Goal: Task Accomplishment & Management: Use online tool/utility

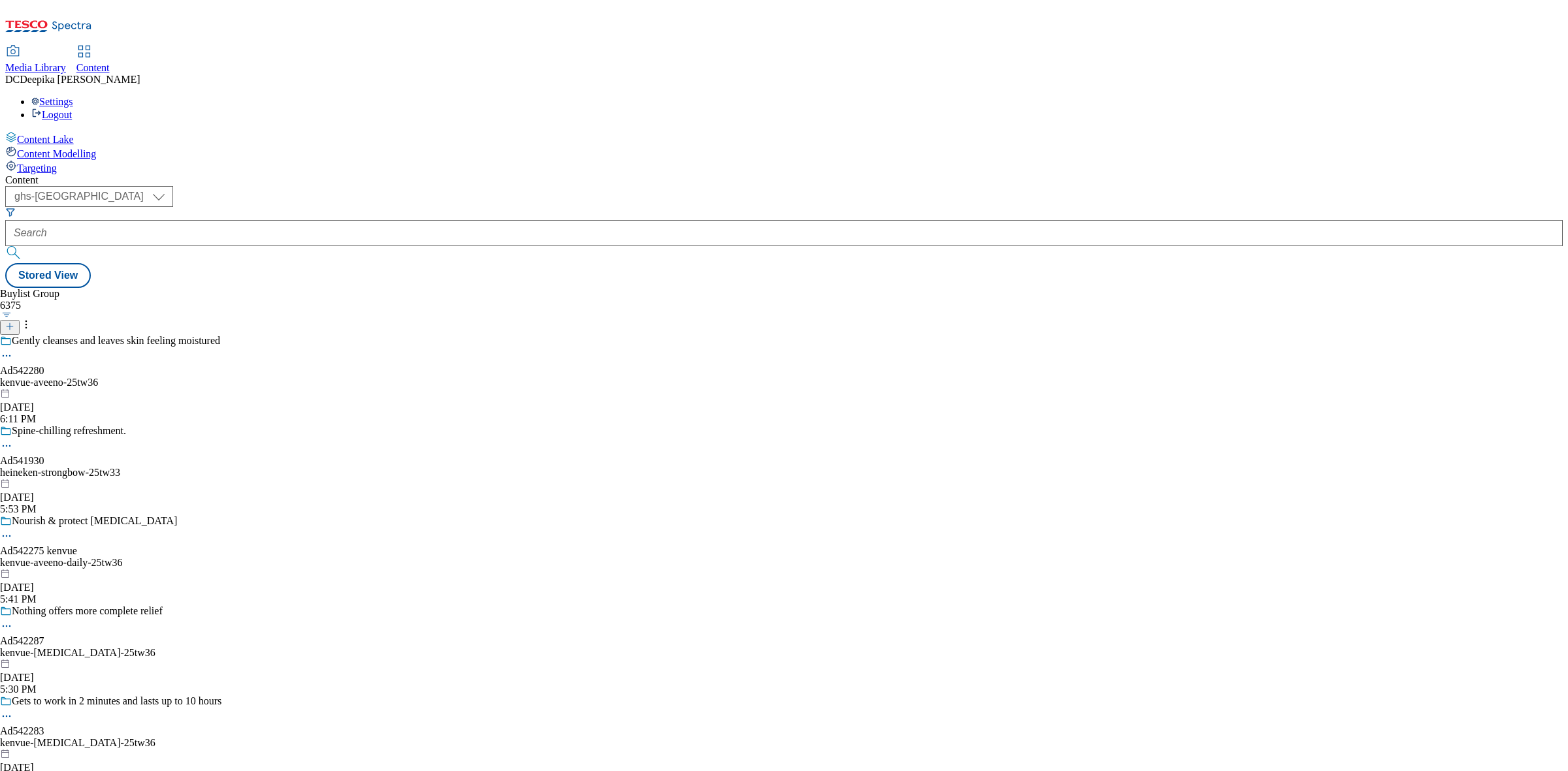
select select "ghs-[GEOGRAPHIC_DATA]"
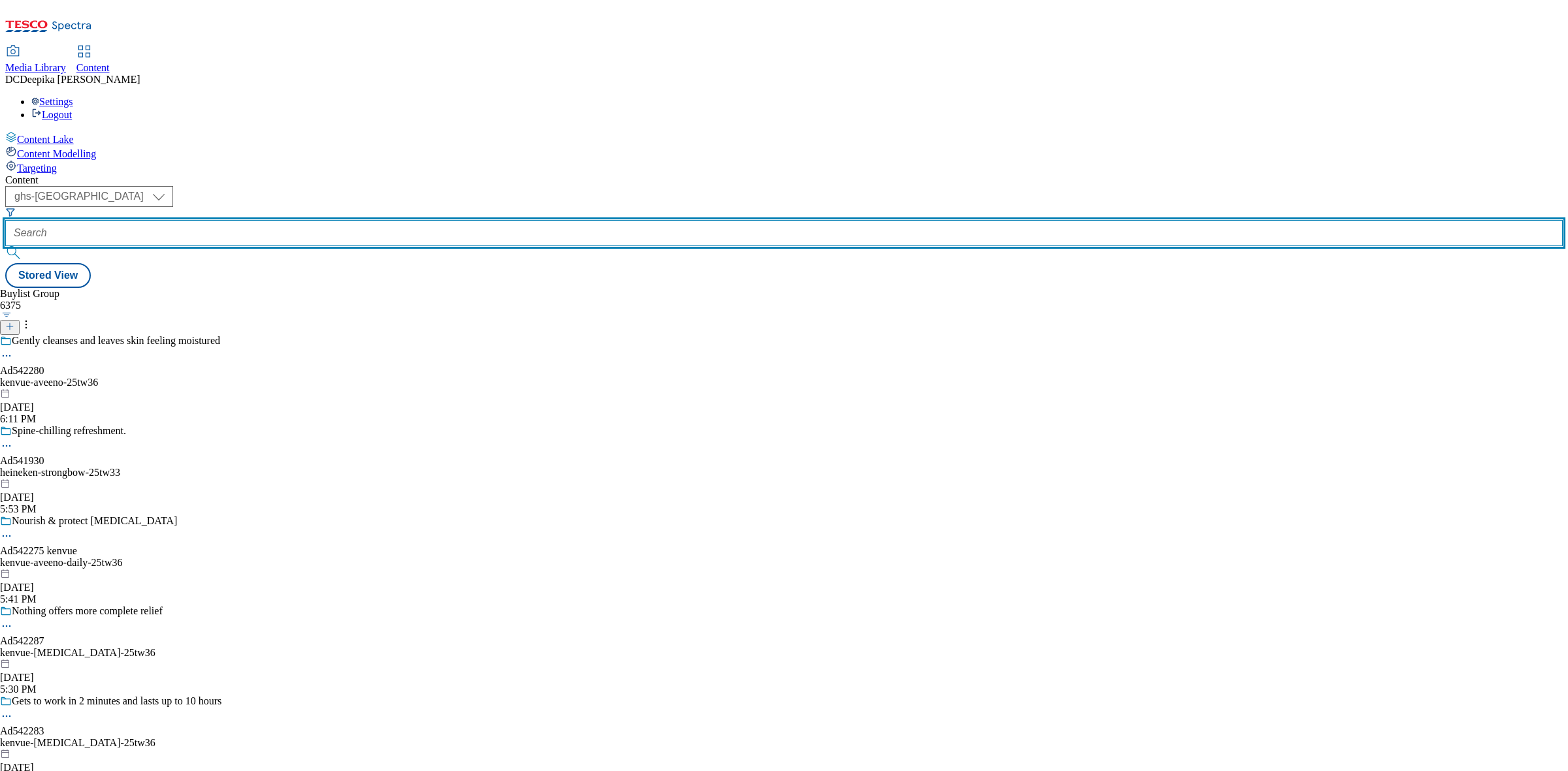
click at [299, 220] on input "text" at bounding box center [784, 232] width 1557 height 26
paste input "Ad542279"
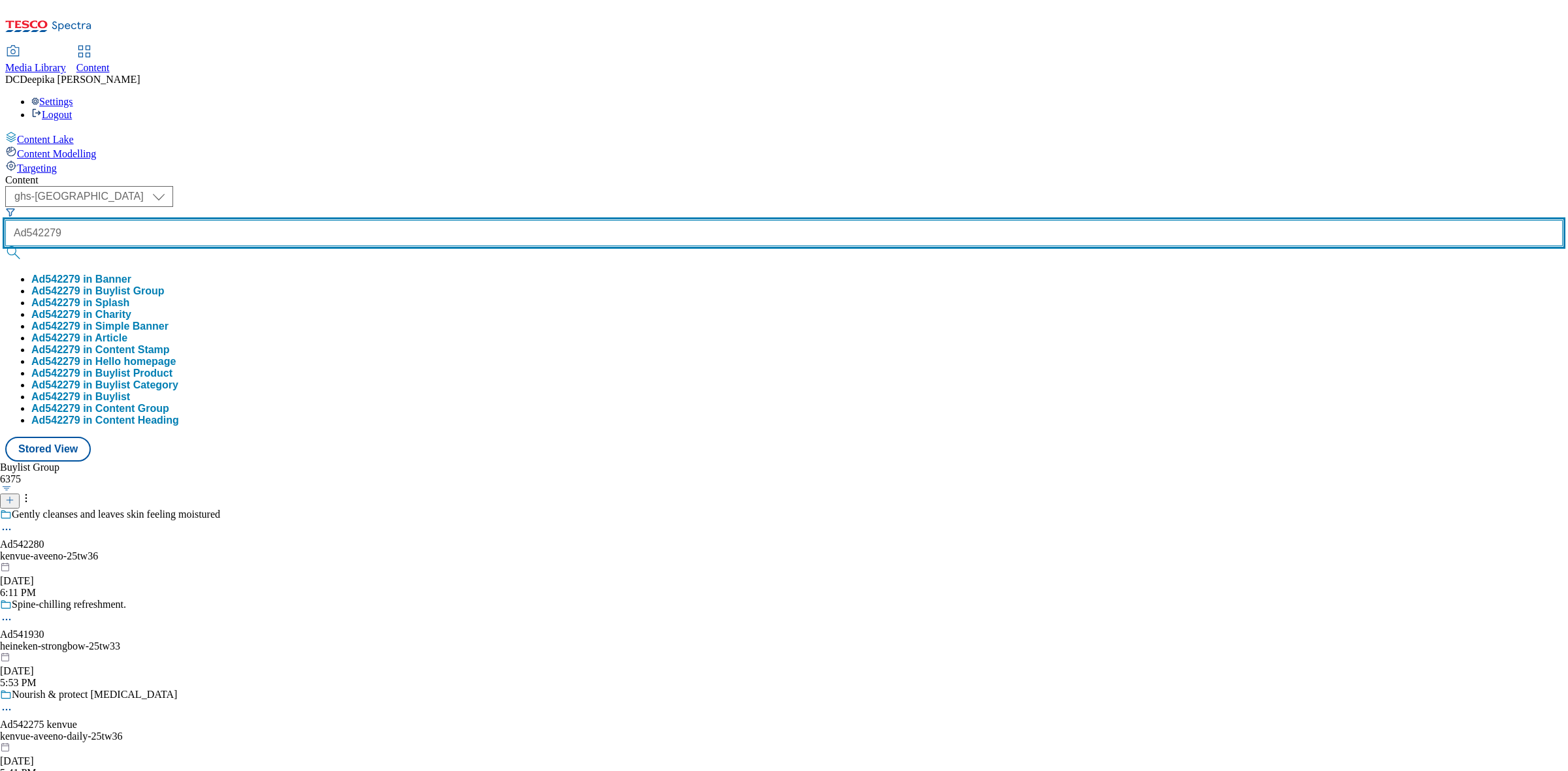
type input "Ad542279"
click at [5, 247] on button "submit" at bounding box center [14, 253] width 19 height 13
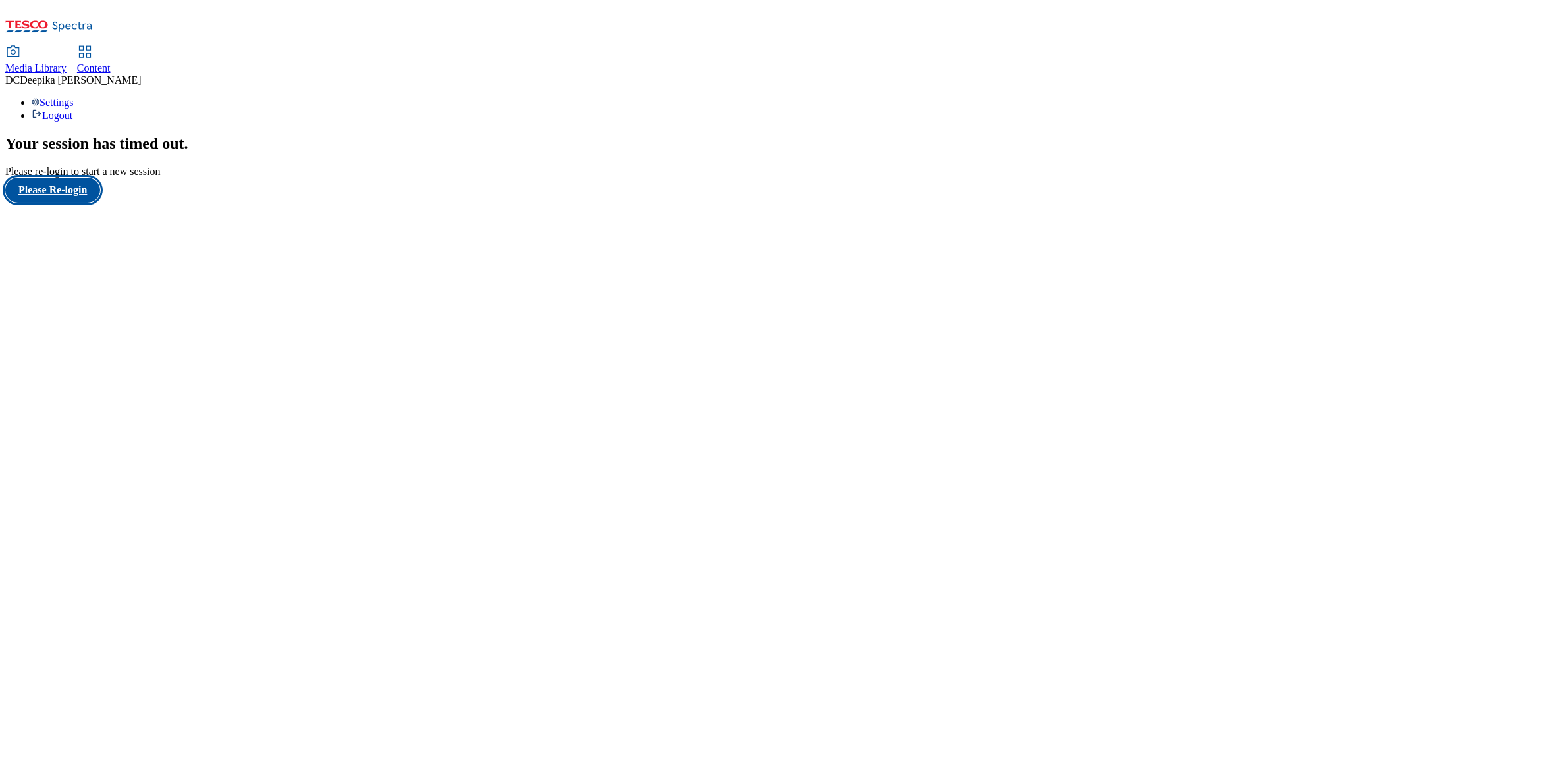
click at [83, 203] on button "Please Re-login" at bounding box center [53, 190] width 95 height 25
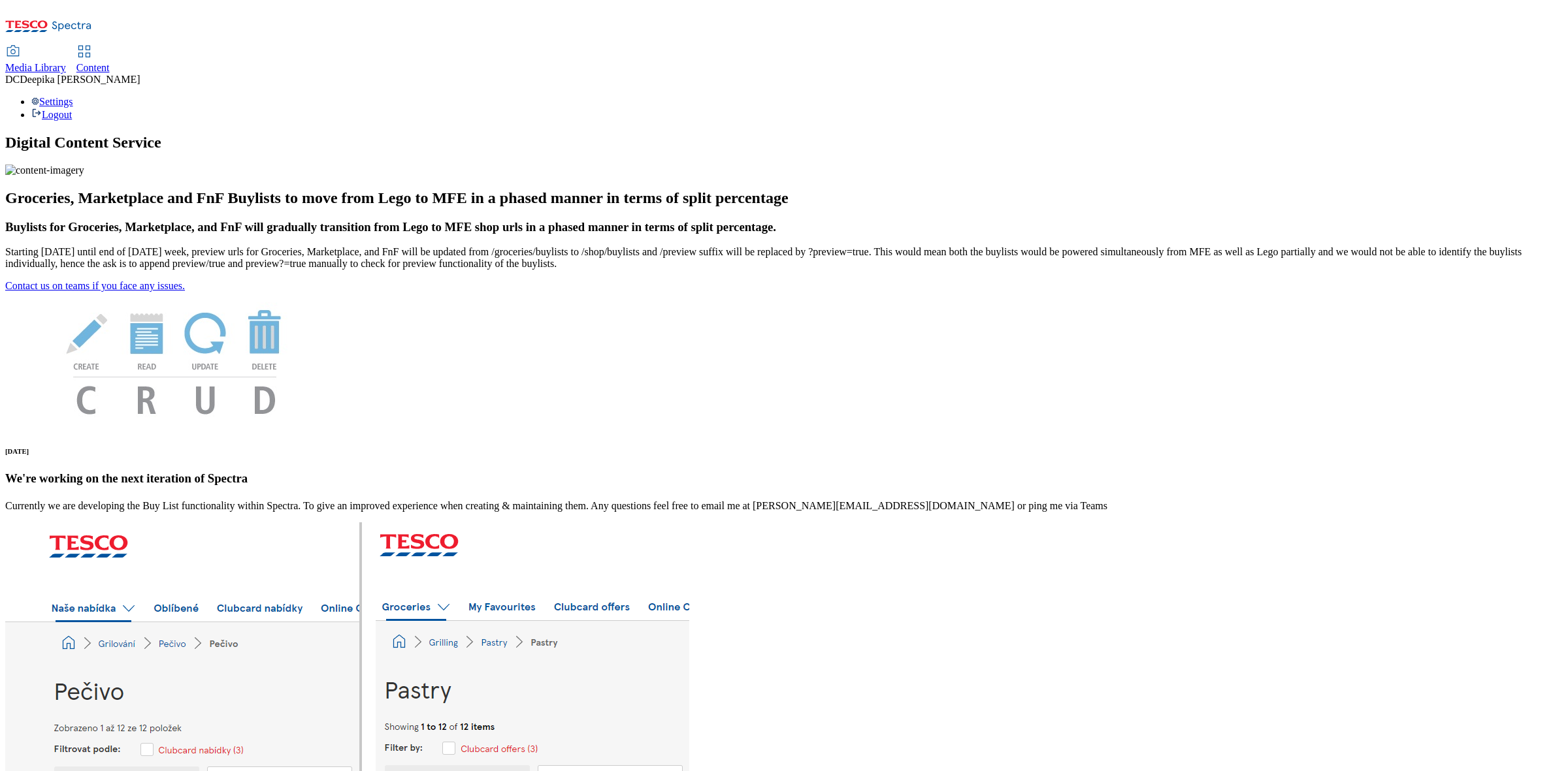
click at [110, 62] on div "Content" at bounding box center [93, 68] width 33 height 12
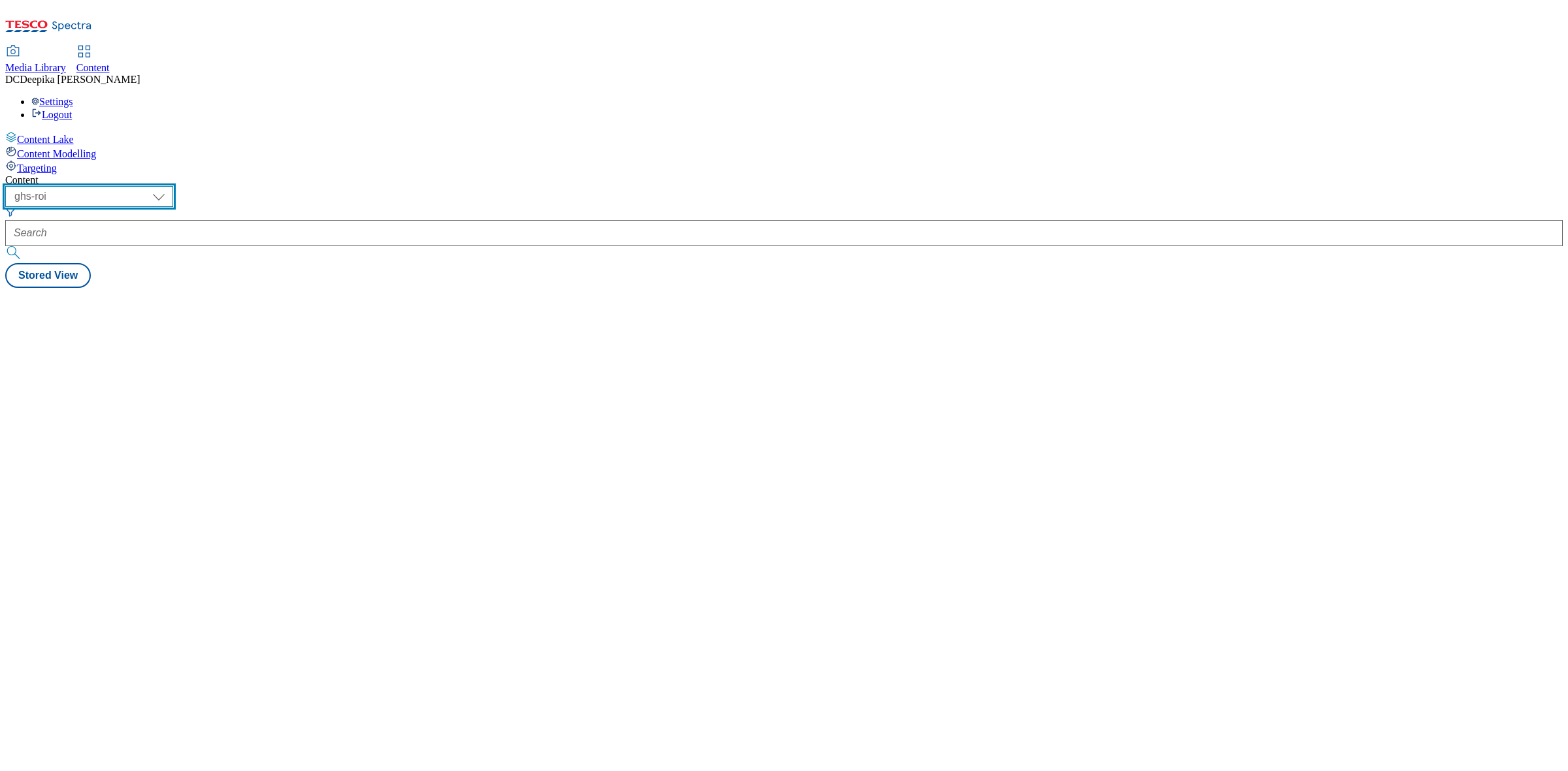
click at [173, 186] on select "ghs-roi ghs-[GEOGRAPHIC_DATA]" at bounding box center [89, 196] width 168 height 20
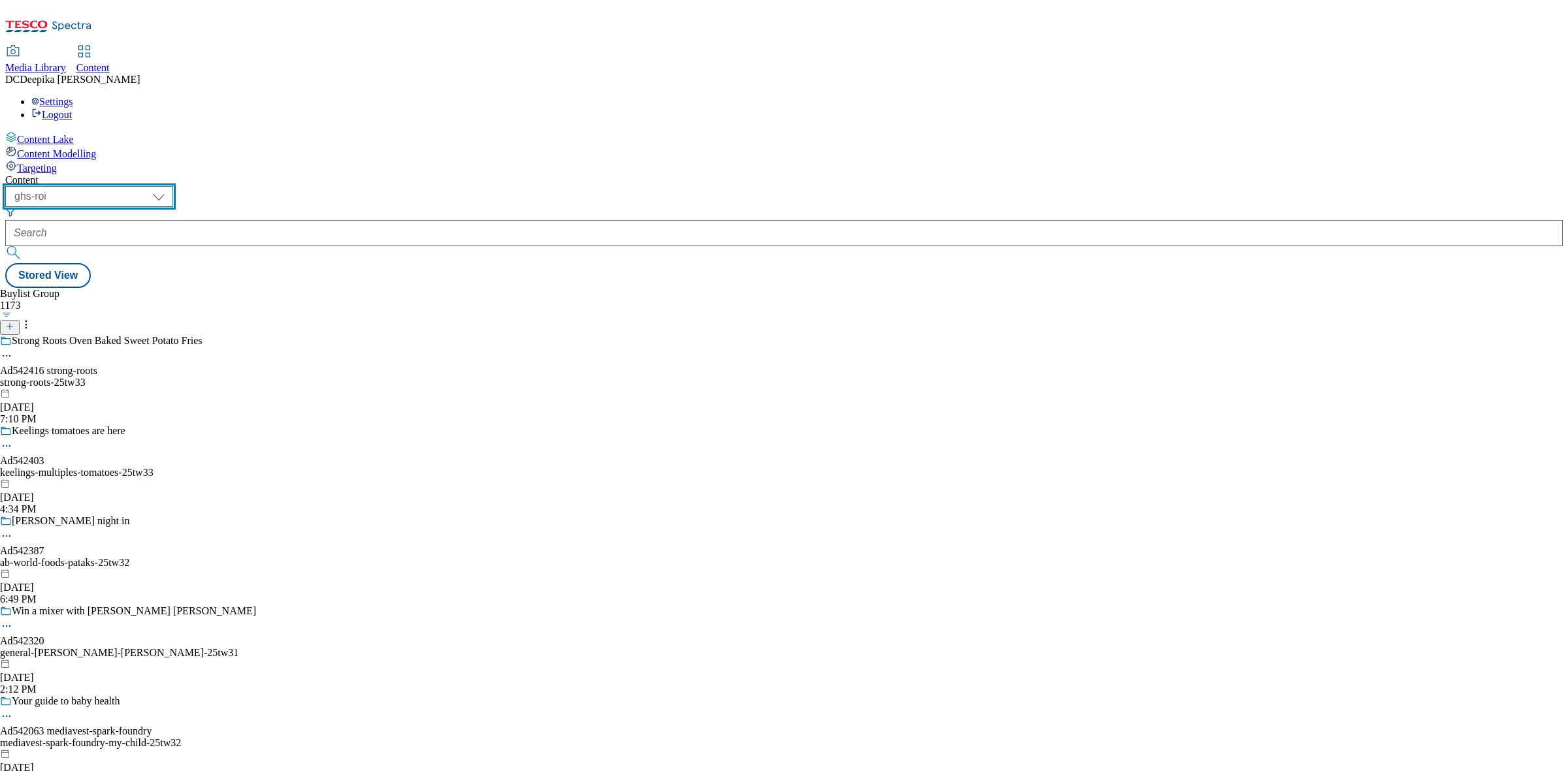
select select "ghs-[GEOGRAPHIC_DATA]"
click at [170, 186] on select "ghs-roi ghs-[GEOGRAPHIC_DATA]" at bounding box center [89, 196] width 168 height 20
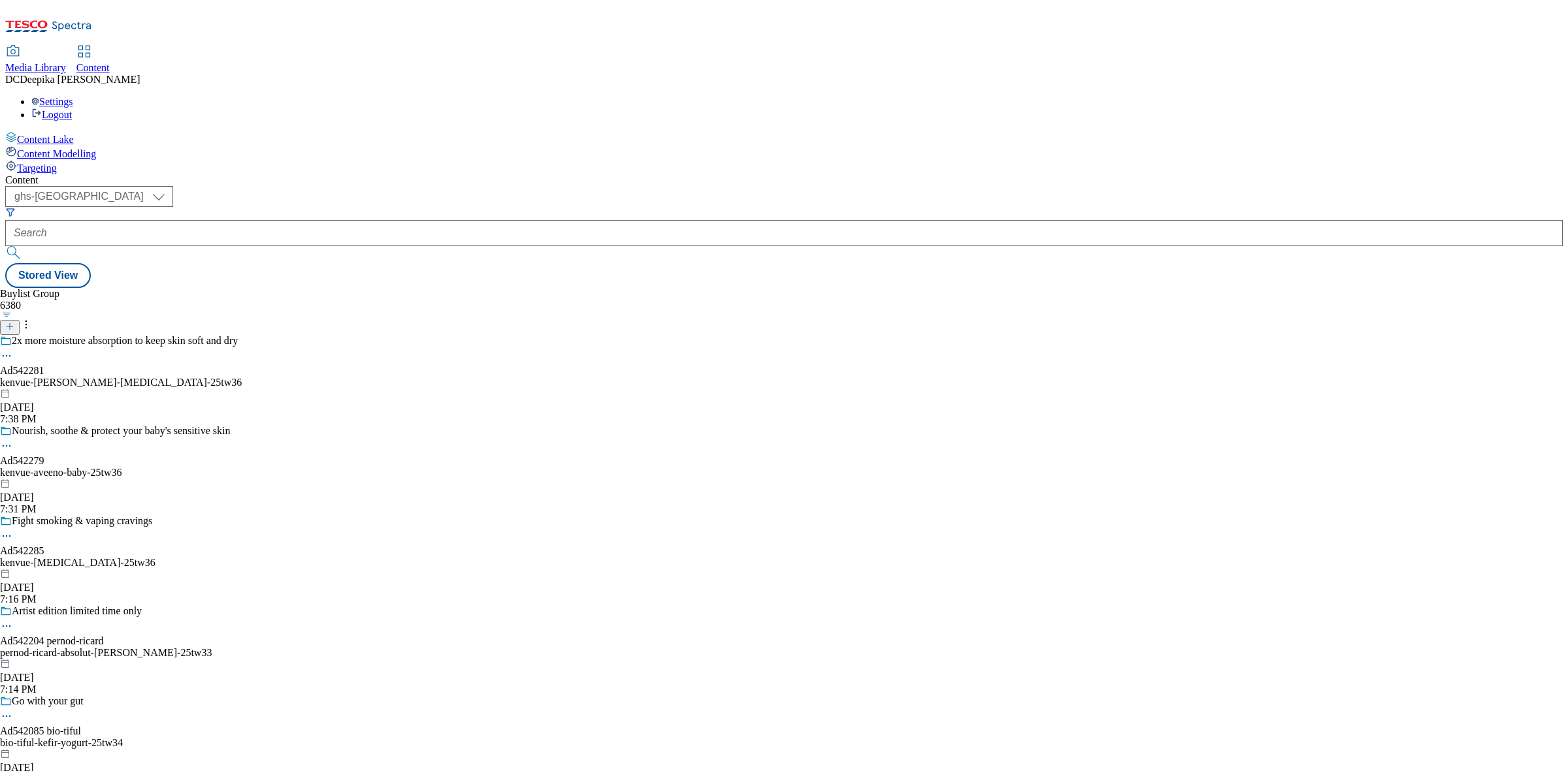
click at [13, 440] on icon at bounding box center [6, 446] width 13 height 13
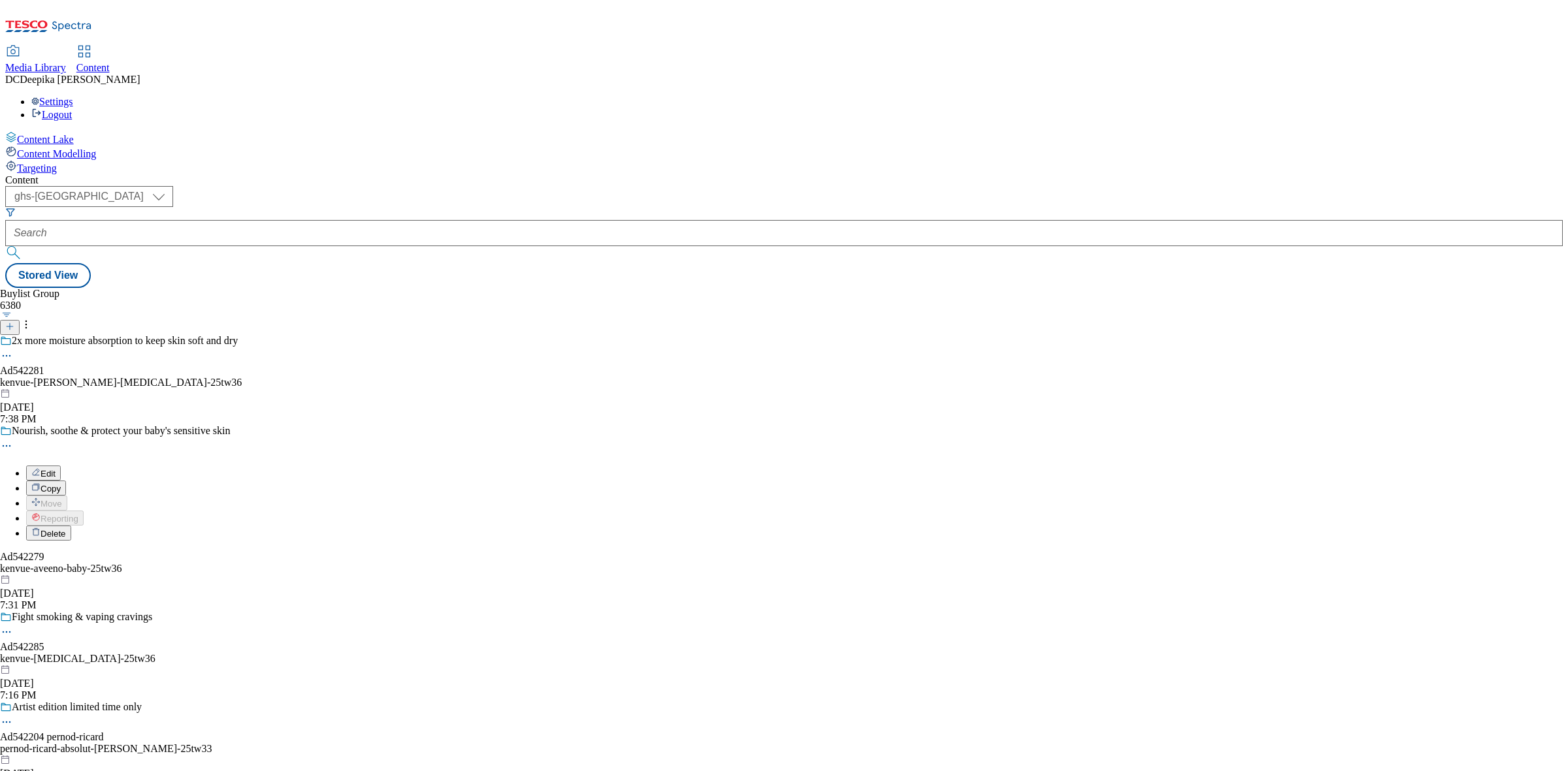
click at [61, 466] on button "Edit" at bounding box center [43, 473] width 35 height 15
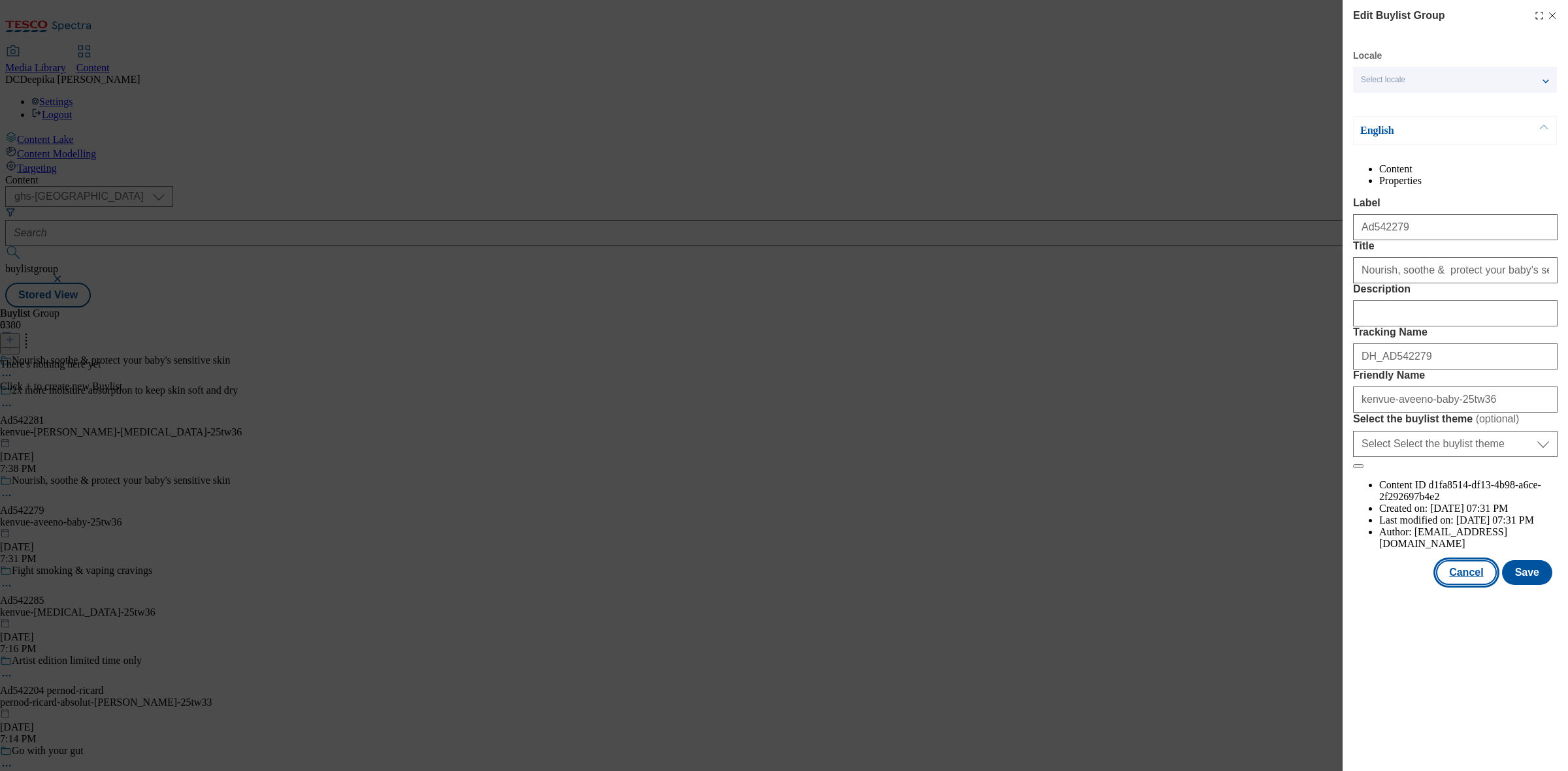
click at [1254, 585] on button "Cancel" at bounding box center [1465, 572] width 60 height 25
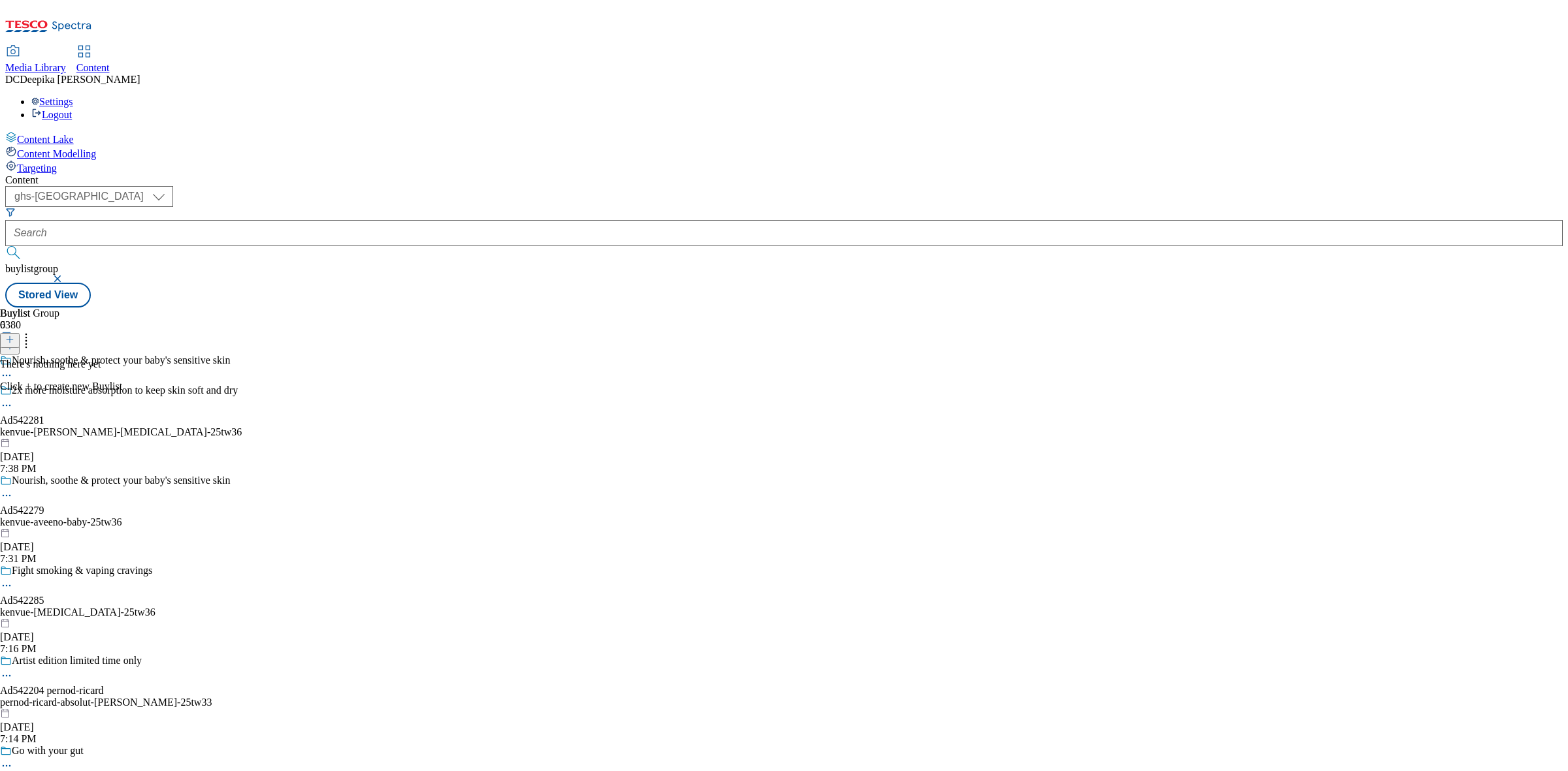
click at [13, 489] on icon at bounding box center [6, 495] width 13 height 13
click at [55, 518] on span "Edit" at bounding box center [47, 523] width 15 height 10
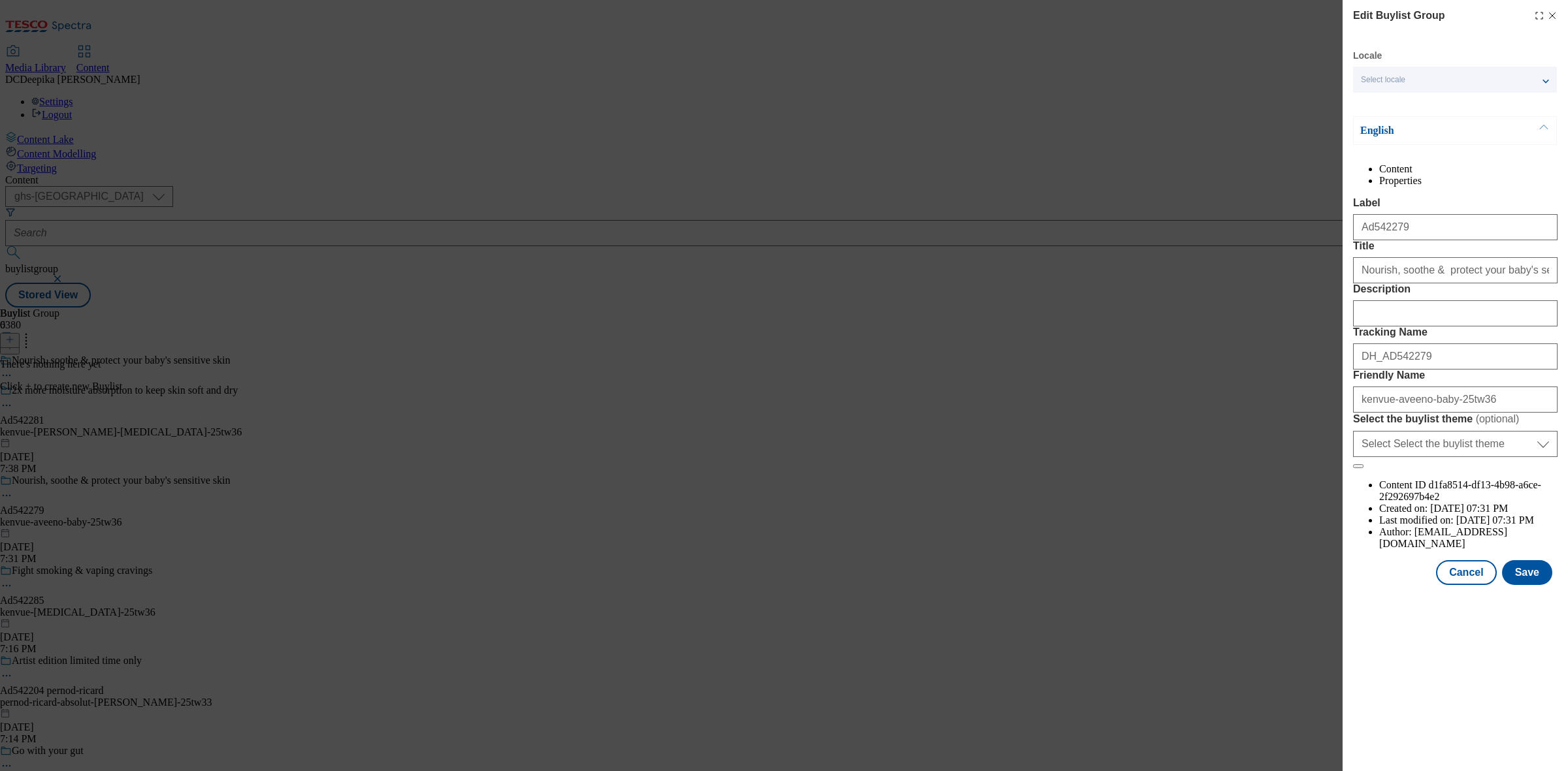
click at [1254, 13] on icon "Modal" at bounding box center [1552, 16] width 11 height 11
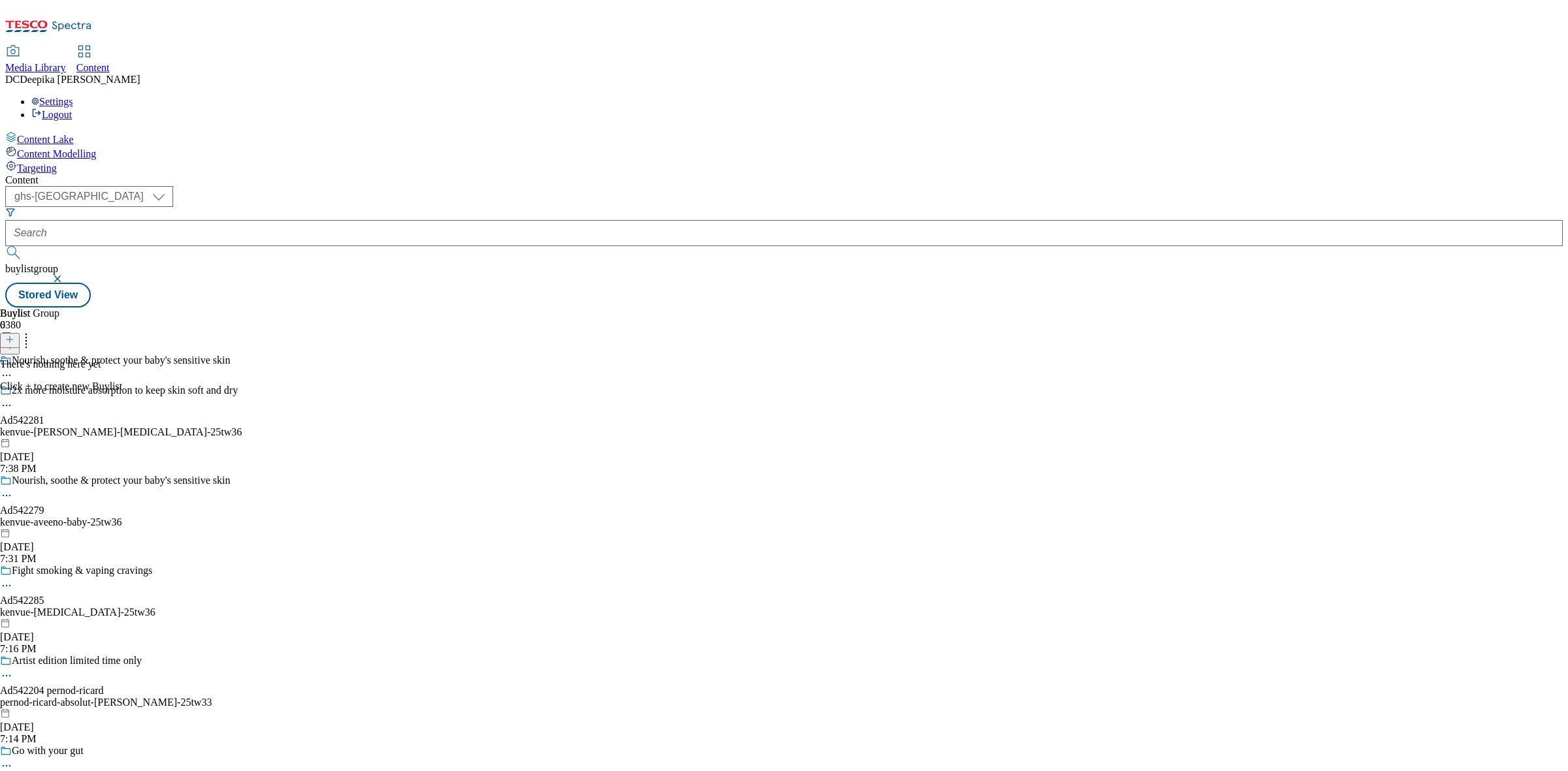
click at [1056, 308] on div "Buylist Group 6380 Nourish, soothe & protect your baby's [MEDICAL_DATA] 2x more…" at bounding box center [784, 308] width 1557 height 0
click at [13, 489] on icon at bounding box center [6, 495] width 13 height 13
click at [55, 518] on span "Edit" at bounding box center [47, 523] width 15 height 10
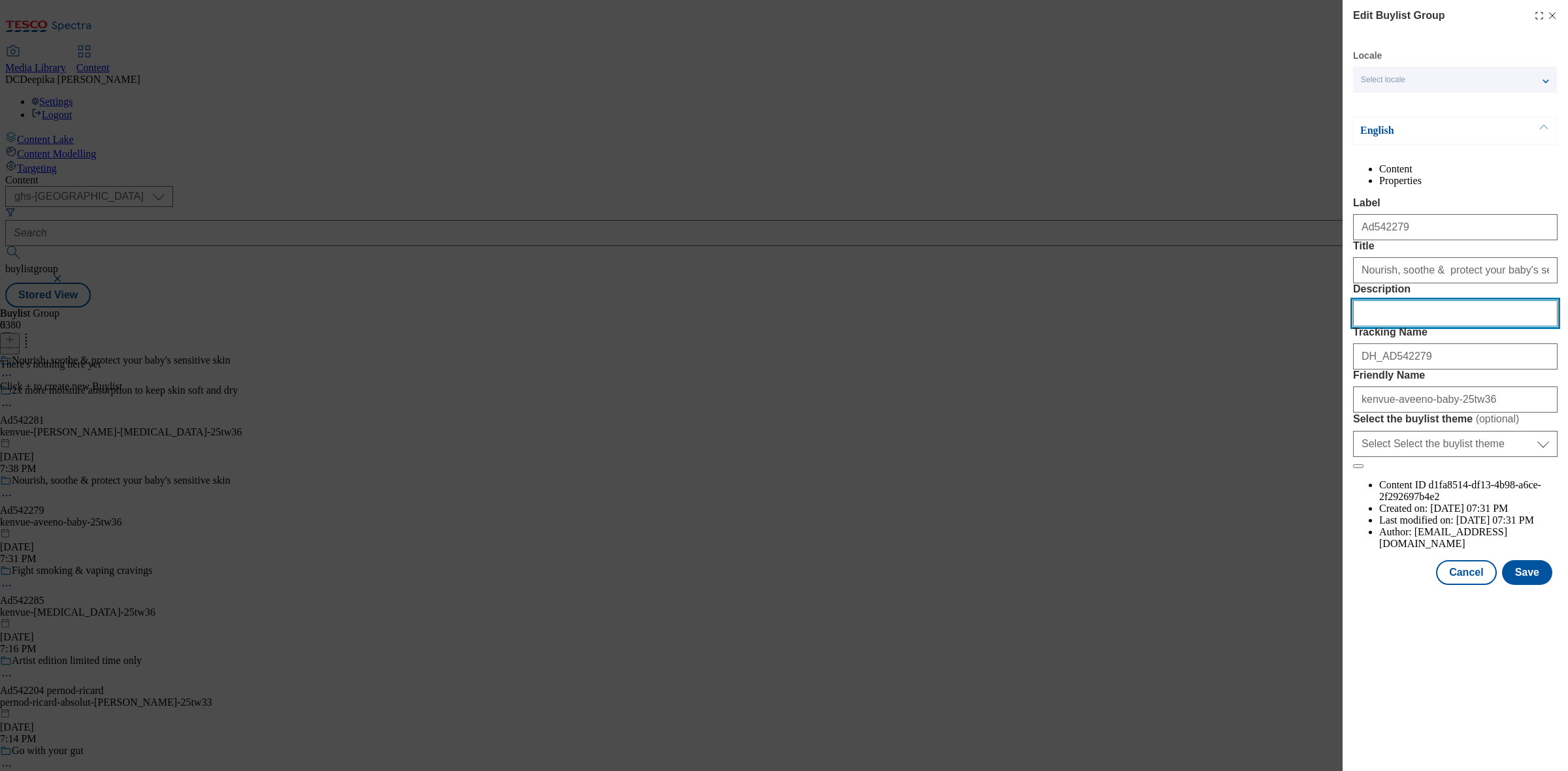
click at [1254, 327] on input "Description" at bounding box center [1455, 312] width 205 height 26
click at [1254, 585] on button "Cancel" at bounding box center [1465, 572] width 60 height 25
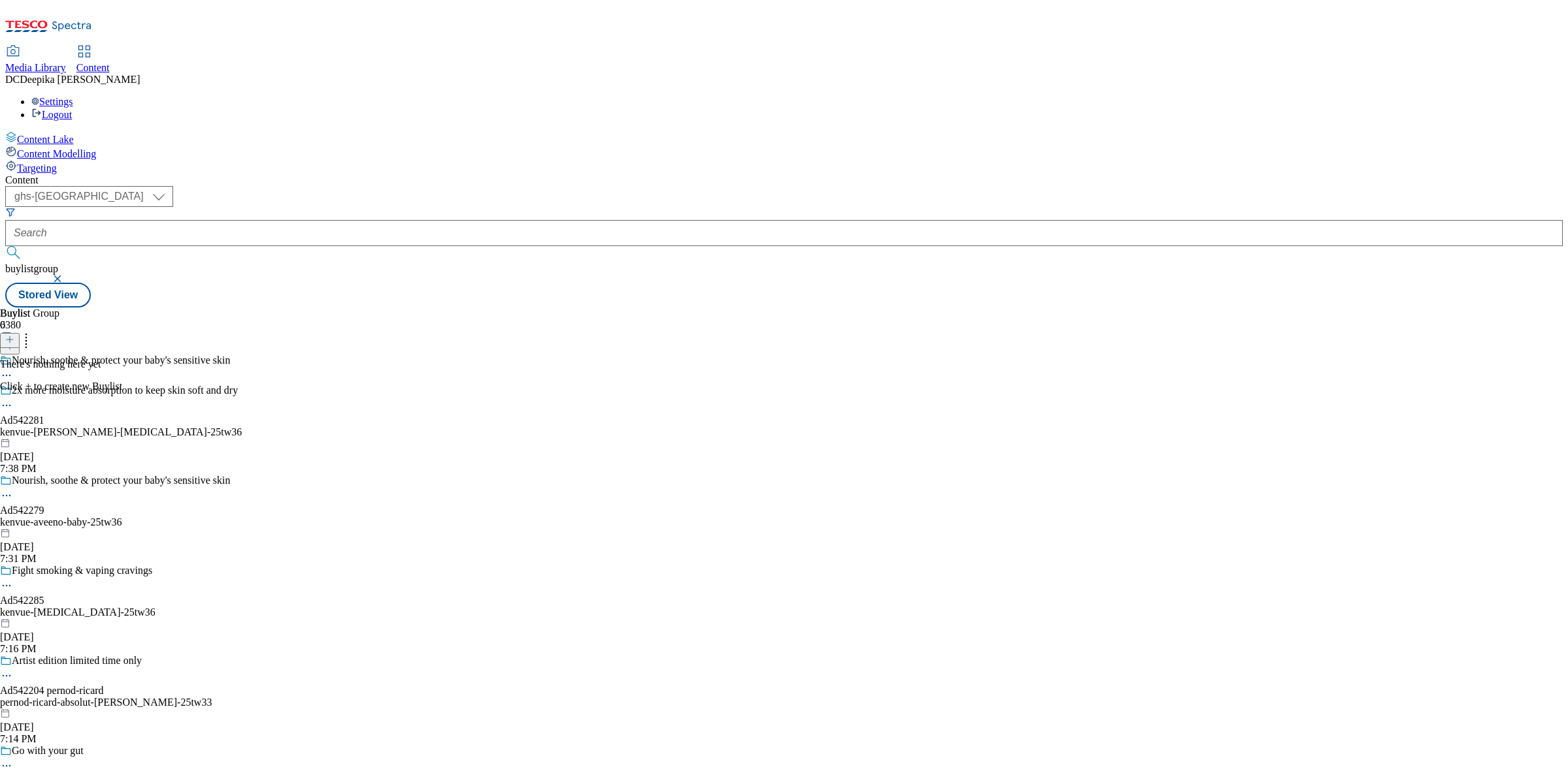
click at [241, 475] on div "Nourish, soothe & protect your baby's [MEDICAL_DATA] Ad542279 kenvue-aveeno-bab…" at bounding box center [120, 519] width 241 height 90
click at [241, 516] on div "kenvue-aveeno-baby-25tw36" at bounding box center [120, 522] width 241 height 12
click at [45, 505] on div "Ad542279" at bounding box center [22, 510] width 45 height 12
click at [241, 475] on div "Nourish, soothe & protect your baby's [MEDICAL_DATA] Ad542279 kenvue-aveeno-bab…" at bounding box center [120, 519] width 241 height 90
click at [241, 516] on div "kenvue-aveeno-baby-25tw36" at bounding box center [120, 522] width 241 height 12
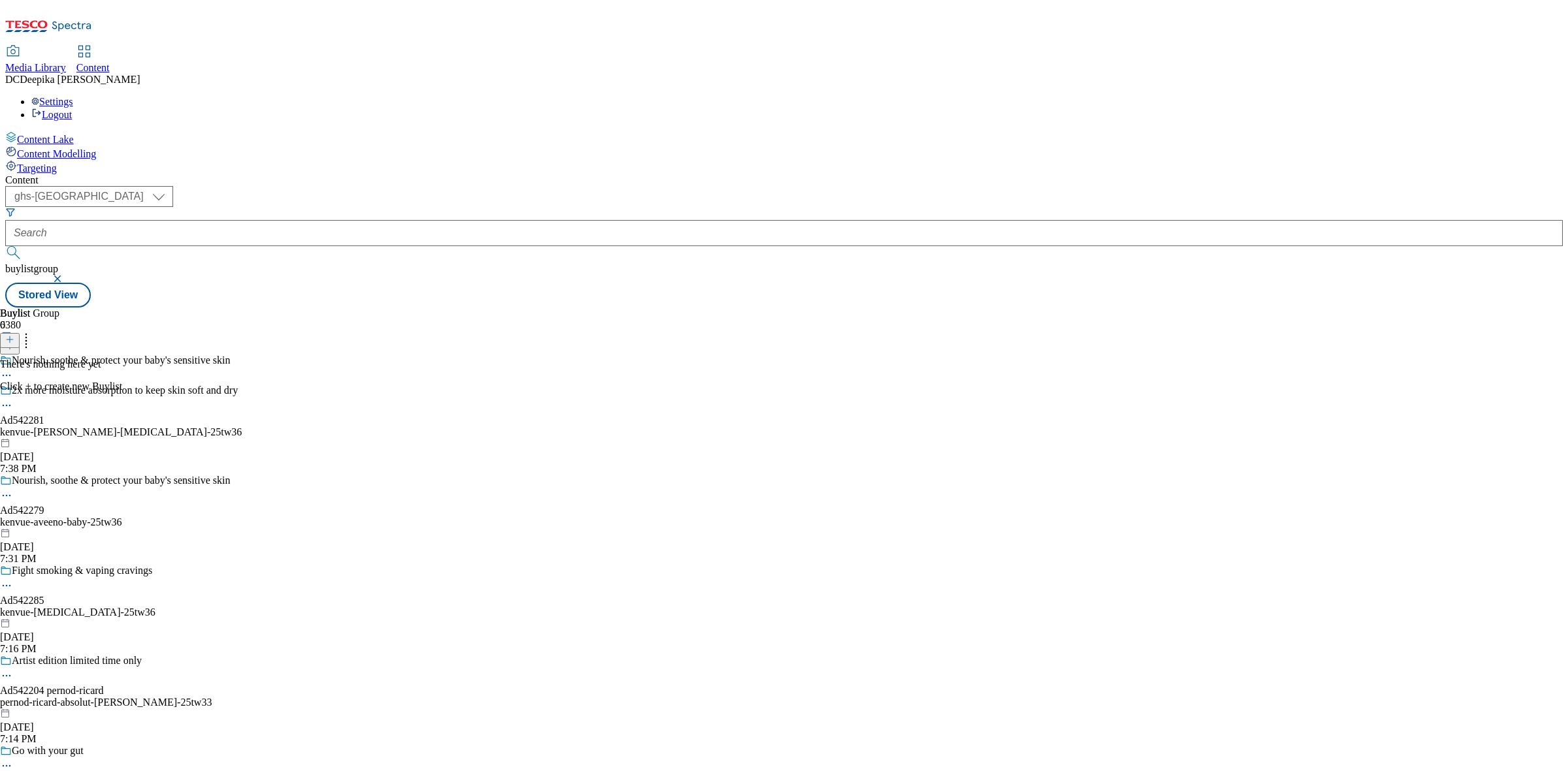
drag, startPoint x: 580, startPoint y: 361, endPoint x: 592, endPoint y: 359, distance: 12.2
click at [122, 360] on div "There's nothing here yet Click + to create new Buylist" at bounding box center [61, 376] width 122 height 34
click at [122, 359] on div "There's nothing here yet Click + to create new Buylist" at bounding box center [61, 376] width 122 height 34
click at [753, 308] on div "Buylist Group 6380 Nourish, soothe & protect your baby's [MEDICAL_DATA] 2x more…" at bounding box center [784, 308] width 1557 height 0
click at [1068, 308] on div "Buylist Group 6380 Nourish, soothe & protect your baby's [MEDICAL_DATA] 2x more…" at bounding box center [784, 308] width 1557 height 0
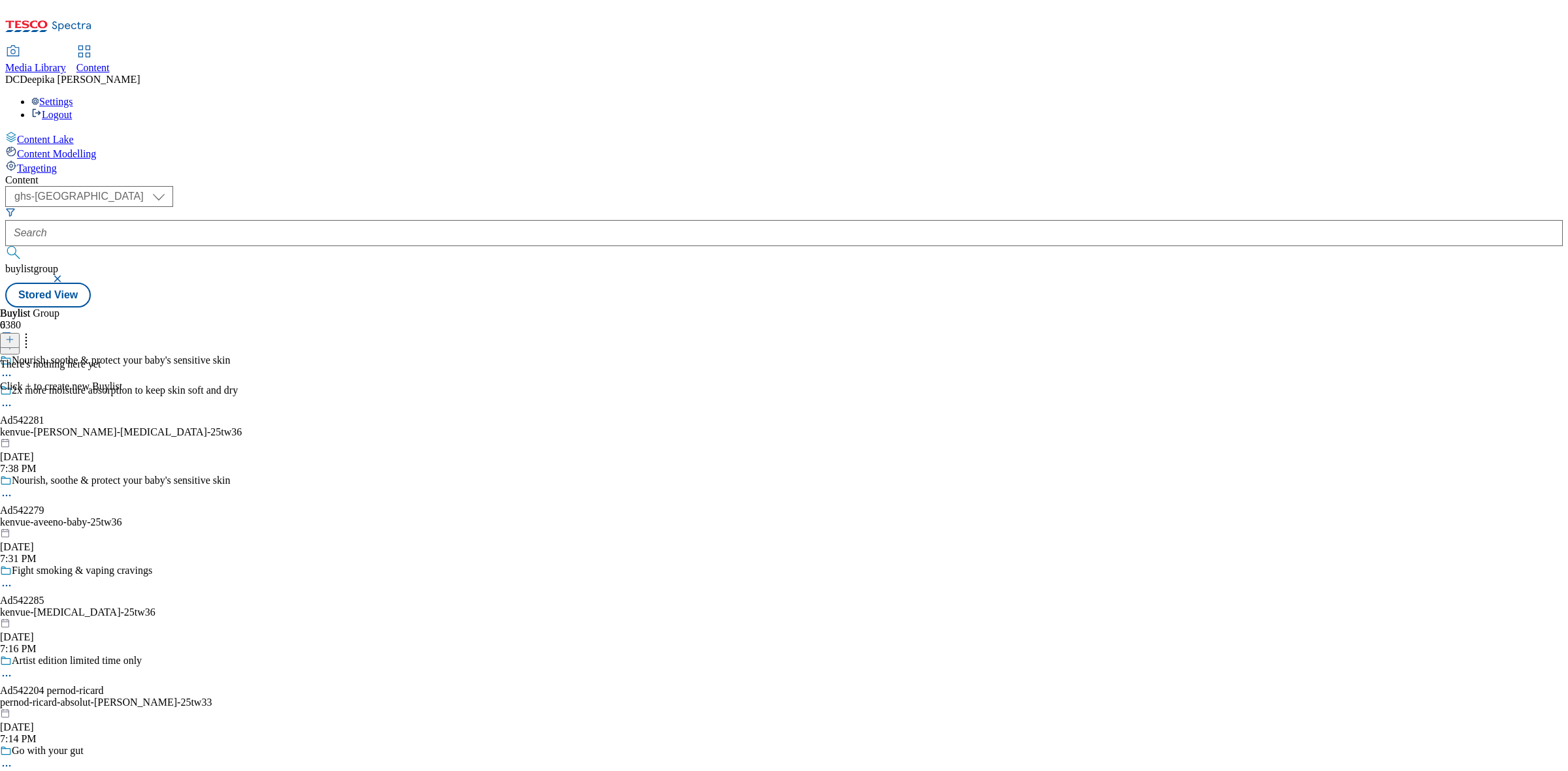
click at [1247, 308] on div "Buylist Group 6380 Nourish, soothe & protect your baby's [MEDICAL_DATA] 2x more…" at bounding box center [784, 308] width 1557 height 0
click at [13, 489] on icon at bounding box center [6, 495] width 13 height 13
click at [12, 475] on div at bounding box center [5, 482] width 12 height 14
click at [45, 505] on div "Ad542279" at bounding box center [22, 510] width 45 height 12
click at [13, 489] on icon at bounding box center [6, 495] width 13 height 13
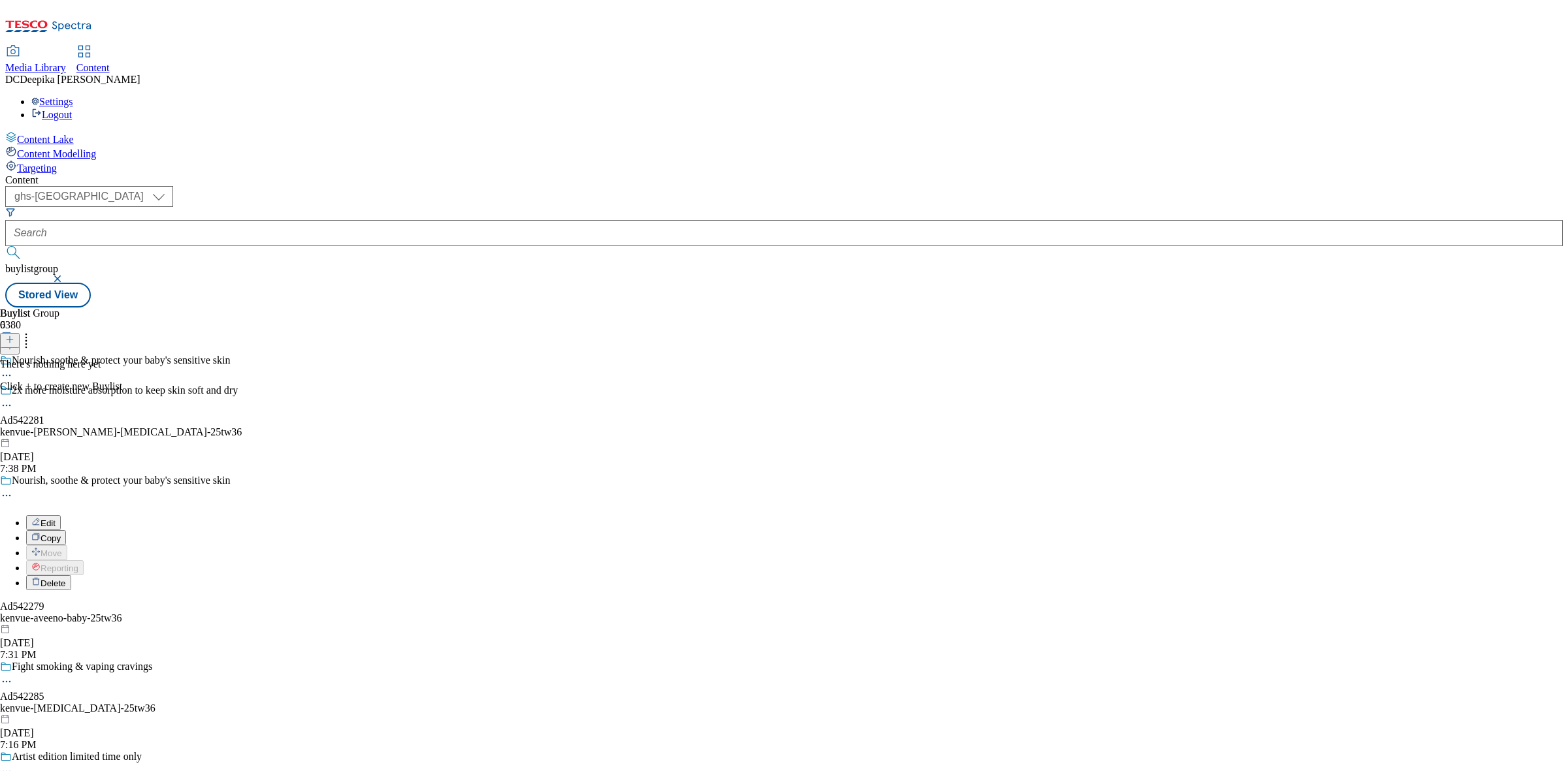
click at [61, 515] on button "Edit" at bounding box center [43, 523] width 35 height 15
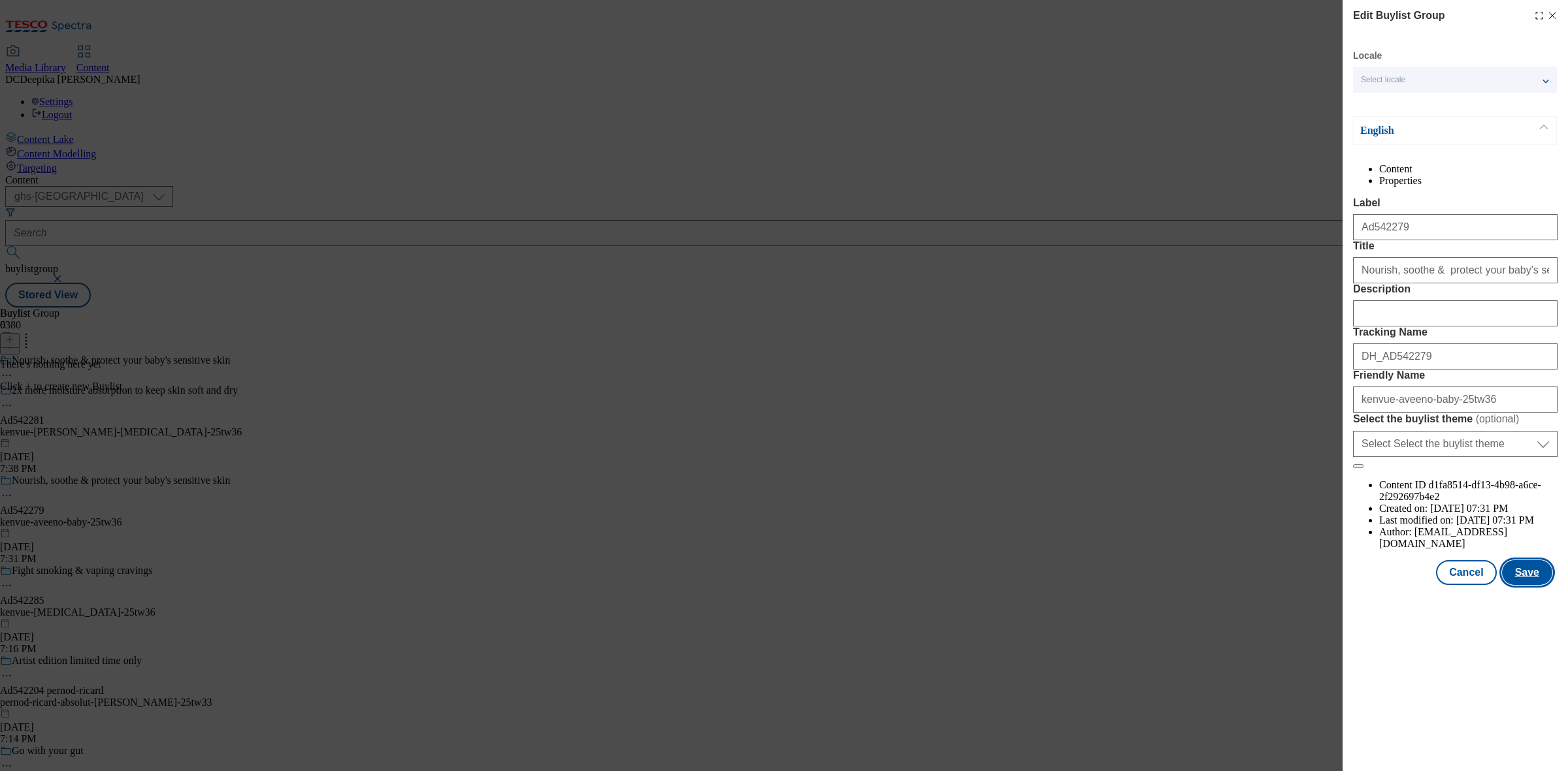
click at [1254, 585] on button "Save" at bounding box center [1527, 572] width 50 height 25
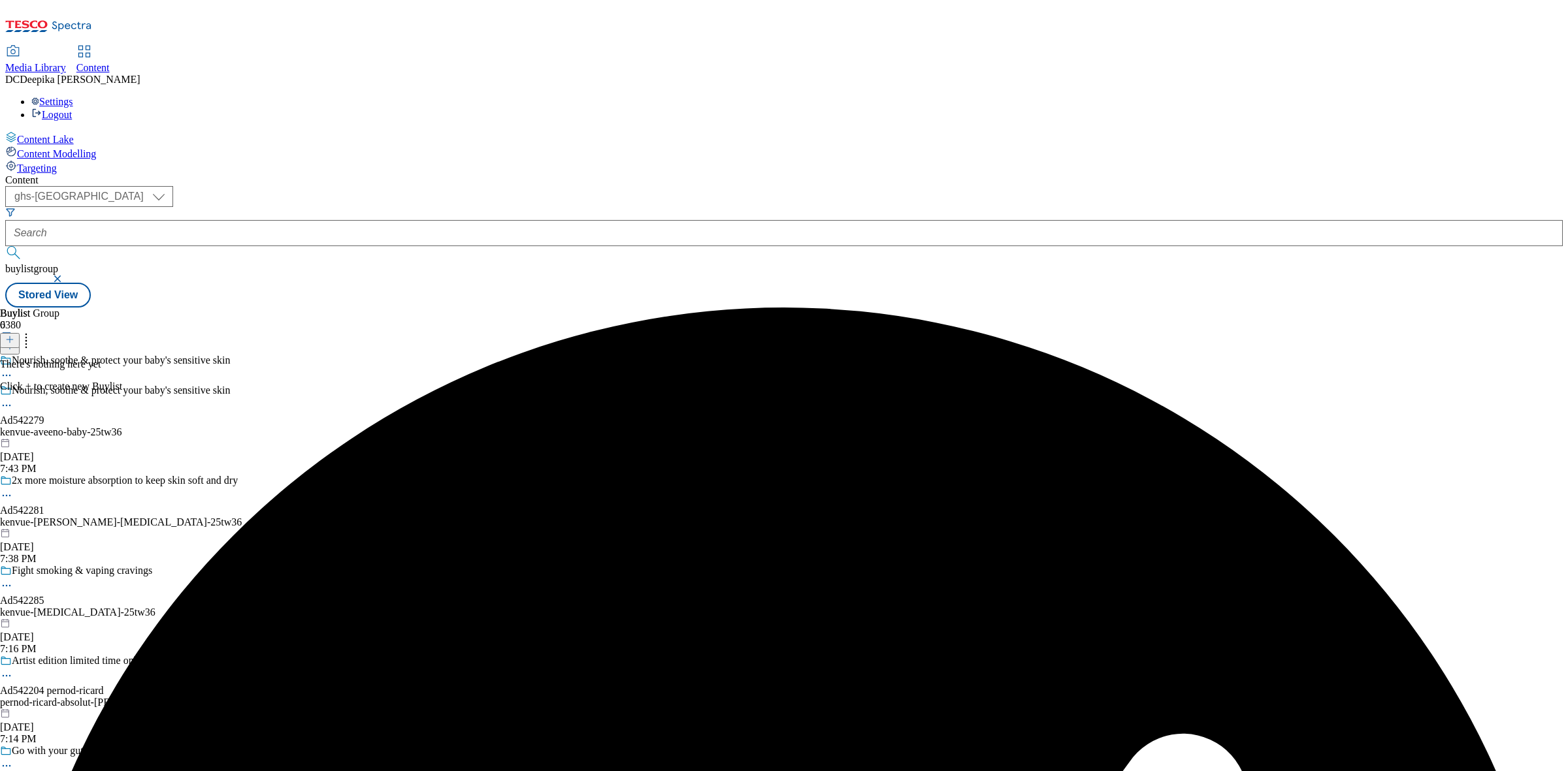
click at [14, 335] on icon at bounding box center [10, 339] width 9 height 9
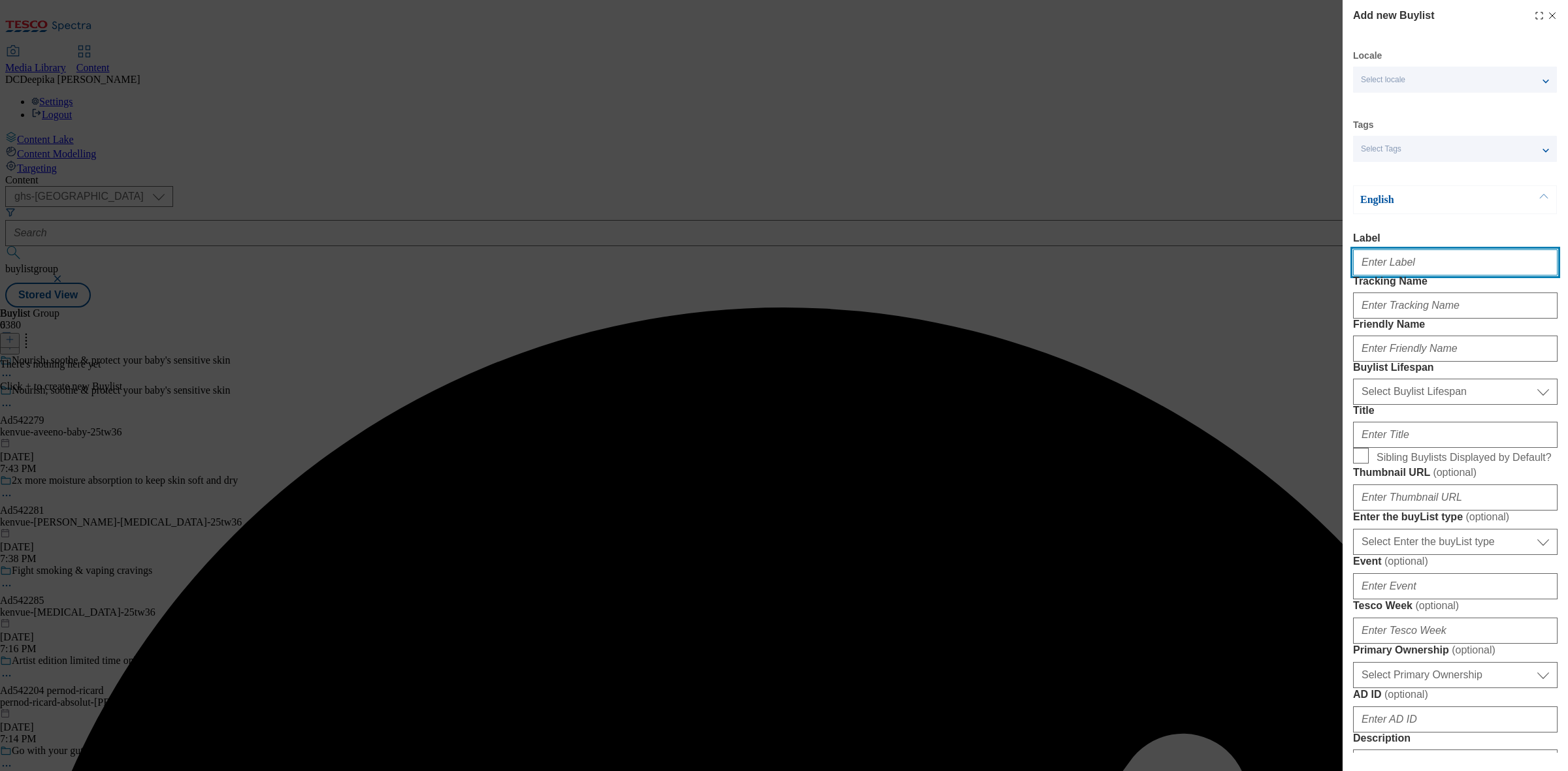
click at [1254, 276] on input "Label" at bounding box center [1455, 262] width 205 height 26
paste input "Ad542279"
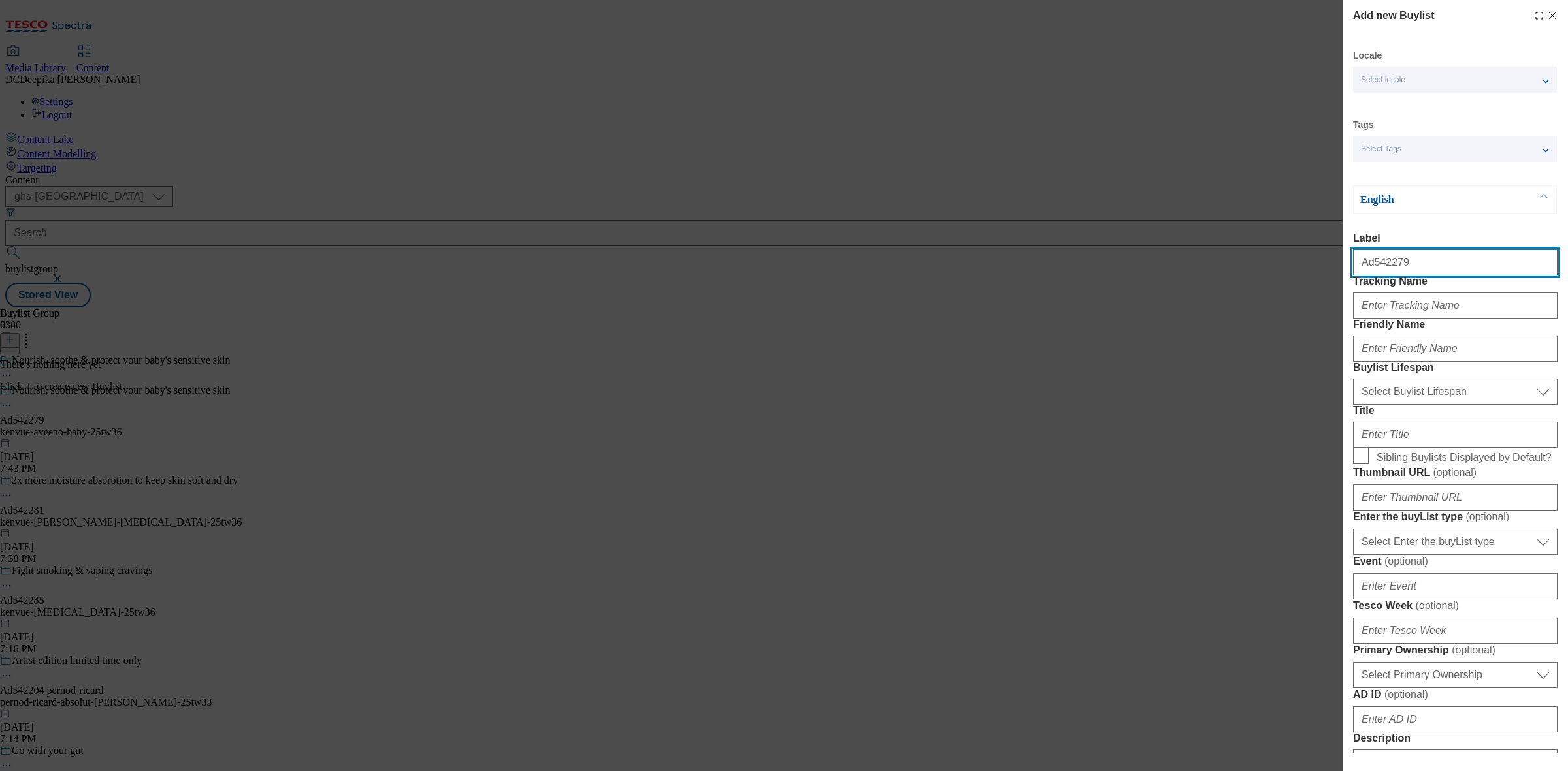
type input "Ad542279"
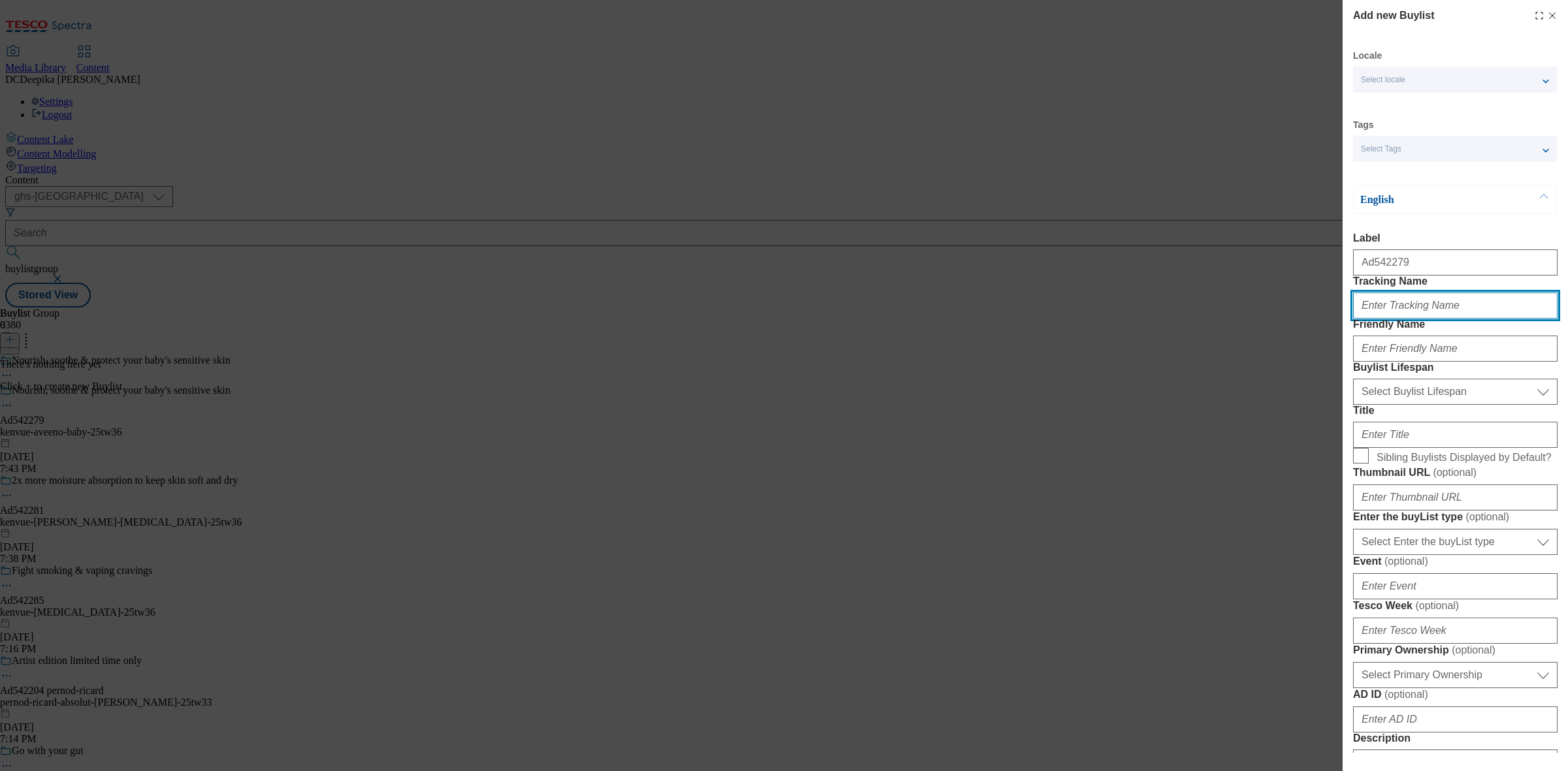
click at [1254, 319] on input "Tracking Name" at bounding box center [1455, 305] width 205 height 26
paste input "Ad542279"
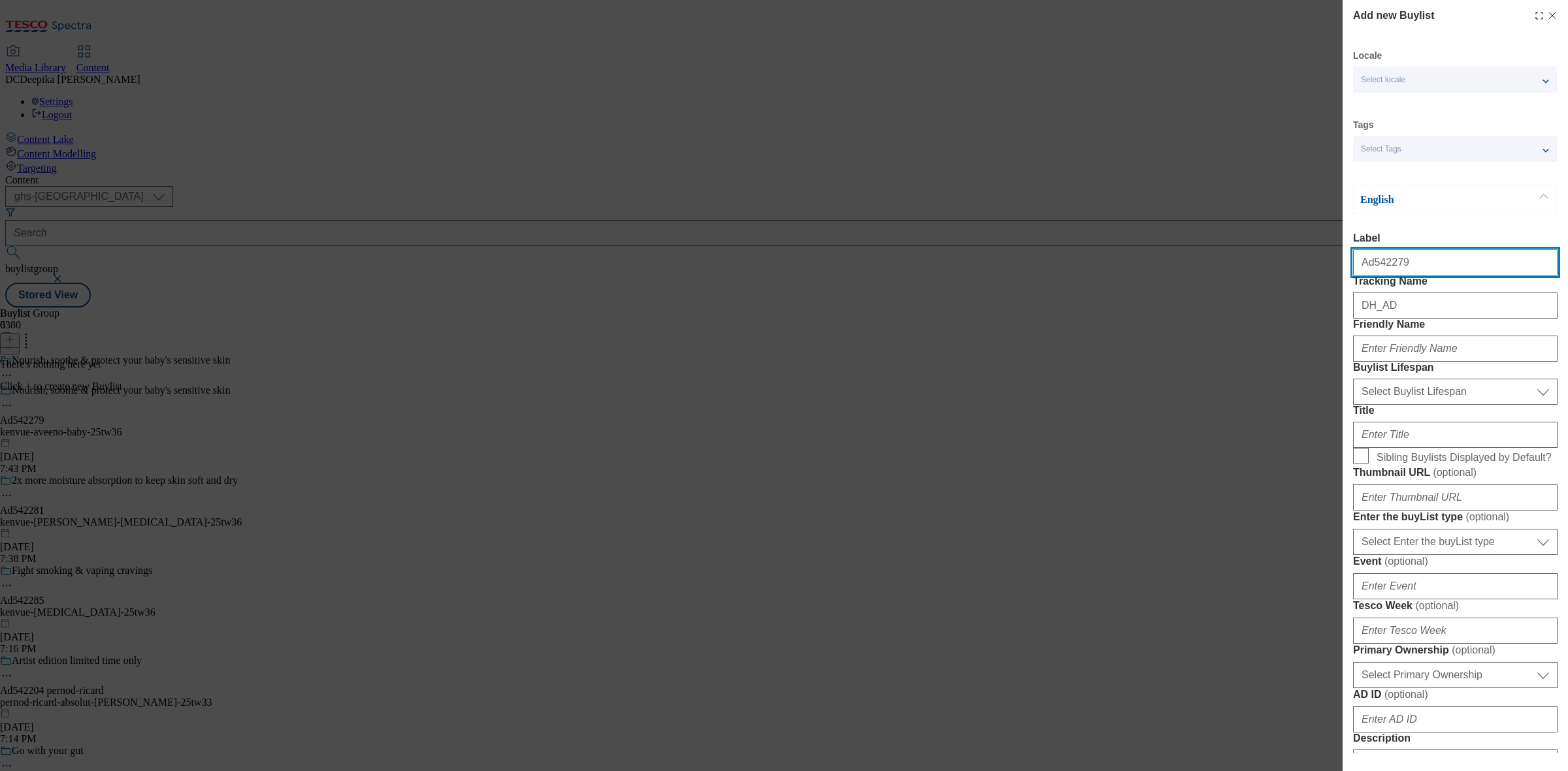
drag, startPoint x: 1395, startPoint y: 272, endPoint x: 1372, endPoint y: 278, distance: 23.8
click at [1254, 276] on input "Ad542279" at bounding box center [1455, 262] width 205 height 26
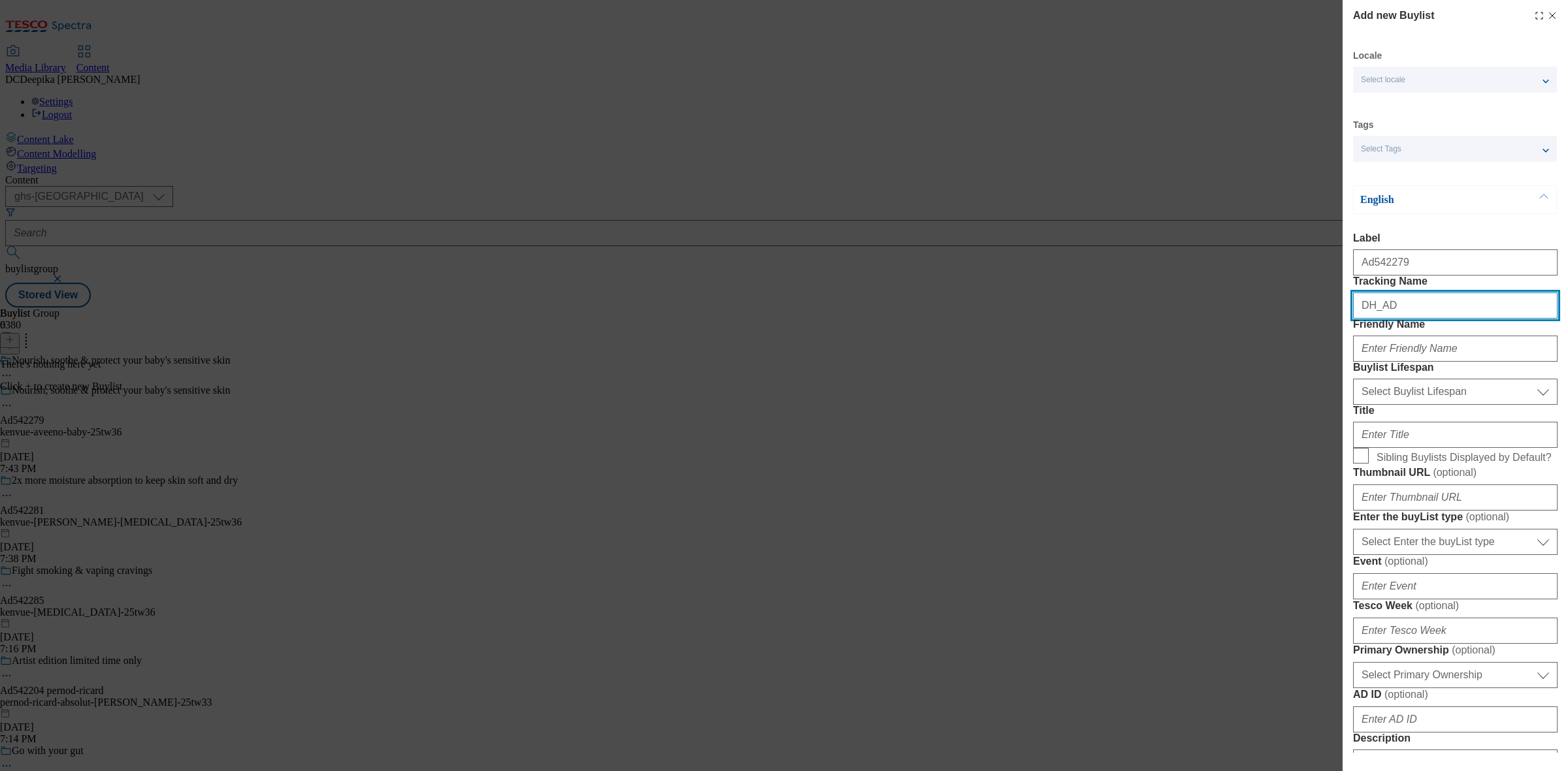
click at [1254, 319] on input "DH_AD" at bounding box center [1455, 305] width 205 height 26
paste input "542279"
type input "DH_AD542279"
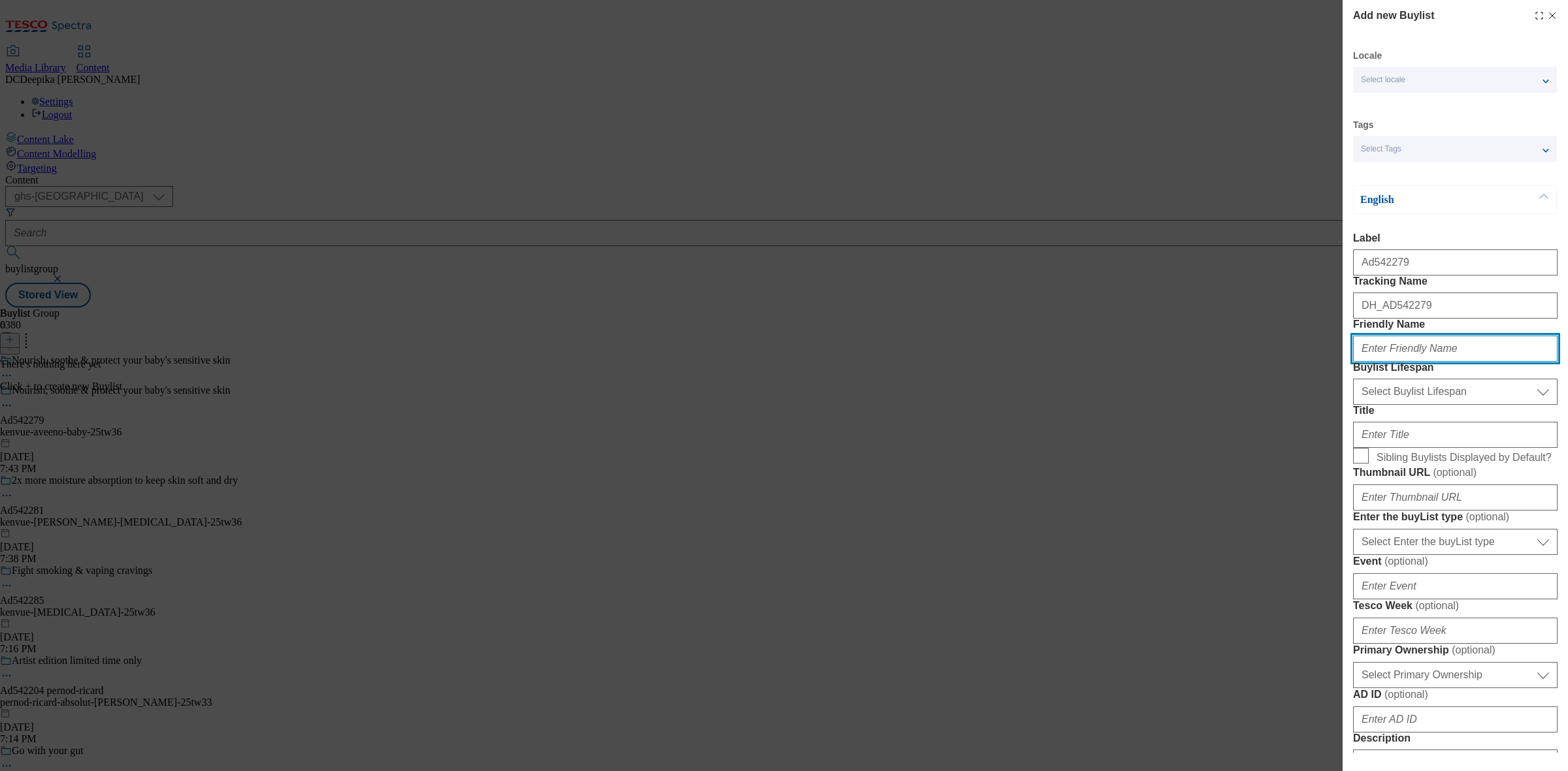
click at [1254, 361] on input "Friendly Name" at bounding box center [1455, 348] width 205 height 26
drag, startPoint x: 224, startPoint y: 239, endPoint x: 254, endPoint y: 239, distance: 30.0
click at [254, 239] on div "Add new Buylist Locale Select locale English Welsh Tags Select Tags fnf marketp…" at bounding box center [784, 386] width 1568 height 771
click at [1254, 361] on input "Friendly Name" at bounding box center [1455, 348] width 205 height 26
paste input "kenvue-aveeno"
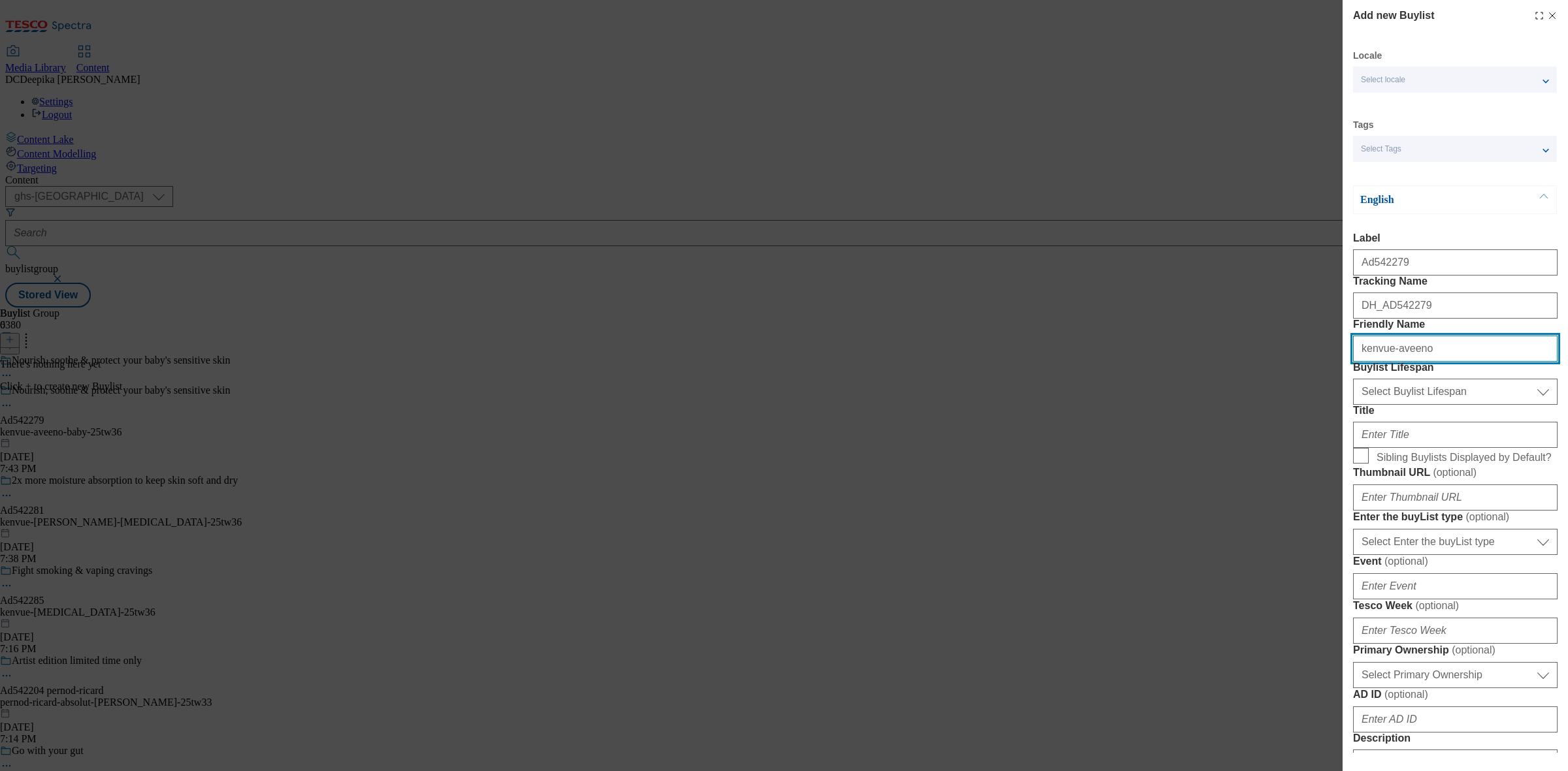
type input "kenvue-aveeno"
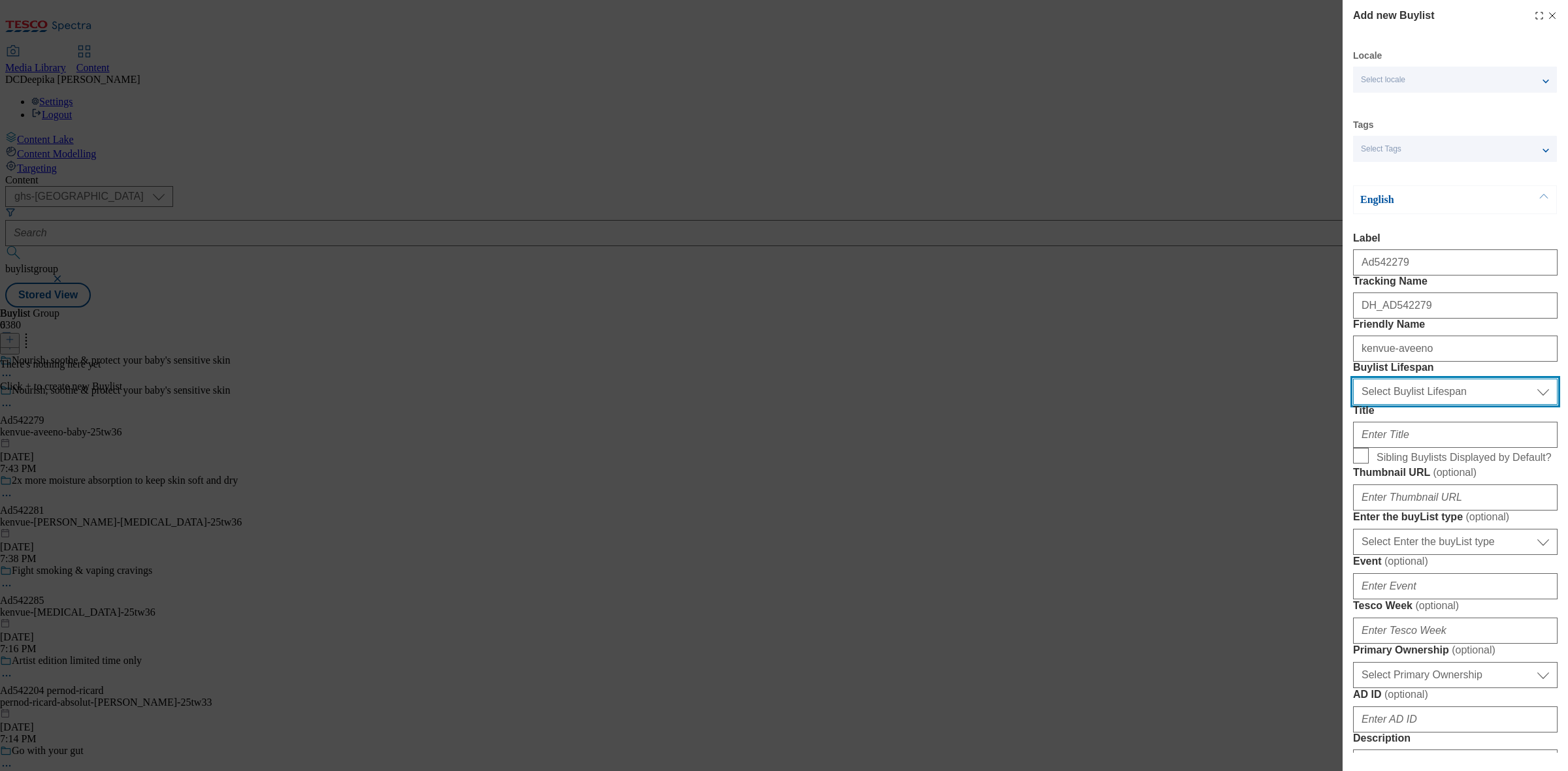
click at [1254, 405] on select "Select Buylist Lifespan evergreen seasonal tactical" at bounding box center [1455, 391] width 205 height 26
select select "tactical"
click at [1254, 405] on select "Select Buylist Lifespan evergreen seasonal tactical" at bounding box center [1455, 391] width 205 height 26
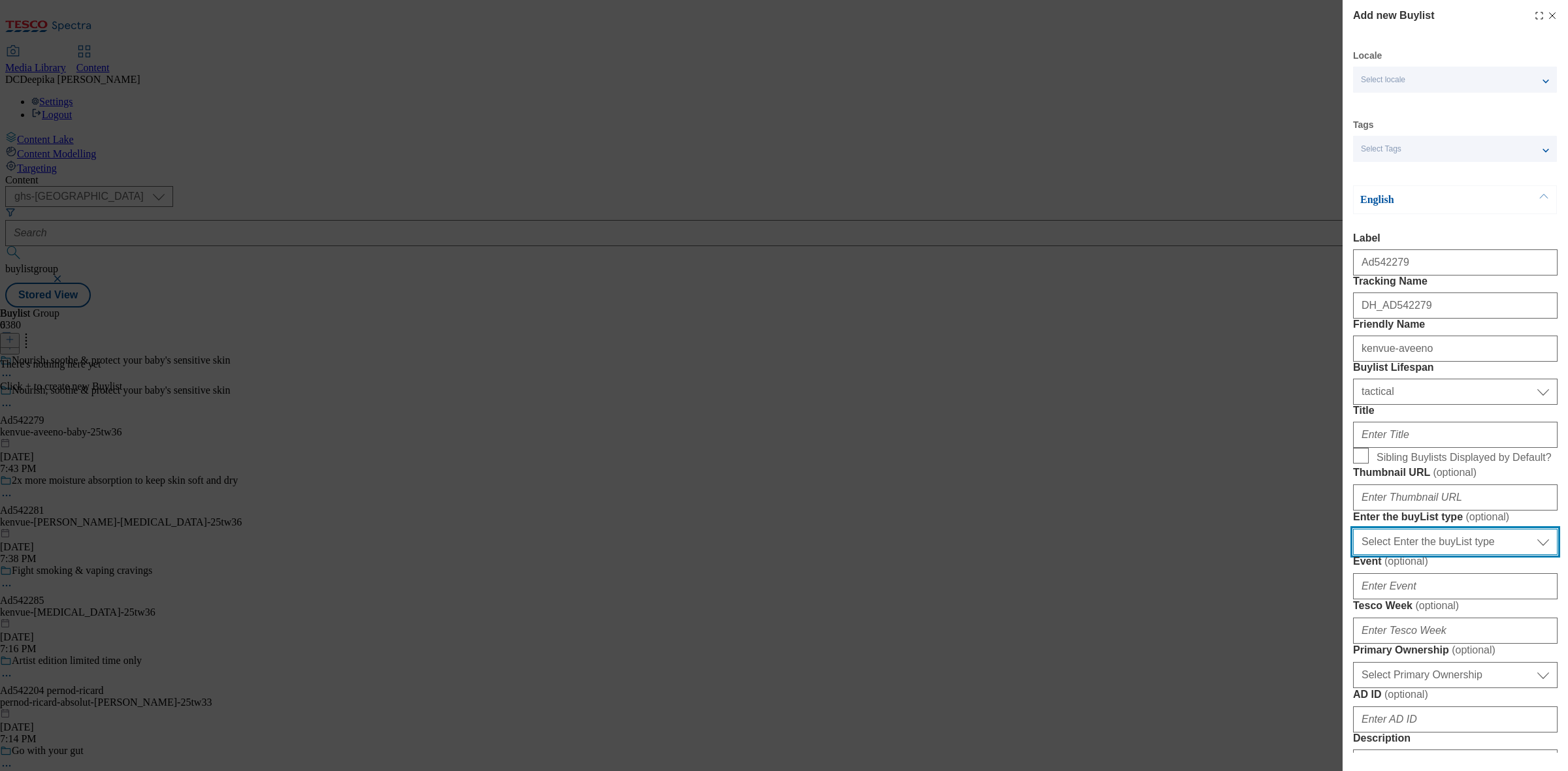
click at [1254, 556] on select "Select Enter the buyList type event supplier funded long term >4 weeks supplier…" at bounding box center [1455, 541] width 205 height 26
select select "supplier funded short term 1-3 weeks"
click at [1254, 556] on select "Select Enter the buyList type event supplier funded long term >4 weeks supplier…" at bounding box center [1455, 541] width 205 height 26
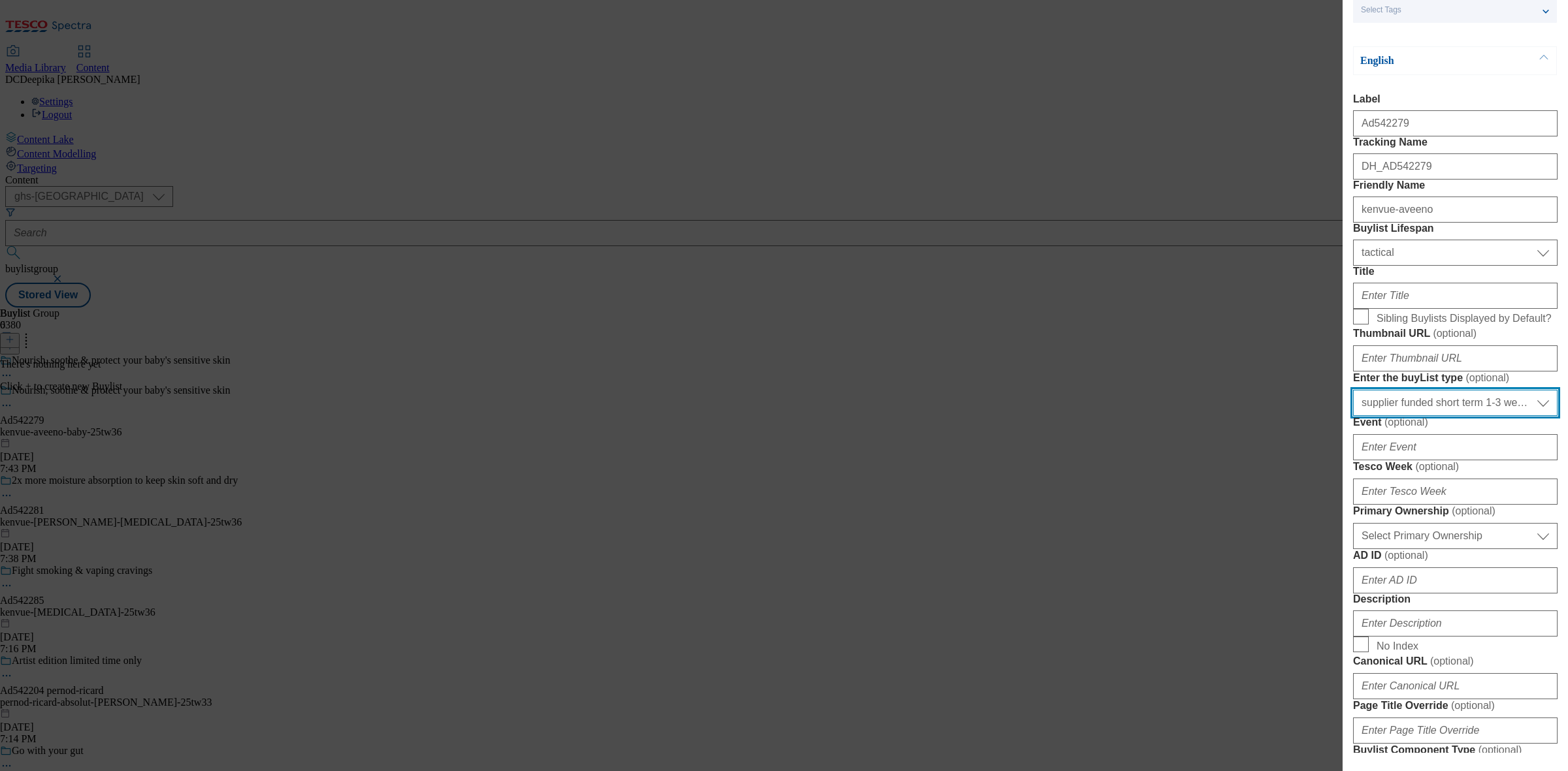
scroll to position [163, 0]
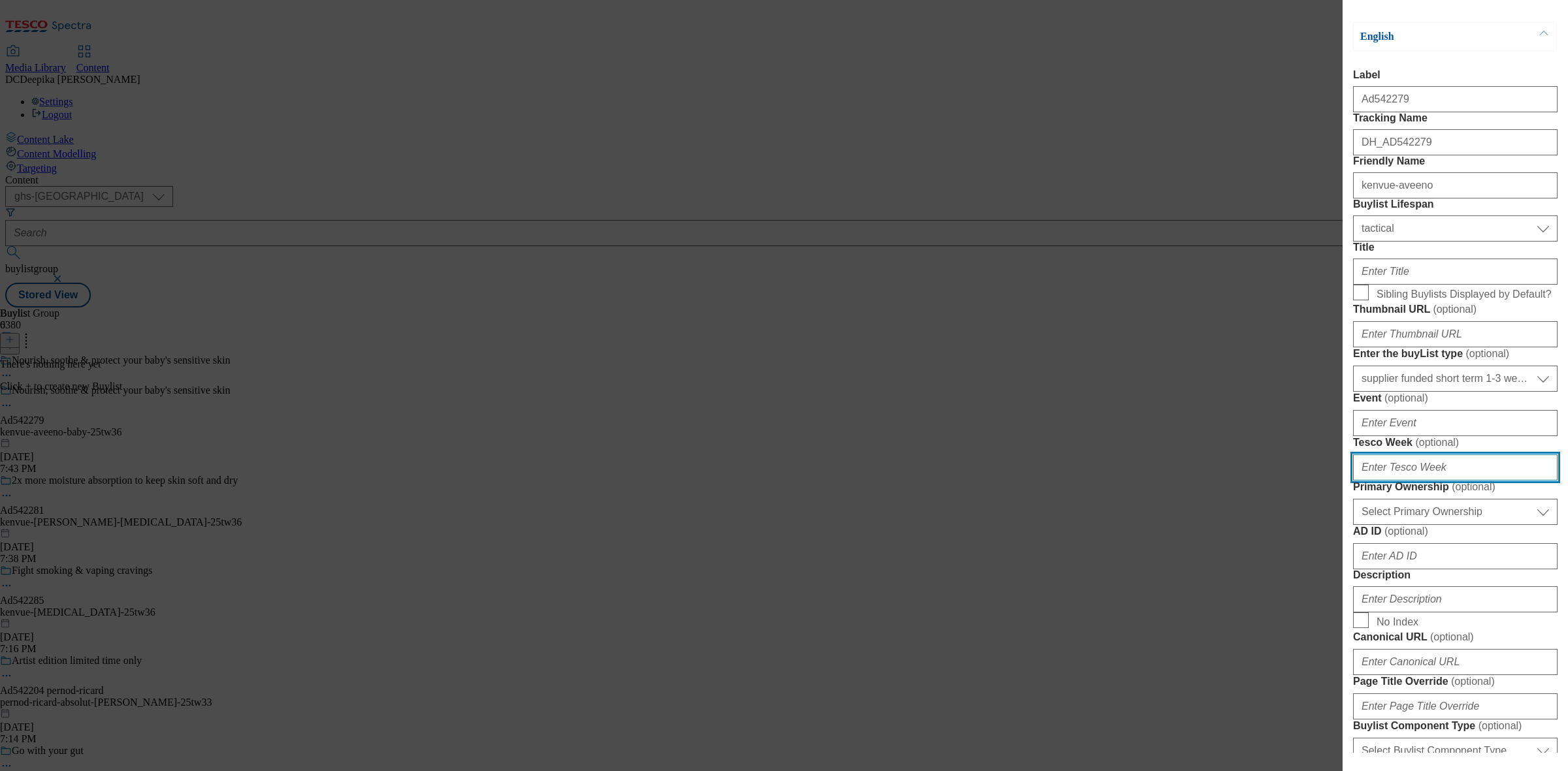
click at [1254, 481] on input "Tesco Week ( optional )" at bounding box center [1455, 467] width 205 height 26
type input "36"
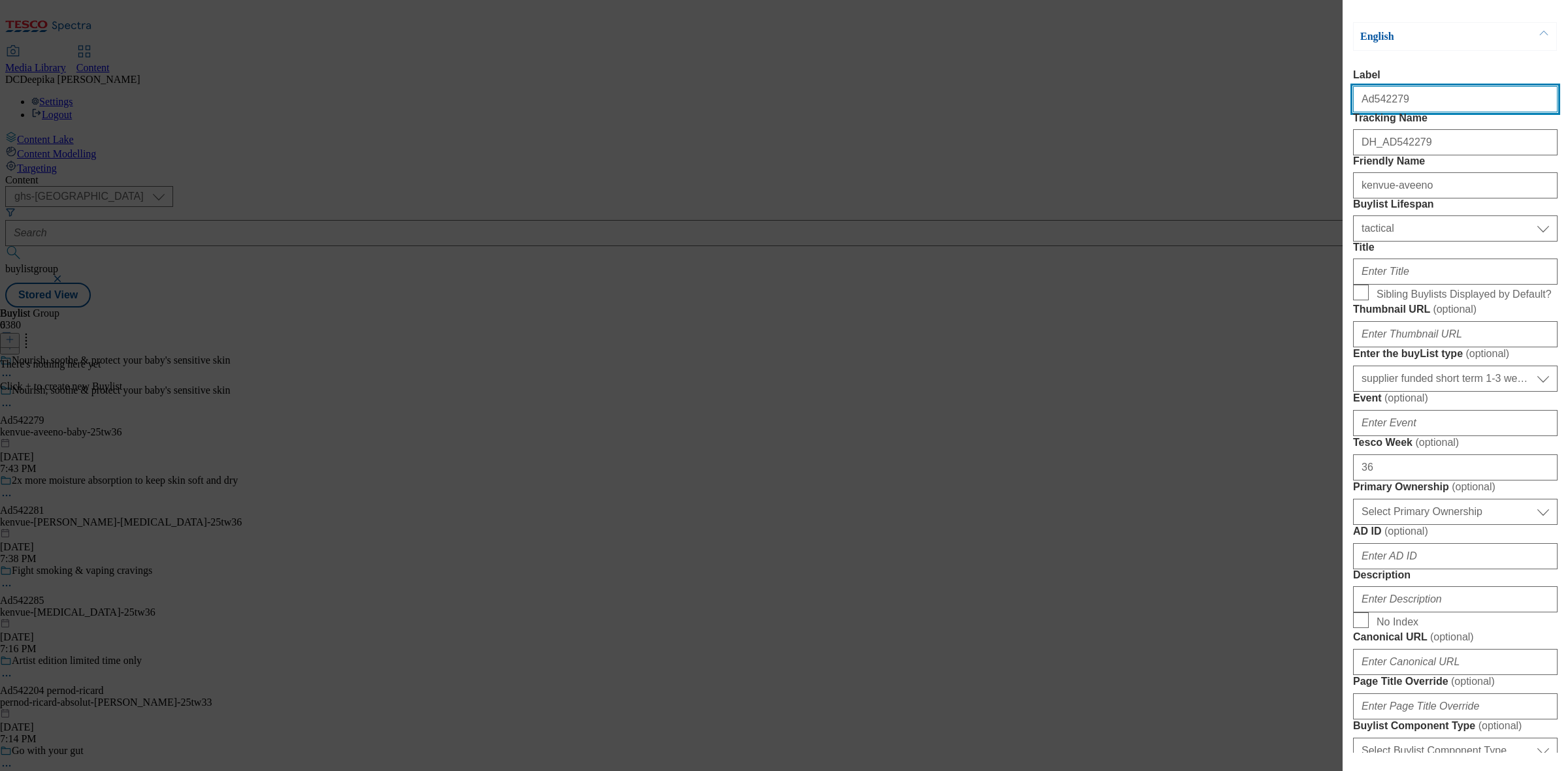
drag, startPoint x: 1394, startPoint y: 101, endPoint x: 1372, endPoint y: 109, distance: 23.4
click at [1254, 109] on input "Ad542279" at bounding box center [1455, 99] width 205 height 26
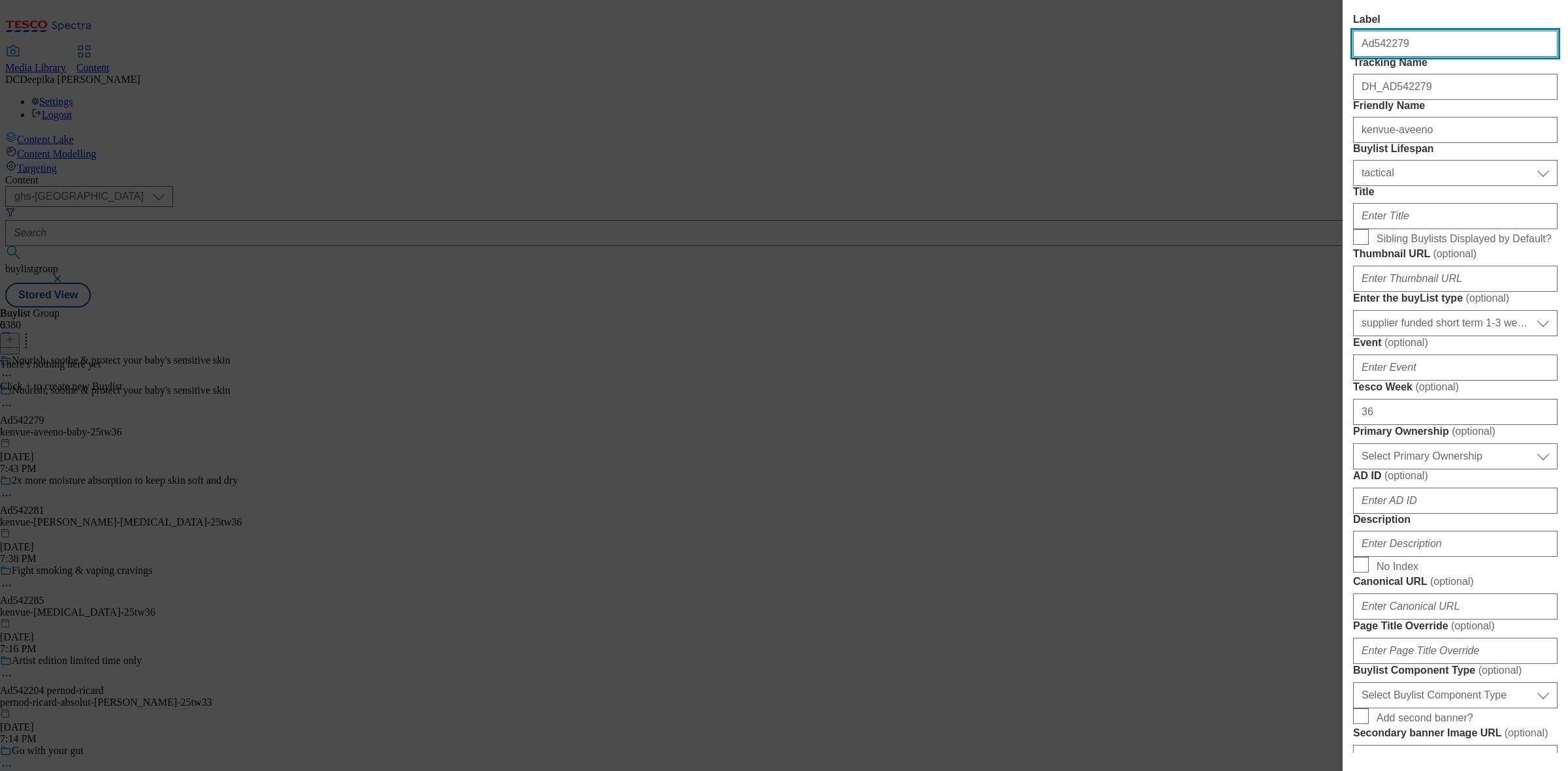
scroll to position [245, 0]
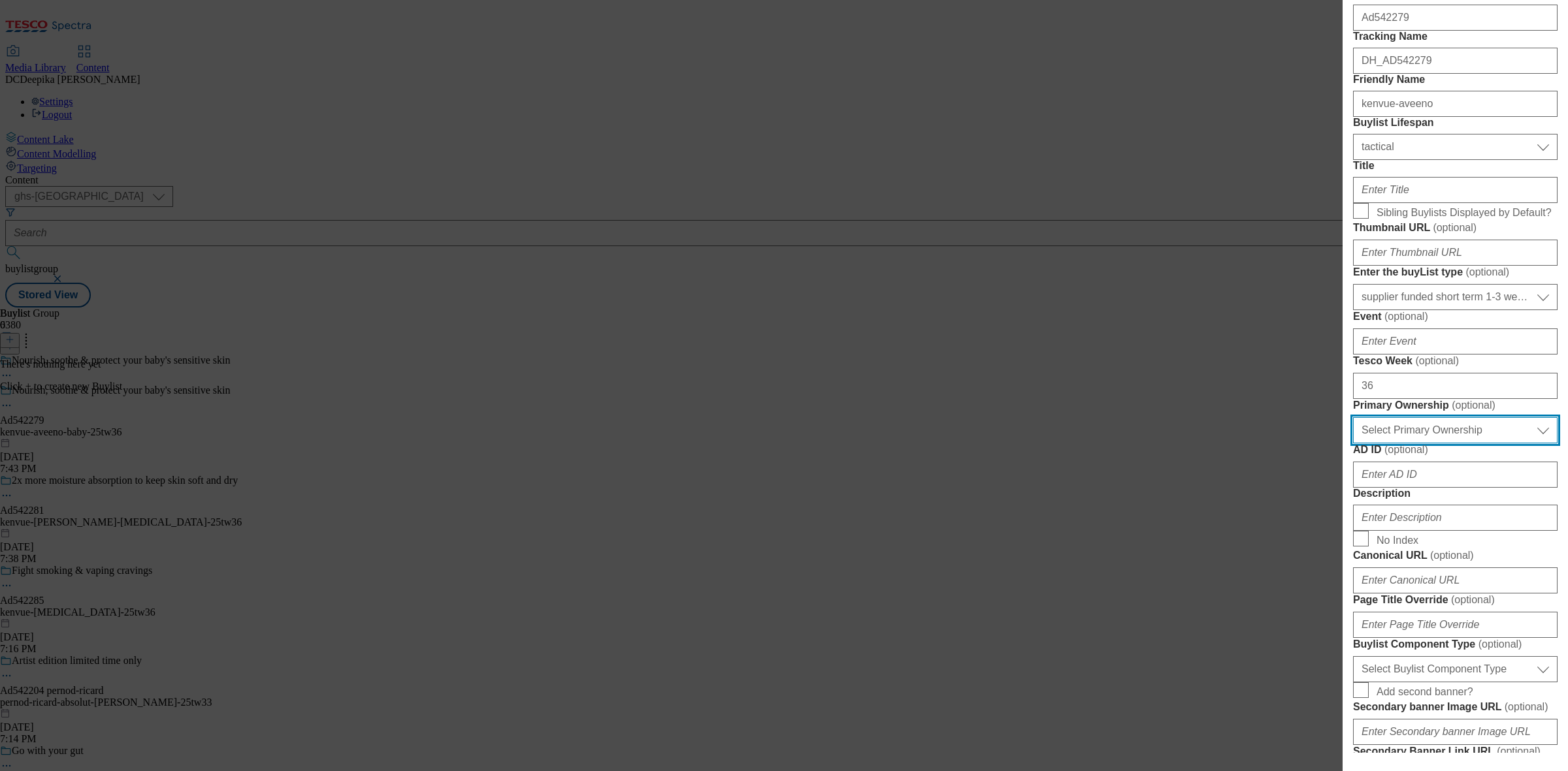
click at [1254, 443] on select "Select Primary Ownership [PERSON_NAME]" at bounding box center [1455, 430] width 205 height 26
select select "dunnhumby"
click at [1254, 443] on select "Select Primary Ownership [PERSON_NAME]" at bounding box center [1455, 430] width 205 height 26
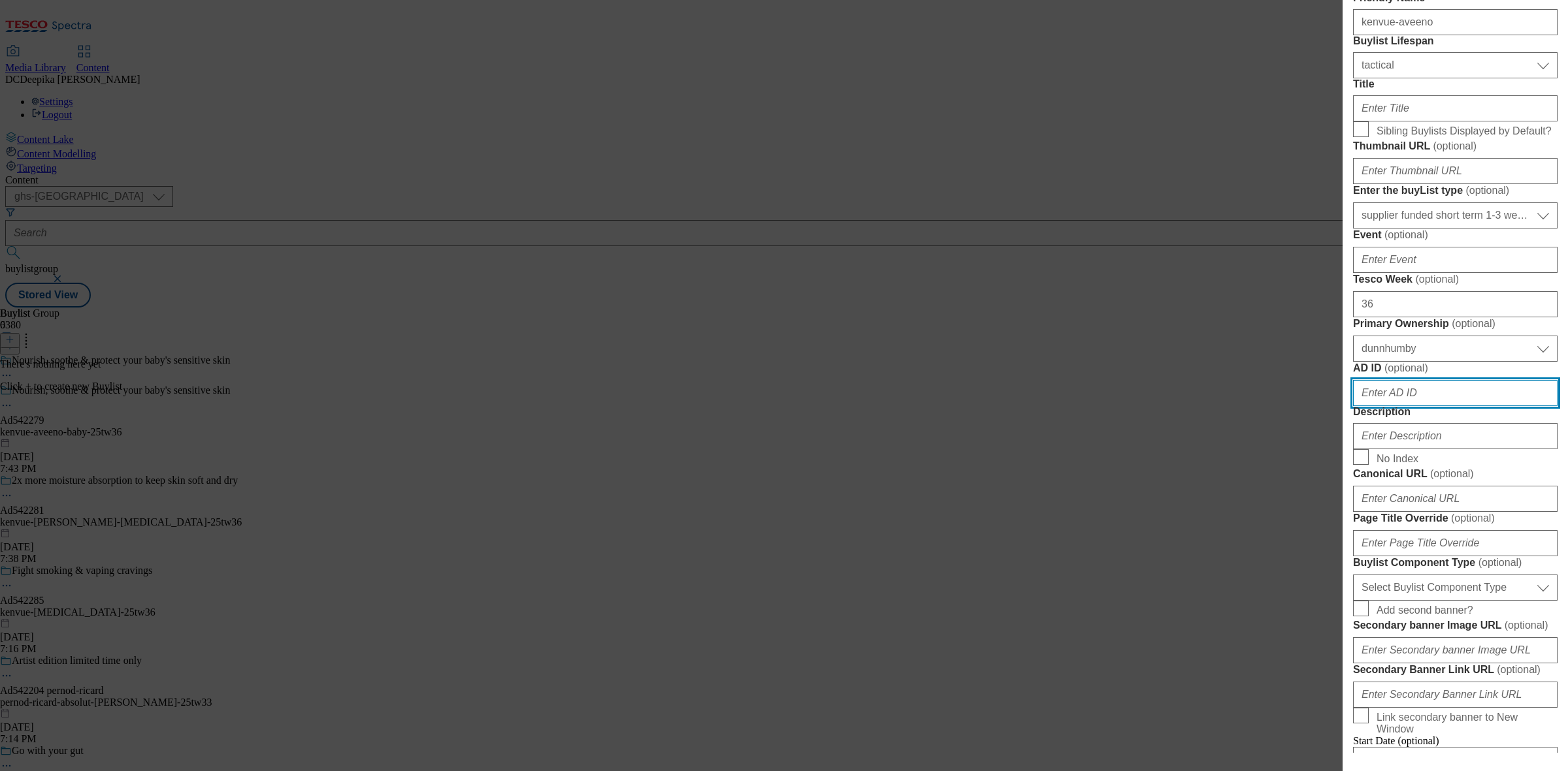
click at [1254, 406] on input "AD ID ( optional )" at bounding box center [1455, 393] width 205 height 26
paste input "542279"
type input "542279"
click at [1254, 450] on div "Modal" at bounding box center [1455, 434] width 205 height 31
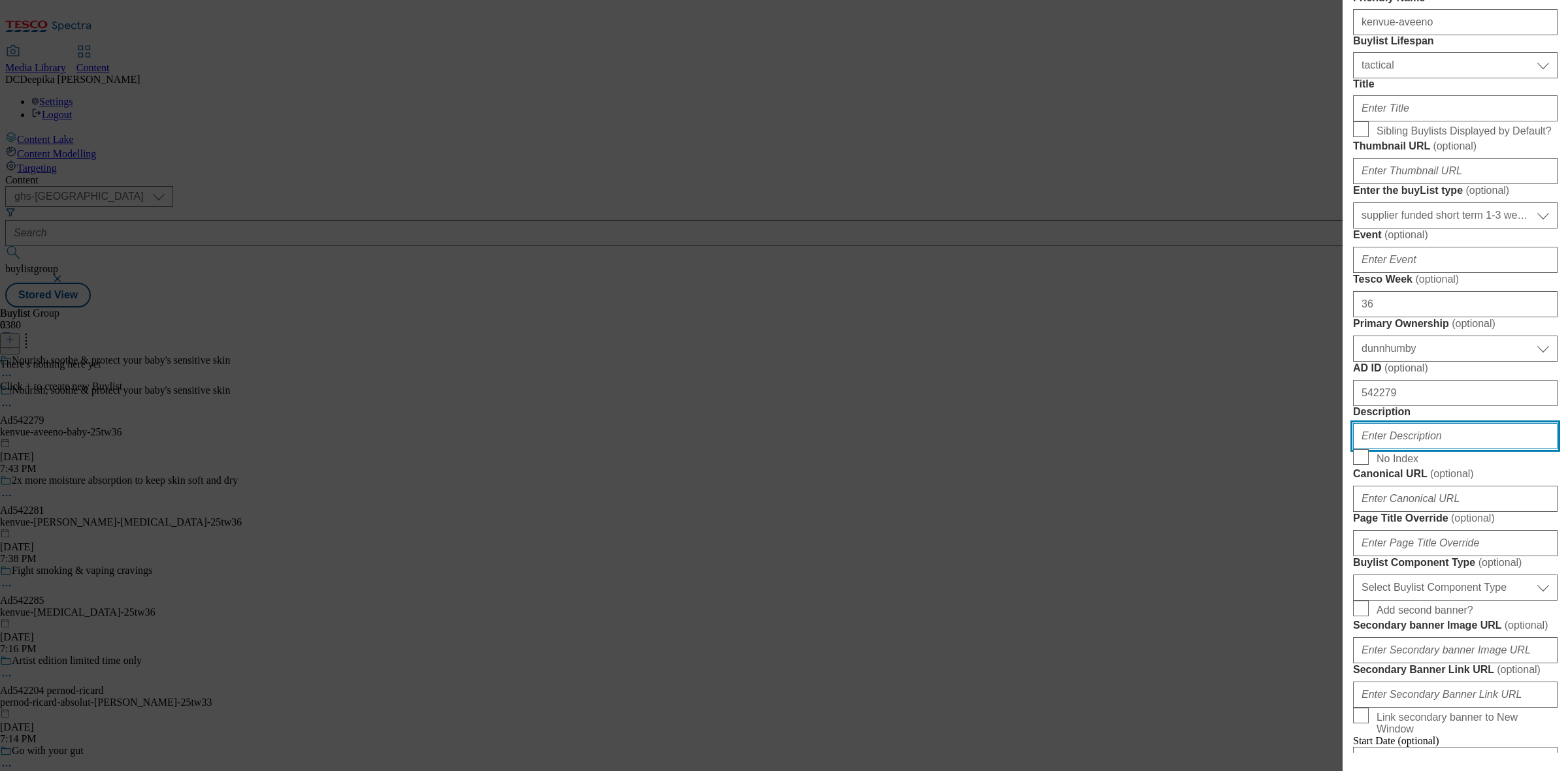
click at [1254, 450] on input "Description" at bounding box center [1455, 435] width 205 height 26
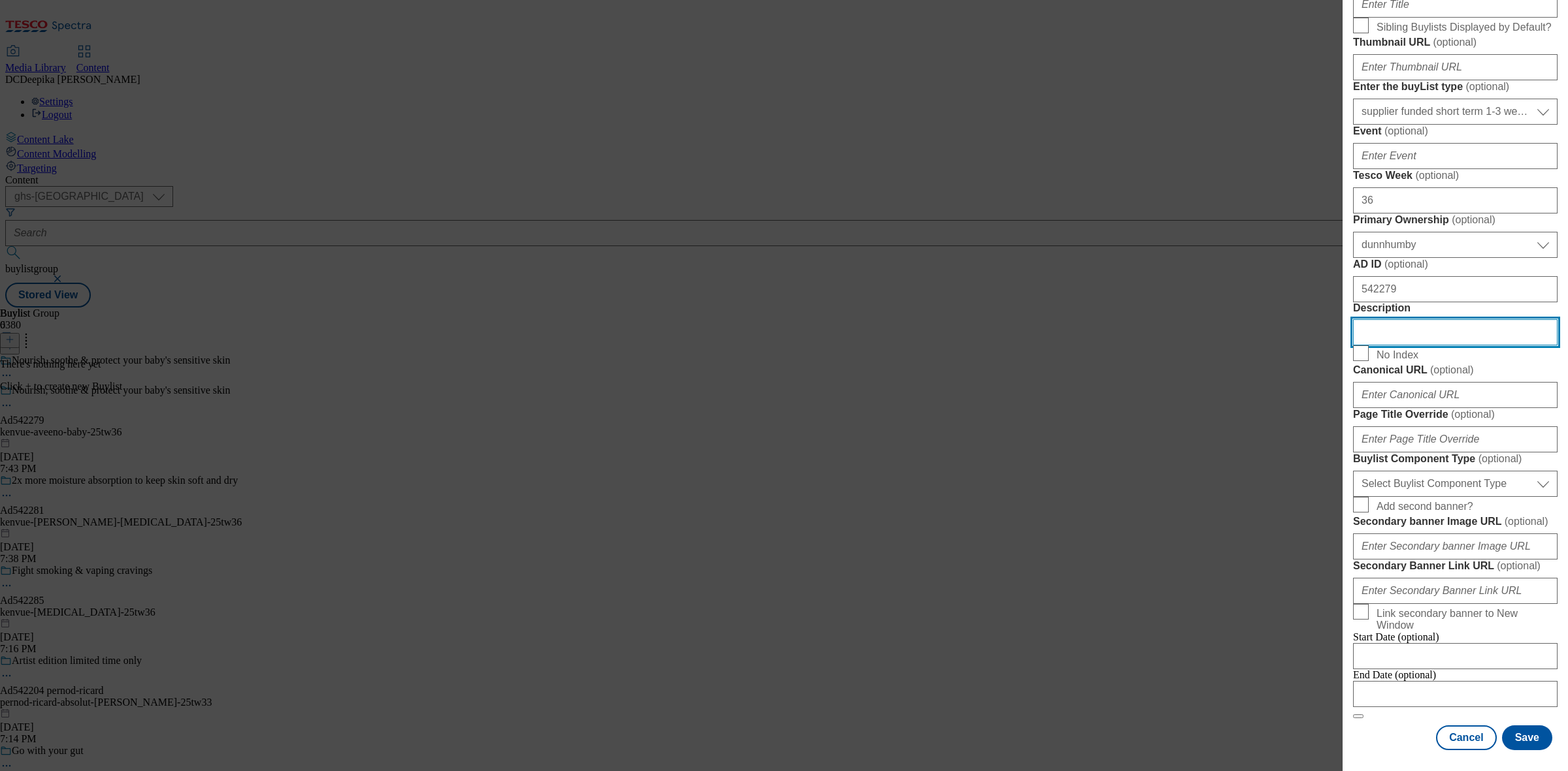
scroll to position [653, 0]
drag, startPoint x: 1499, startPoint y: 609, endPoint x: 1487, endPoint y: 615, distance: 13.4
click at [1254, 497] on select "Select Buylist Component Type Banner Competition Header Meal" at bounding box center [1455, 483] width 205 height 26
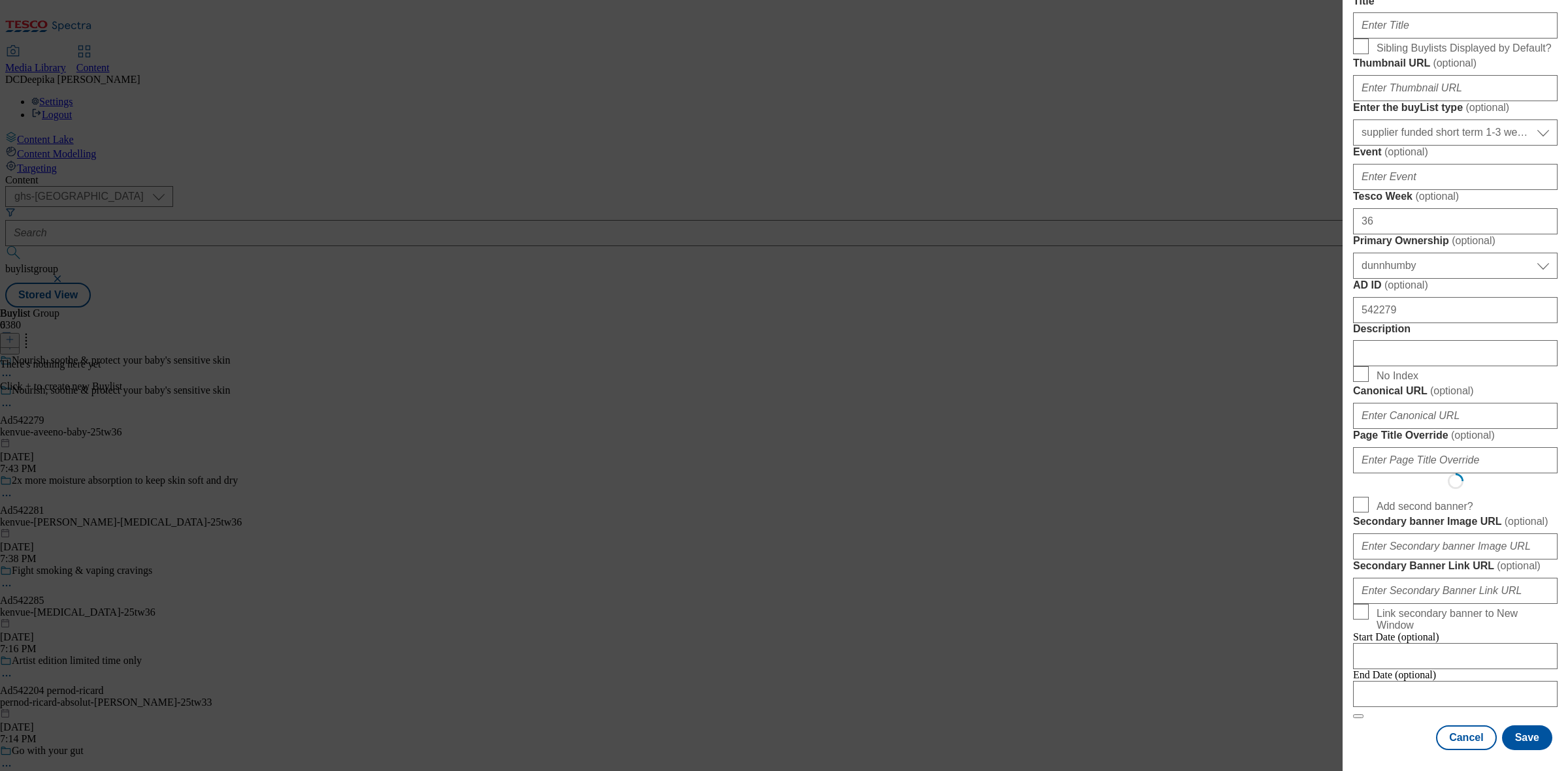
scroll to position [0, 0]
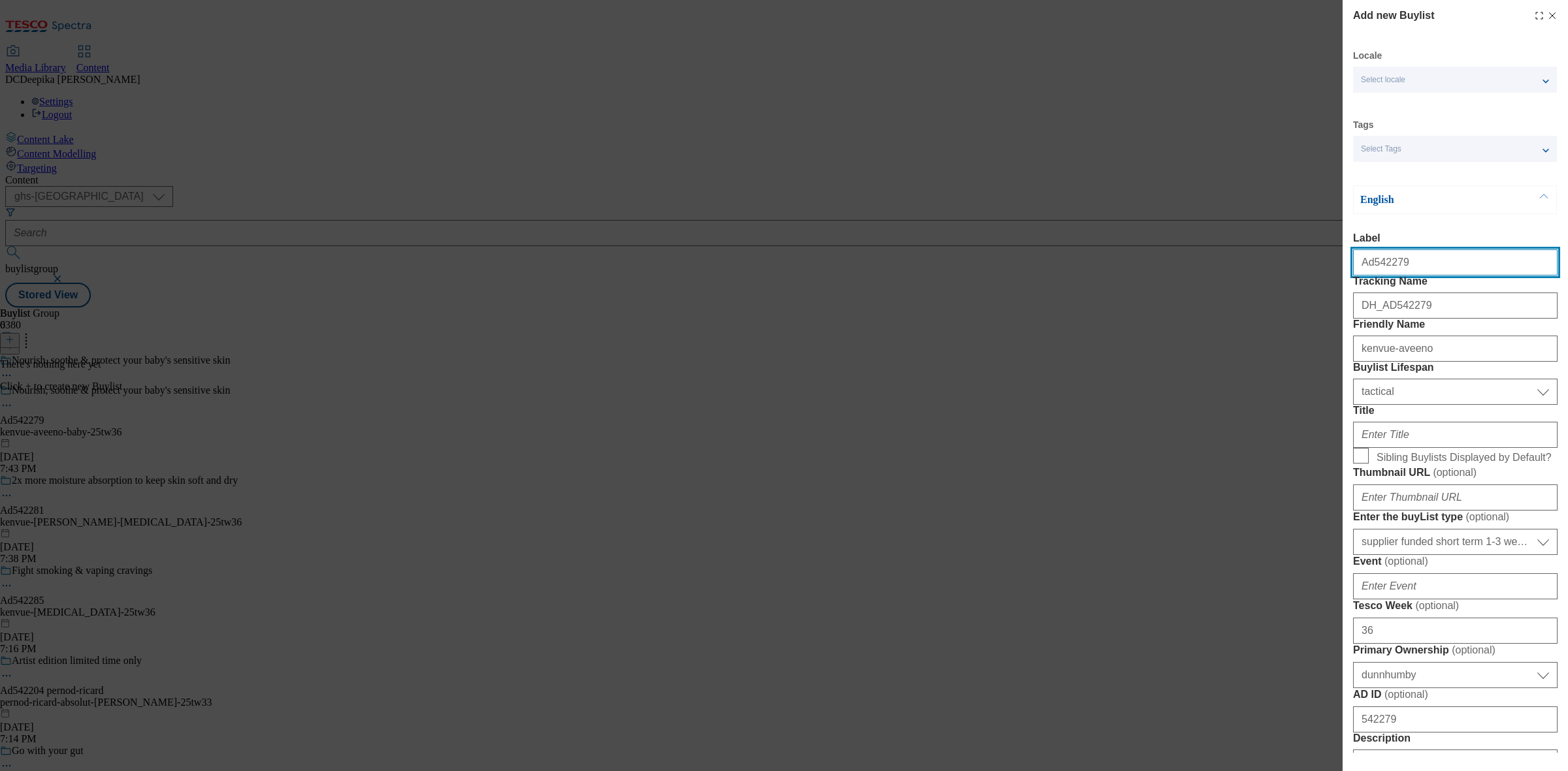
select select "Banner"
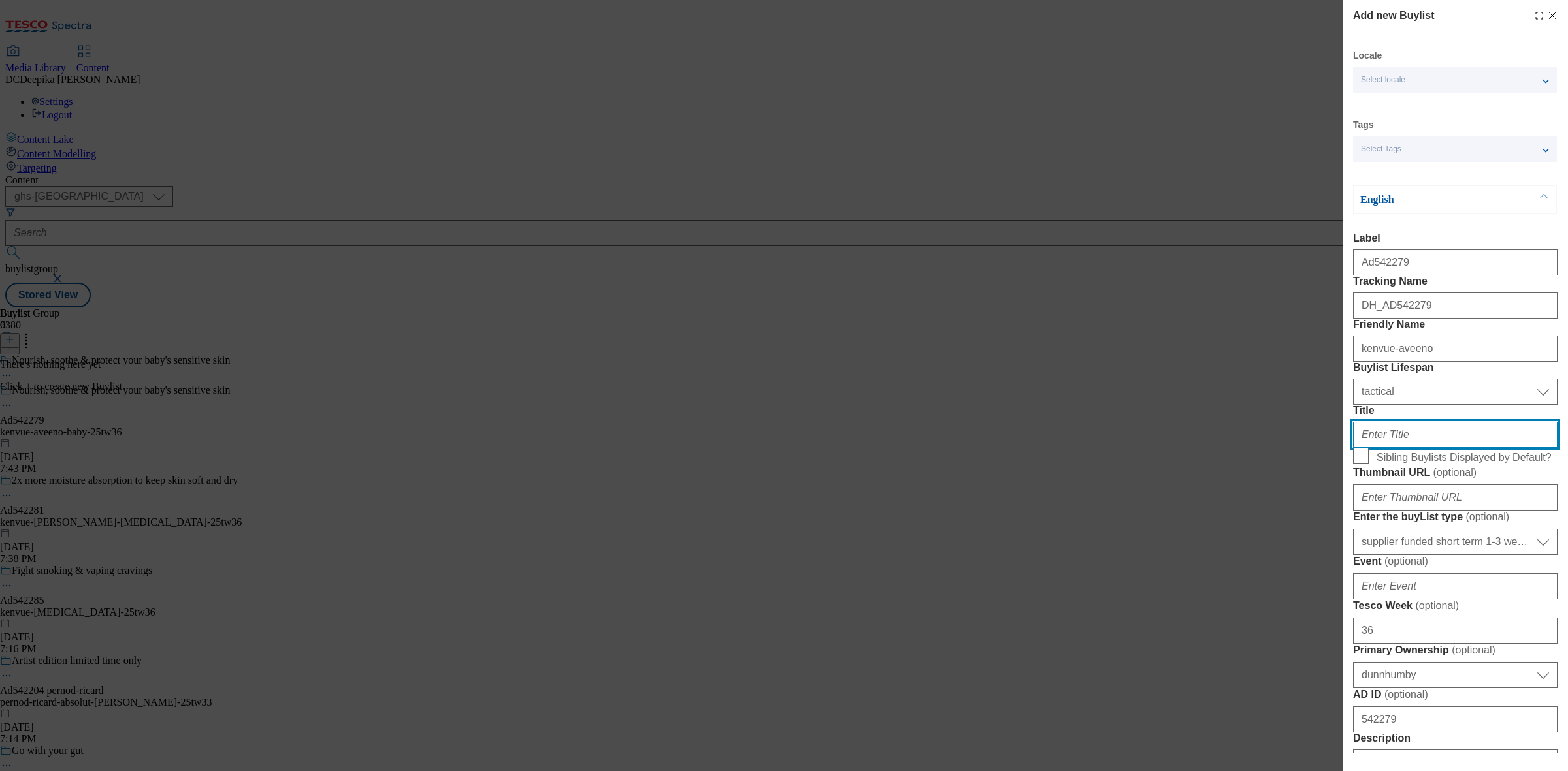
click at [1254, 448] on input "Title" at bounding box center [1455, 434] width 205 height 26
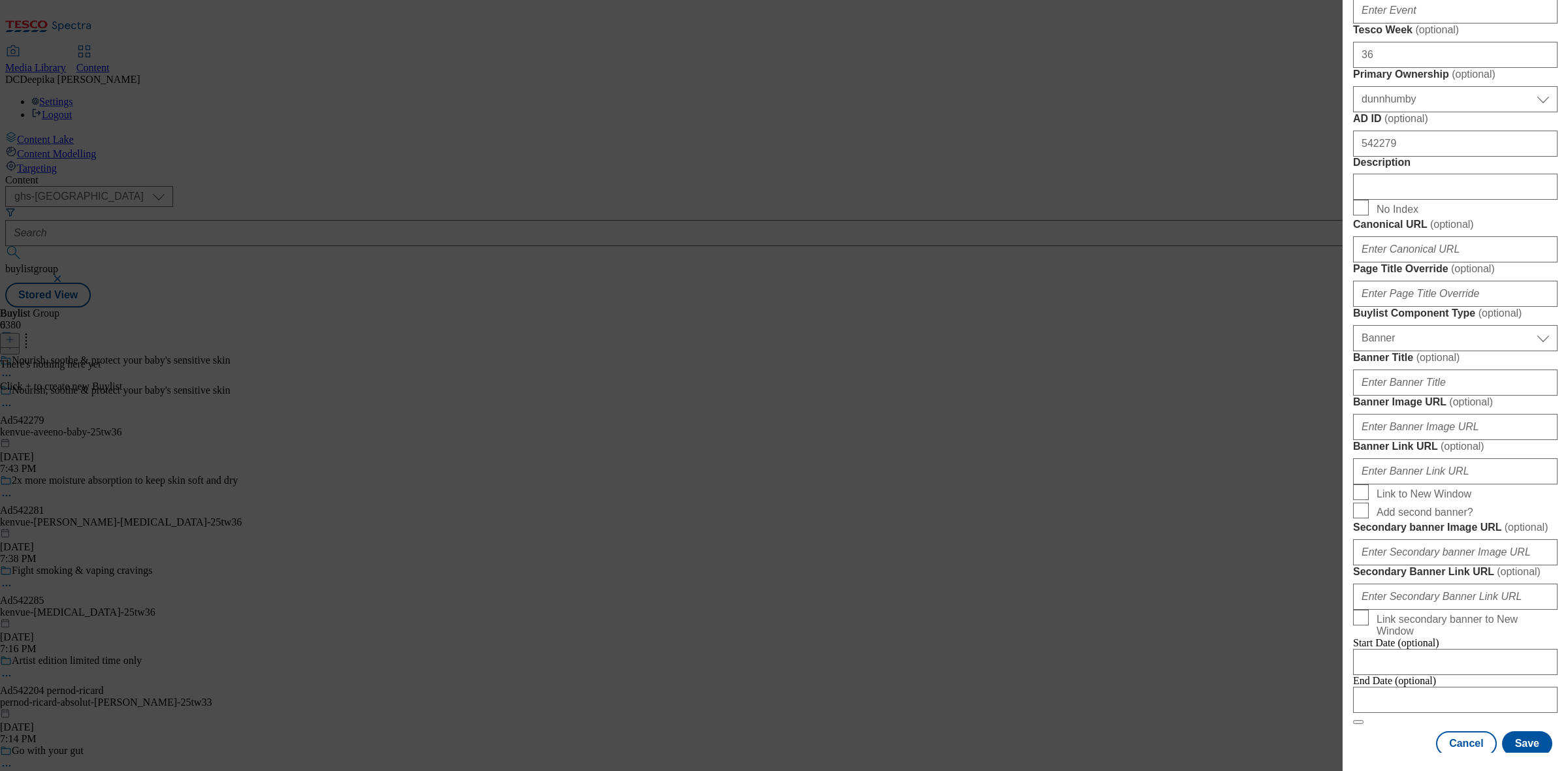
scroll to position [653, 0]
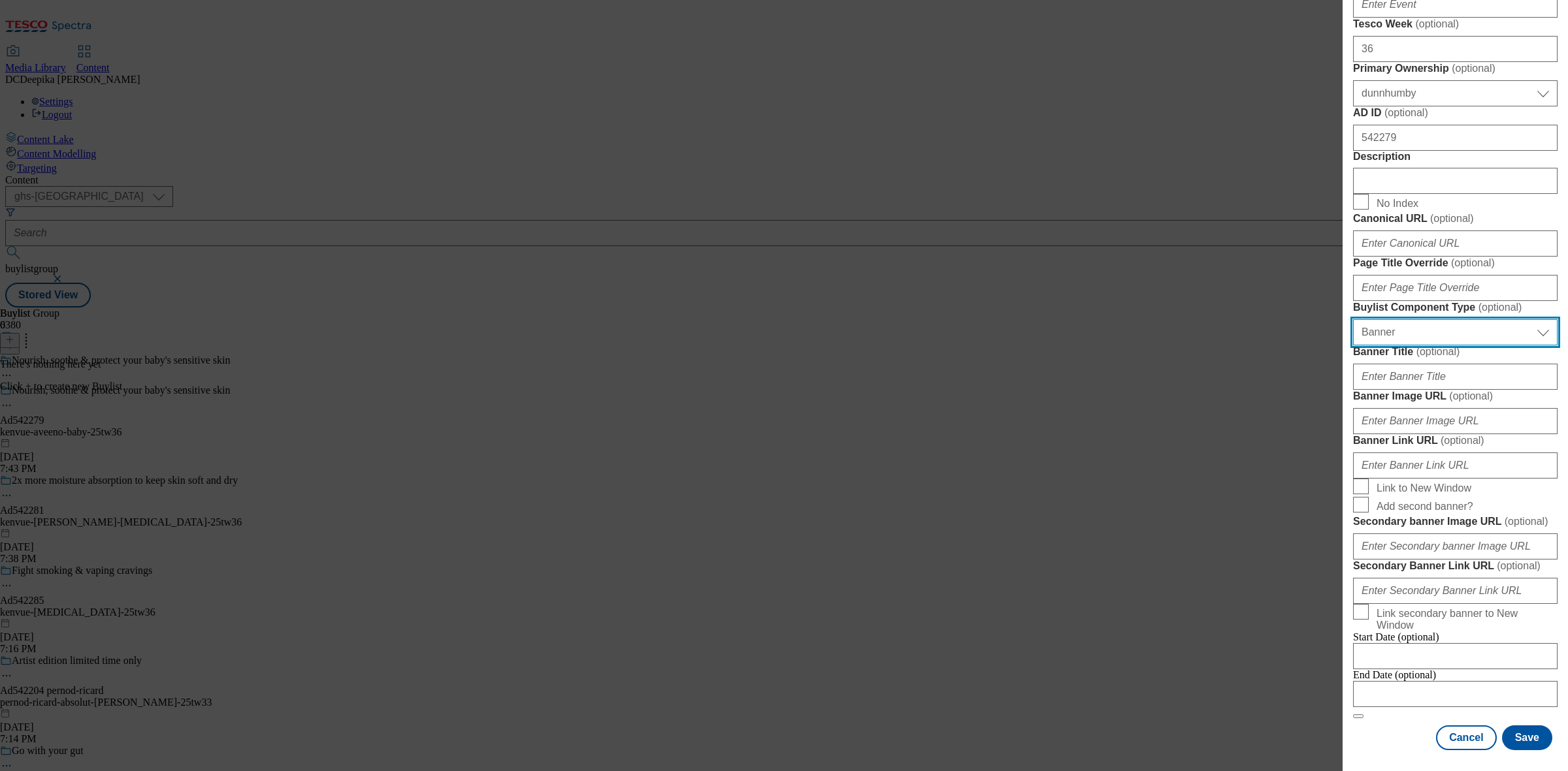
click at [1254, 345] on select "Select Buylist Component Type Banner Competition Header Meal" at bounding box center [1455, 332] width 205 height 26
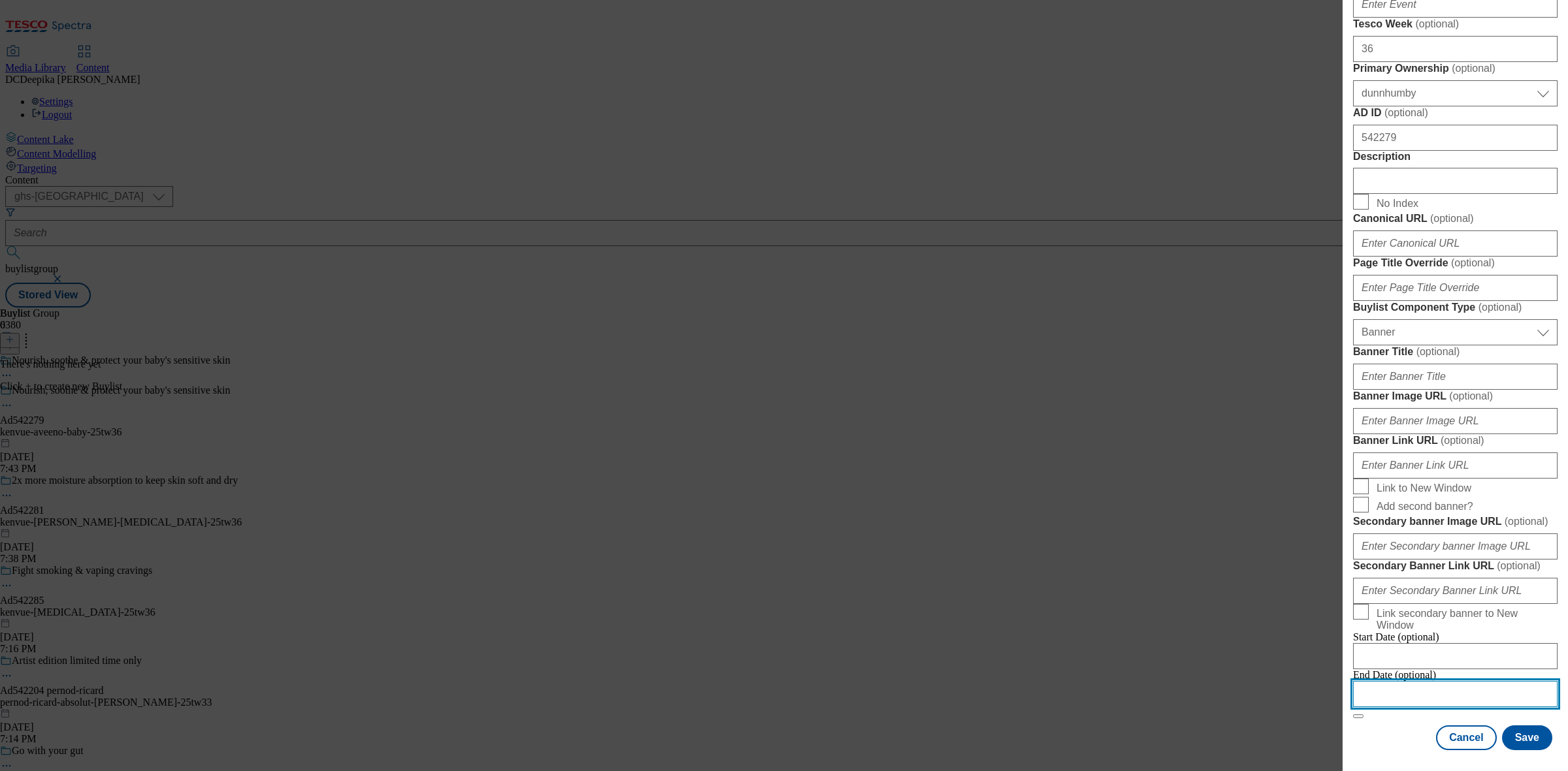
click at [1254, 617] on input "Modal" at bounding box center [1455, 694] width 205 height 26
select select "2025"
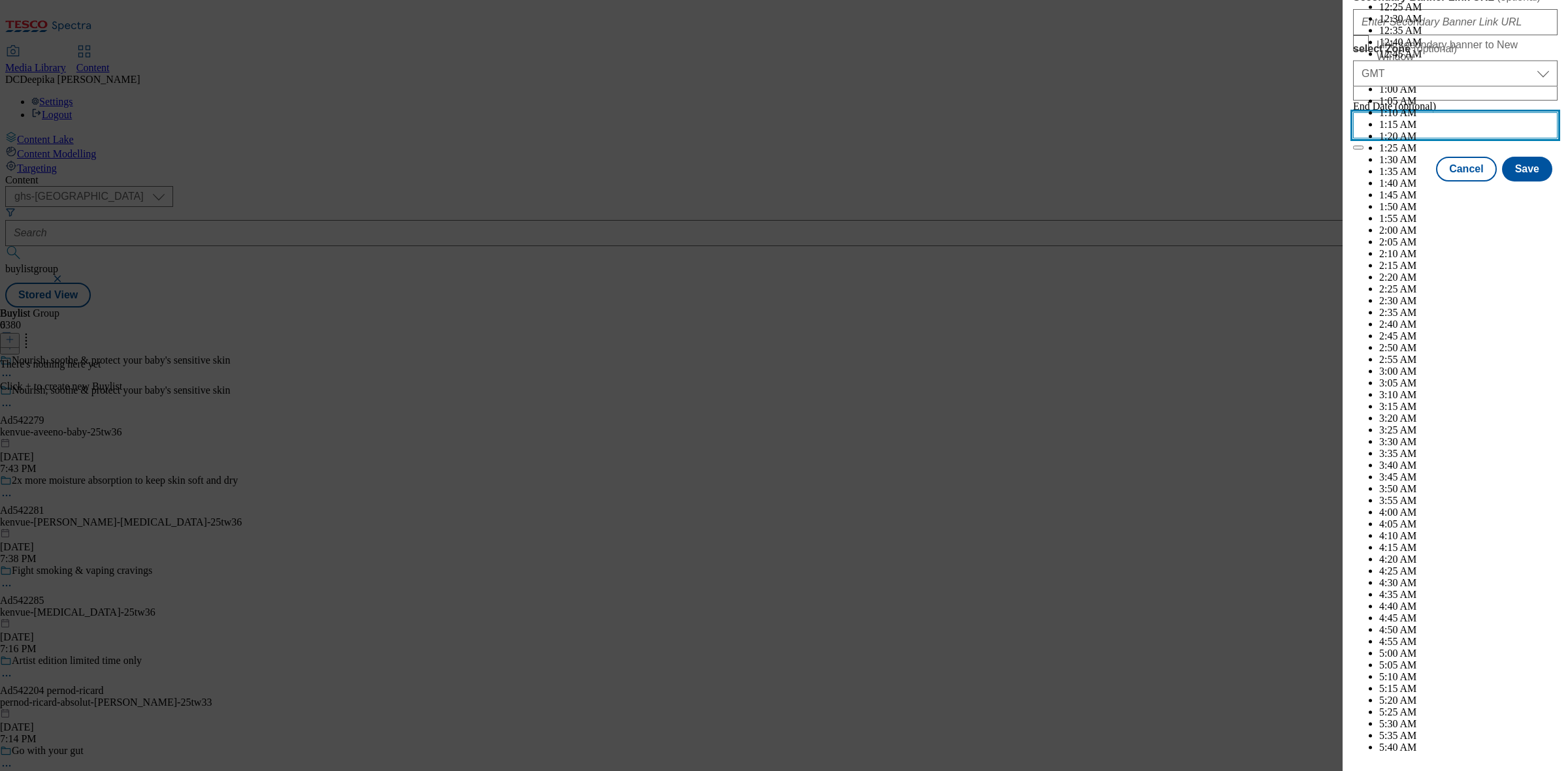
scroll to position [5734, 0]
drag, startPoint x: 1483, startPoint y: 307, endPoint x: 1483, endPoint y: 315, distance: 8.0
select select "February"
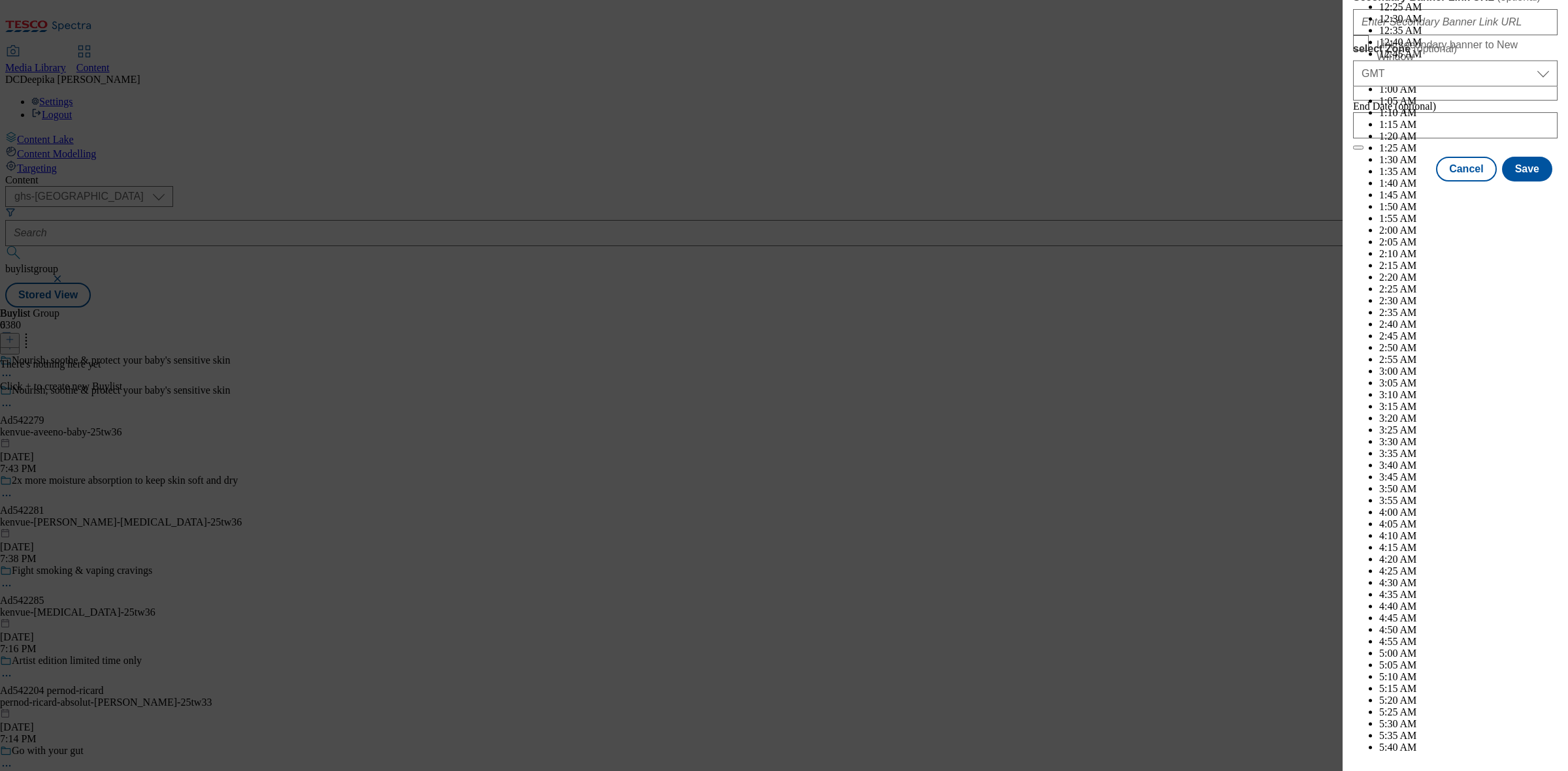
select select "2026"
click at [1254, 193] on button "Save" at bounding box center [1527, 181] width 50 height 25
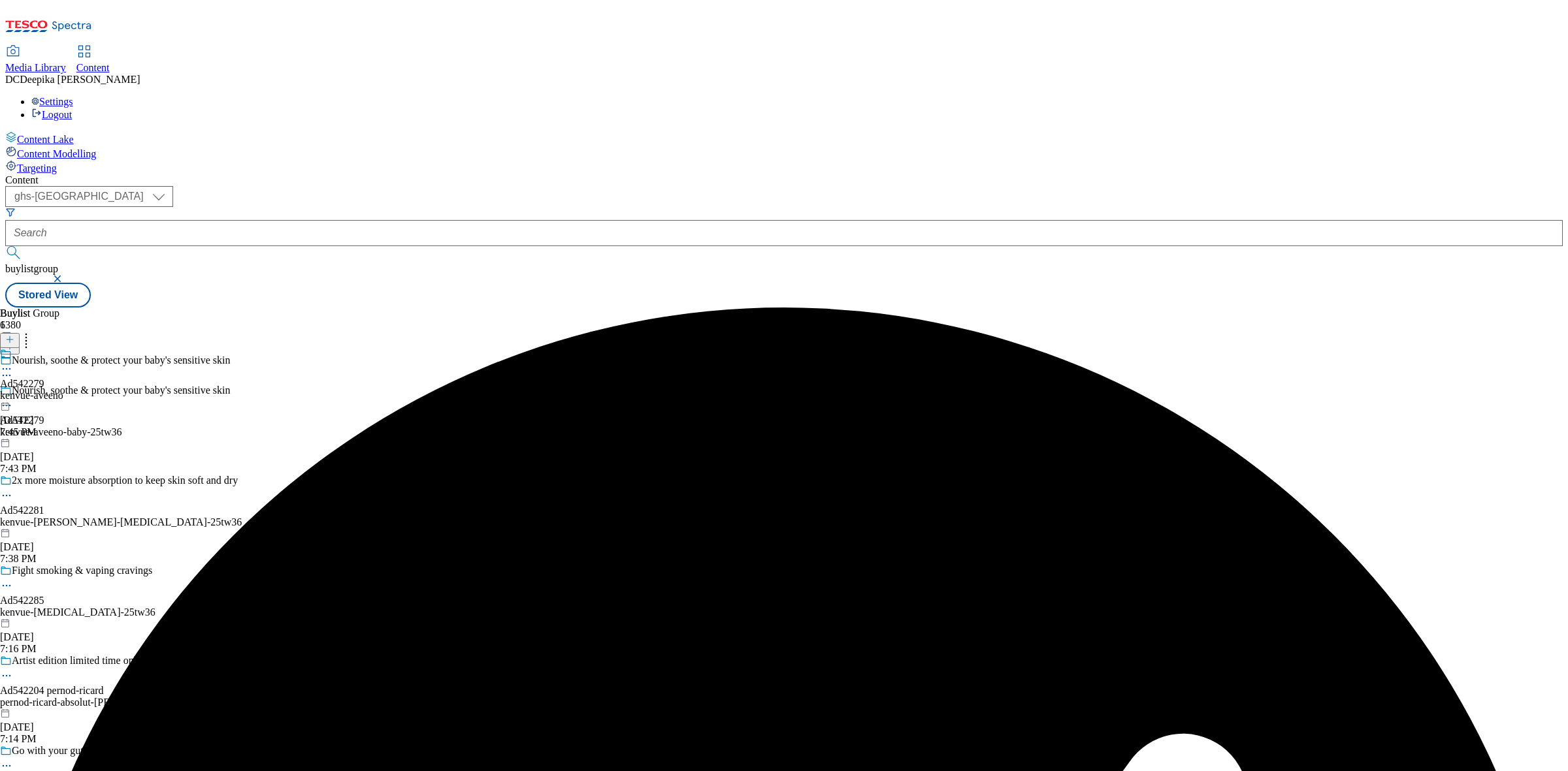
click at [63, 390] on div "kenvue-aveeno" at bounding box center [31, 395] width 63 height 12
click at [63, 420] on div "kenvue-aveeno" at bounding box center [31, 426] width 63 height 12
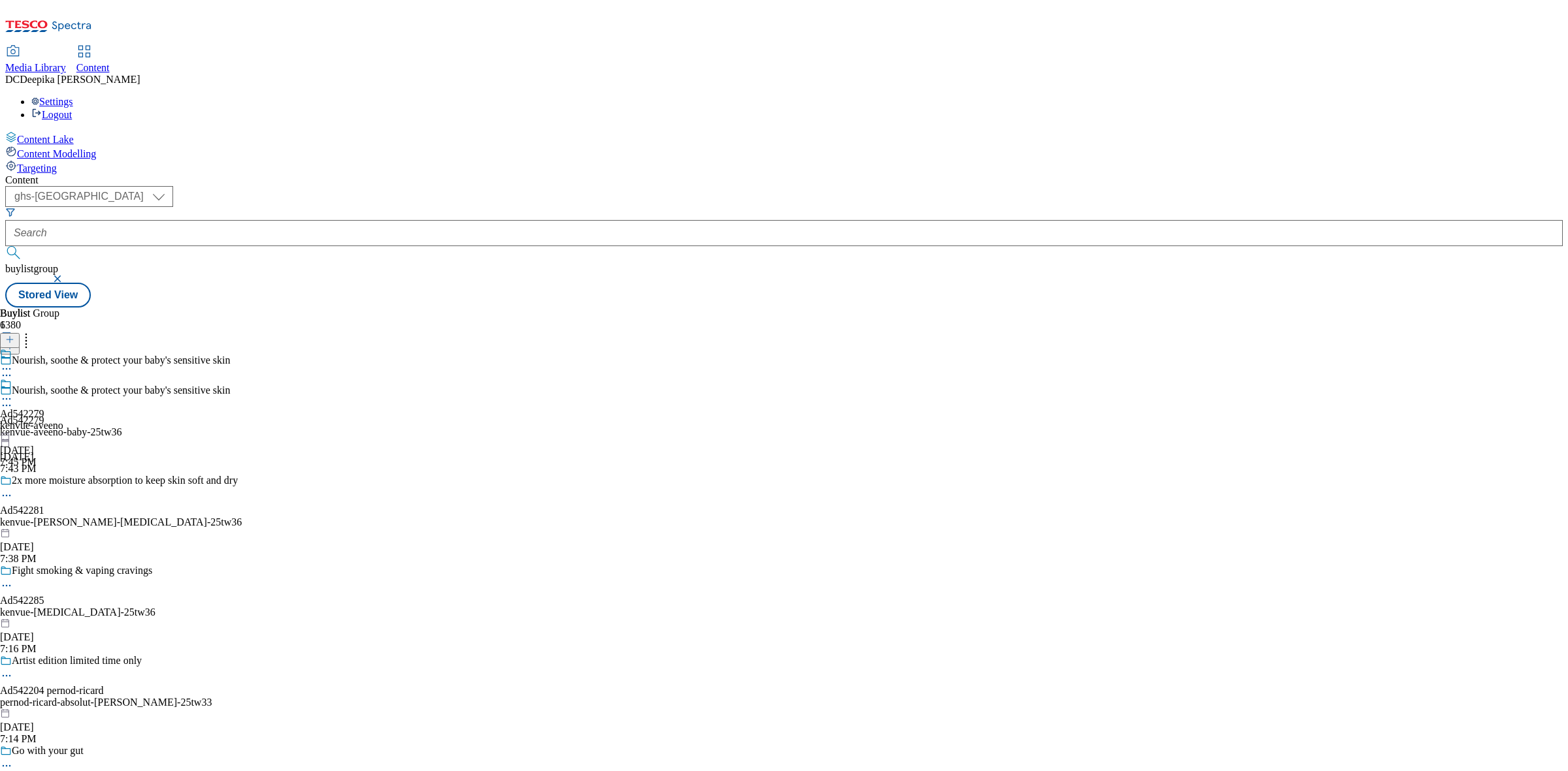
click at [63, 378] on div "Ad542279 kenvue-[GEOGRAPHIC_DATA] [DATE] 7:45 PM" at bounding box center [31, 423] width 63 height 90
click at [14, 335] on icon at bounding box center [10, 339] width 9 height 9
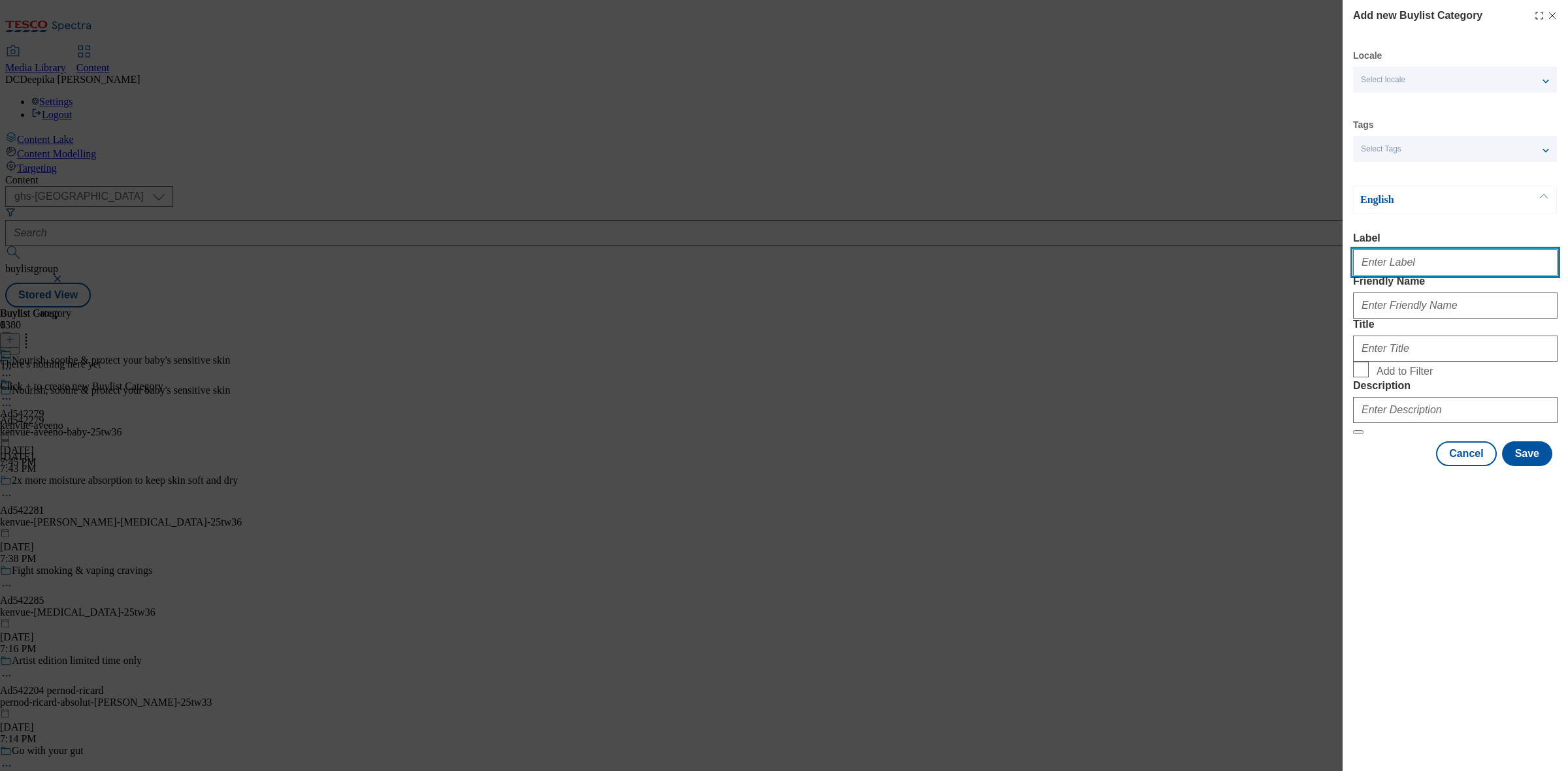
click at [1254, 268] on input "Label" at bounding box center [1455, 262] width 205 height 26
paste input "Ad542279"
type input "Ad542279"
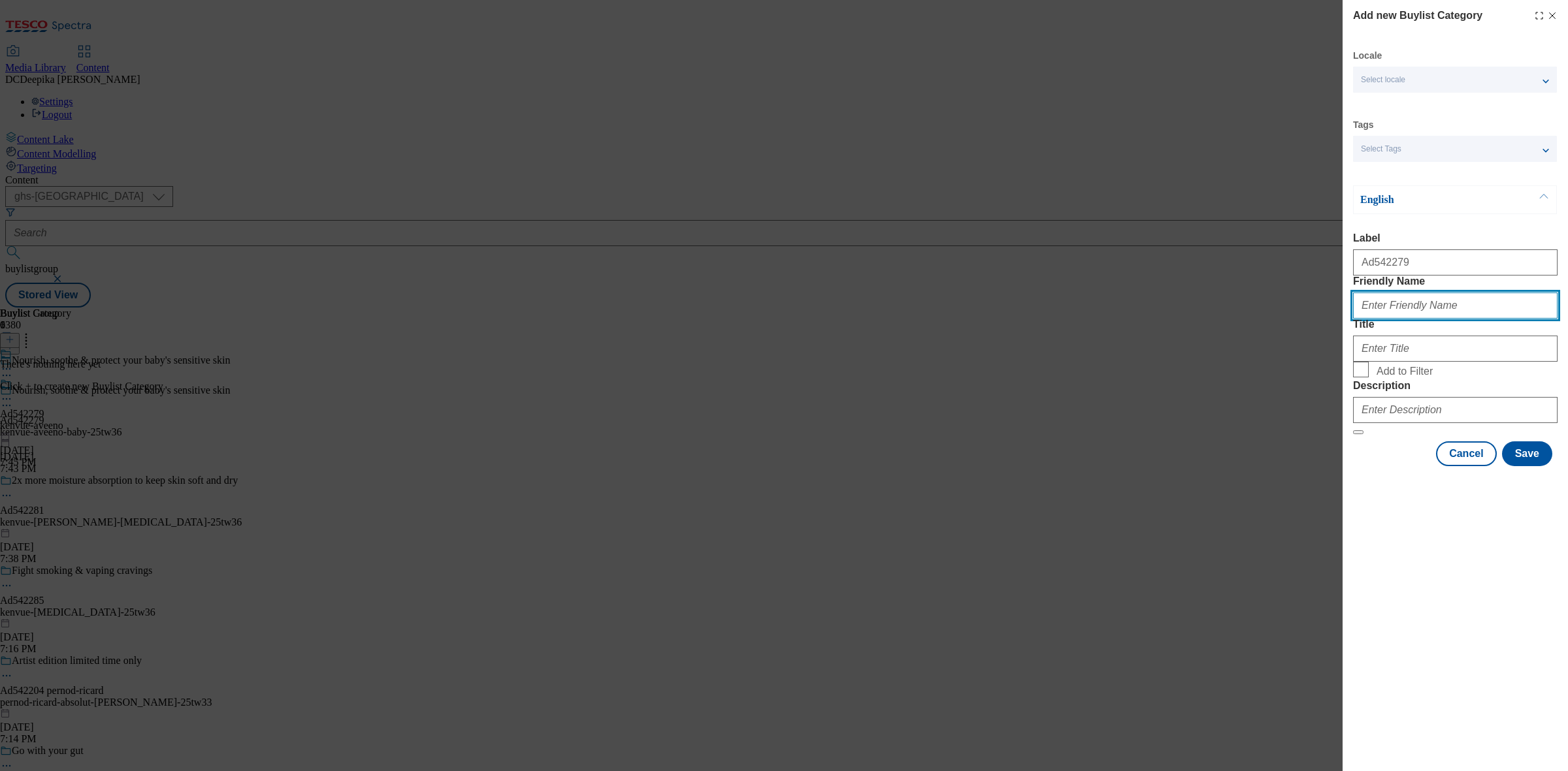
click at [1254, 319] on input "Friendly Name" at bounding box center [1455, 305] width 205 height 26
paste input "kenvue"
type input "kenvue"
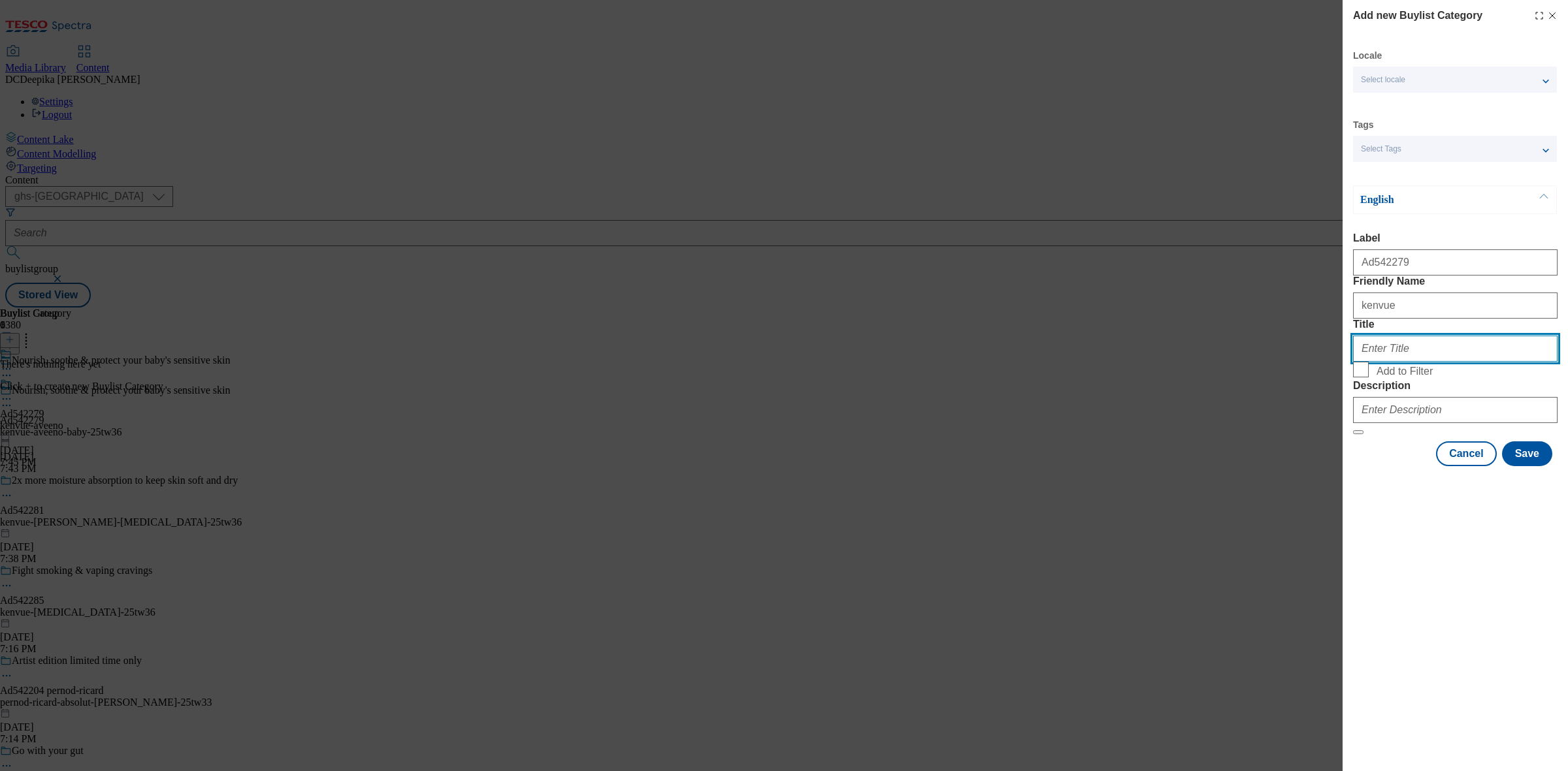
click at [1254, 361] on input "Title" at bounding box center [1455, 348] width 205 height 26
paste input "[GEOGRAPHIC_DATA]"
type input "[GEOGRAPHIC_DATA]"
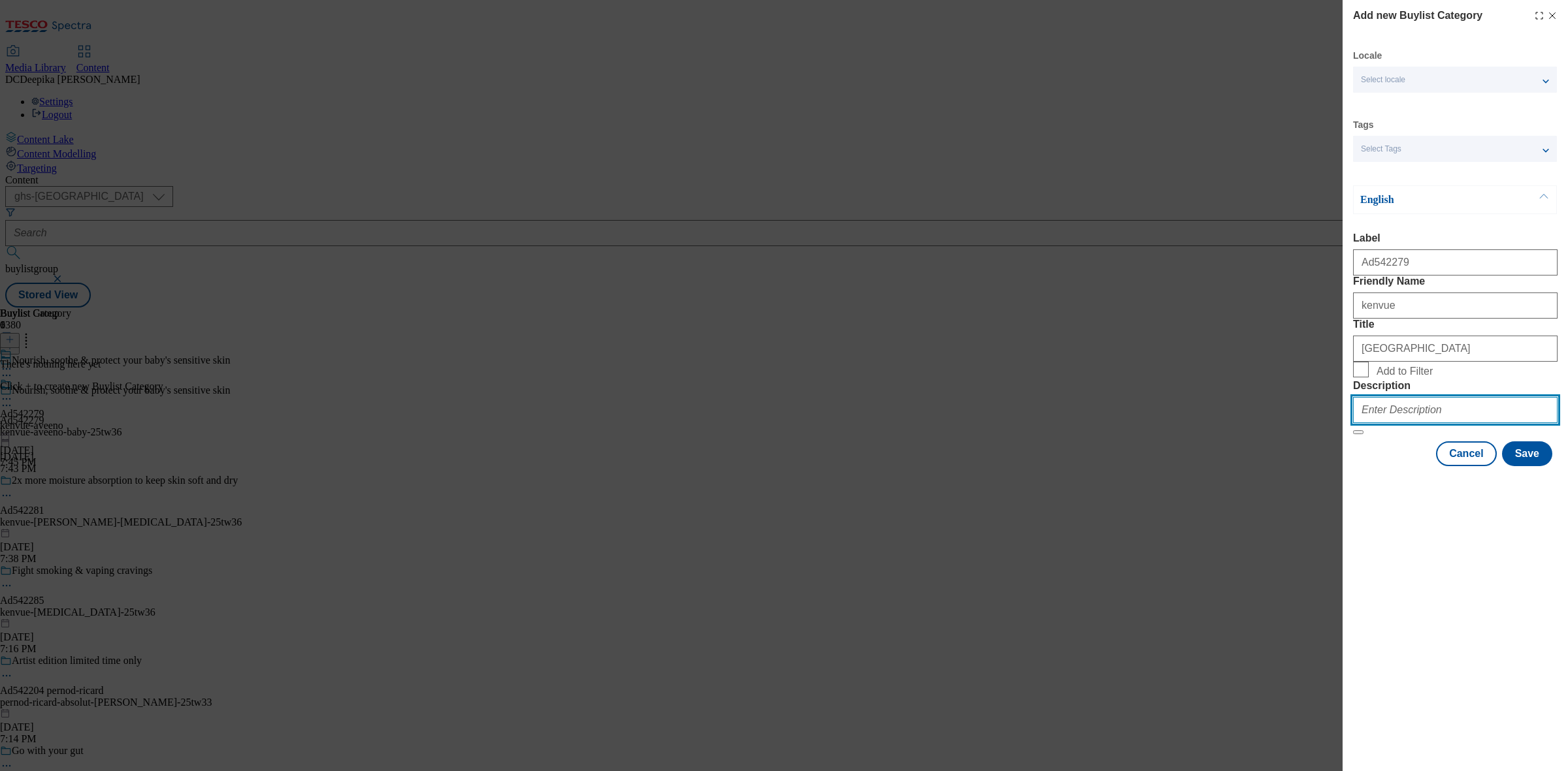
click at [1254, 423] on input "Description" at bounding box center [1455, 410] width 205 height 26
click at [1254, 467] on button "Save" at bounding box center [1527, 454] width 50 height 25
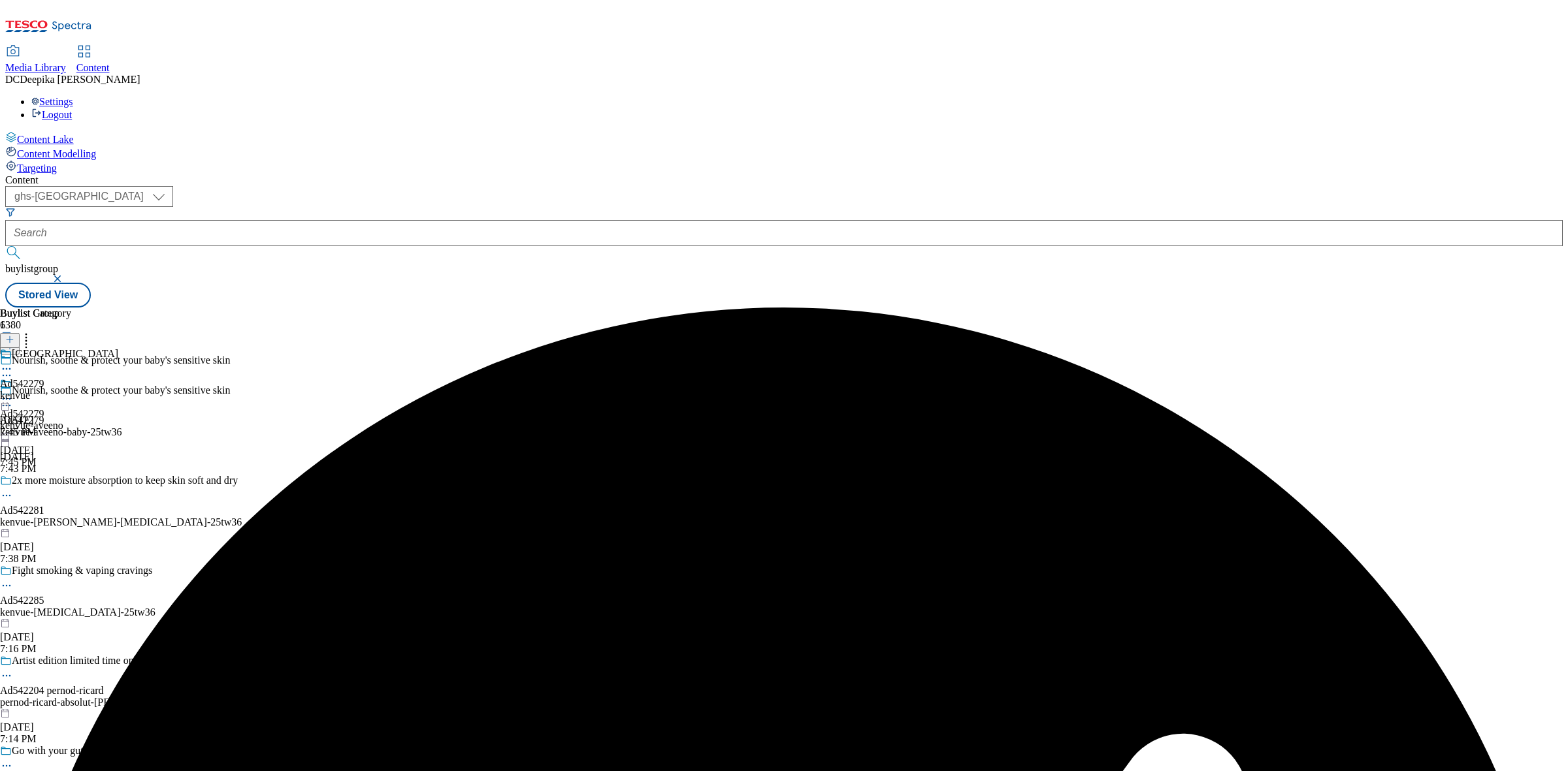
click at [118, 348] on div "Kenvue Ad542279 kenvue [DATE] 7:45 PM" at bounding box center [59, 393] width 118 height 90
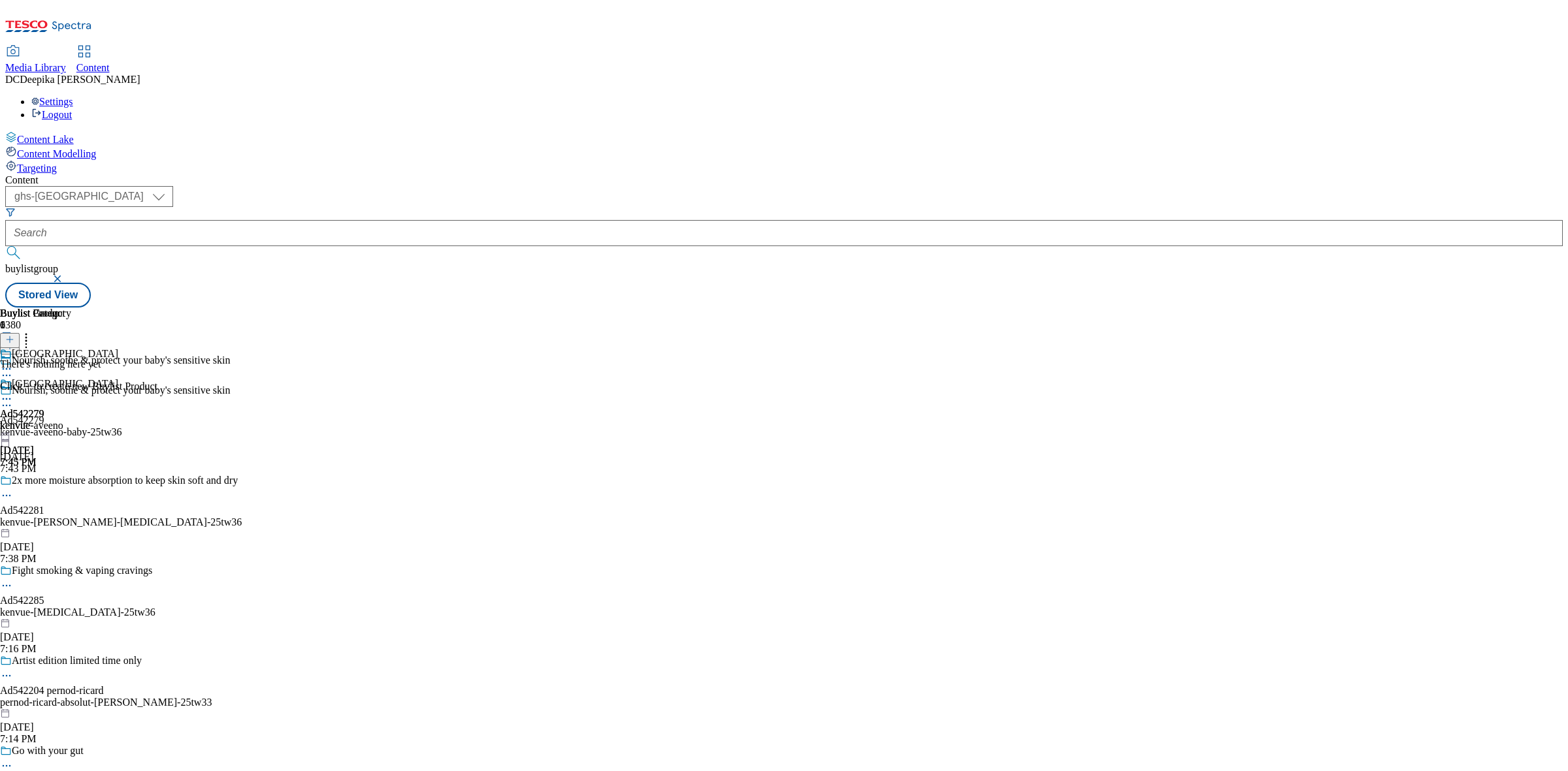
click at [20, 333] on button at bounding box center [10, 340] width 20 height 15
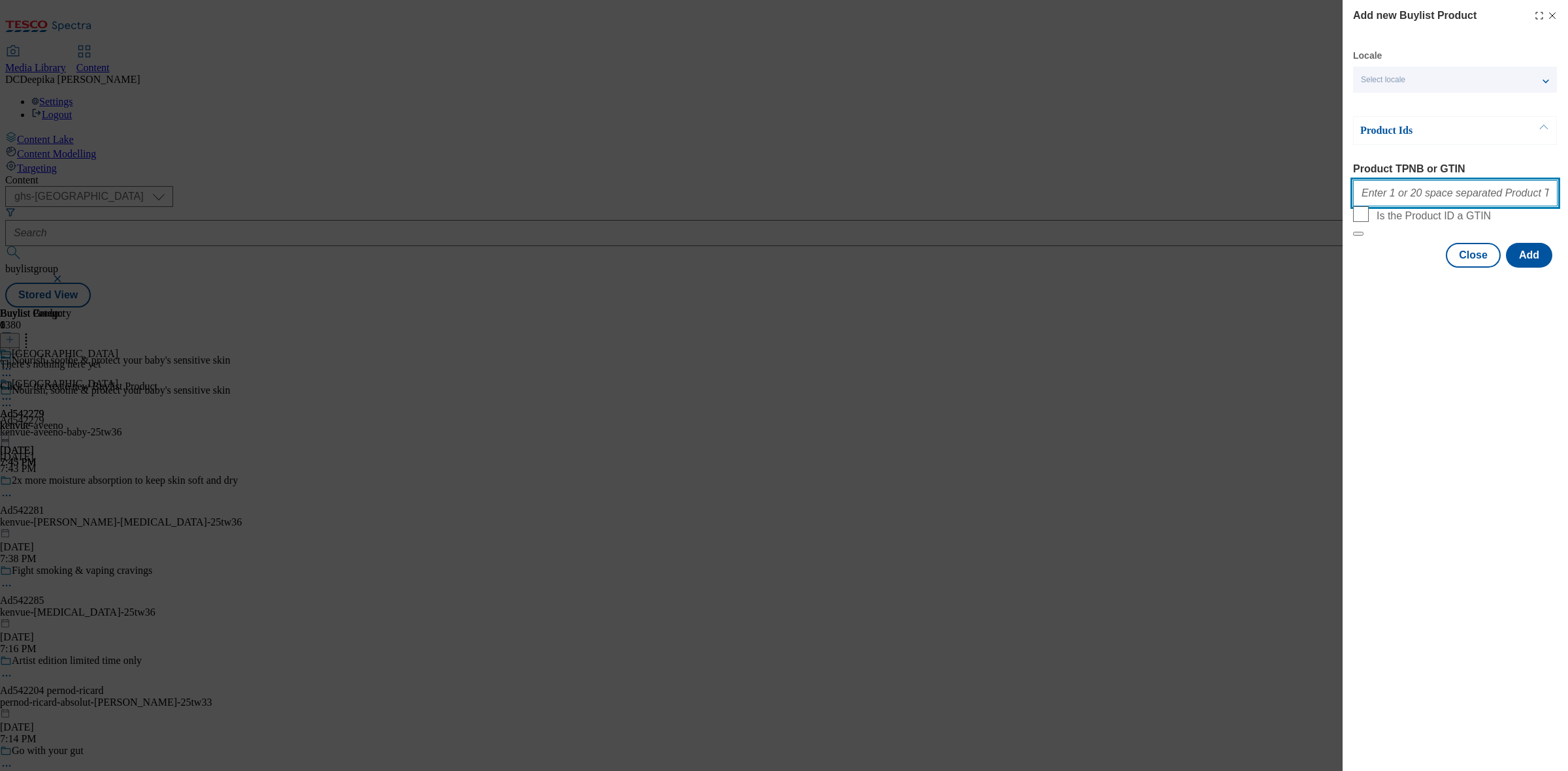
click at [1254, 203] on input "Product TPNB or GTIN" at bounding box center [1455, 192] width 205 height 26
paste input "82488182 90997353 90610950 90859460 90716170 90503985 93610860"
type input "82488182 90997353 90610950 90859460 90716170 90503985 93610860"
click at [1254, 268] on button "Add" at bounding box center [1529, 256] width 46 height 25
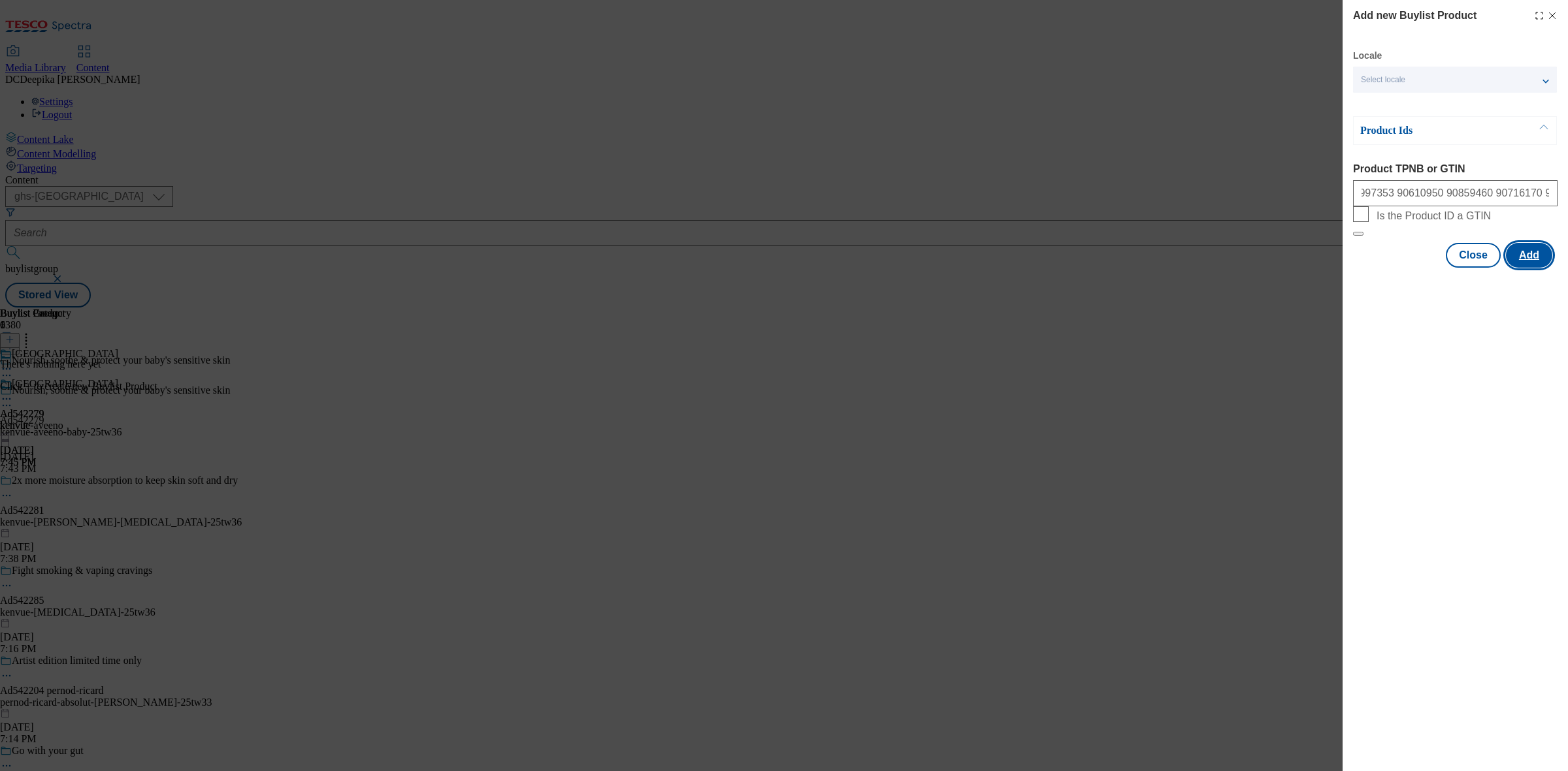
scroll to position [0, 0]
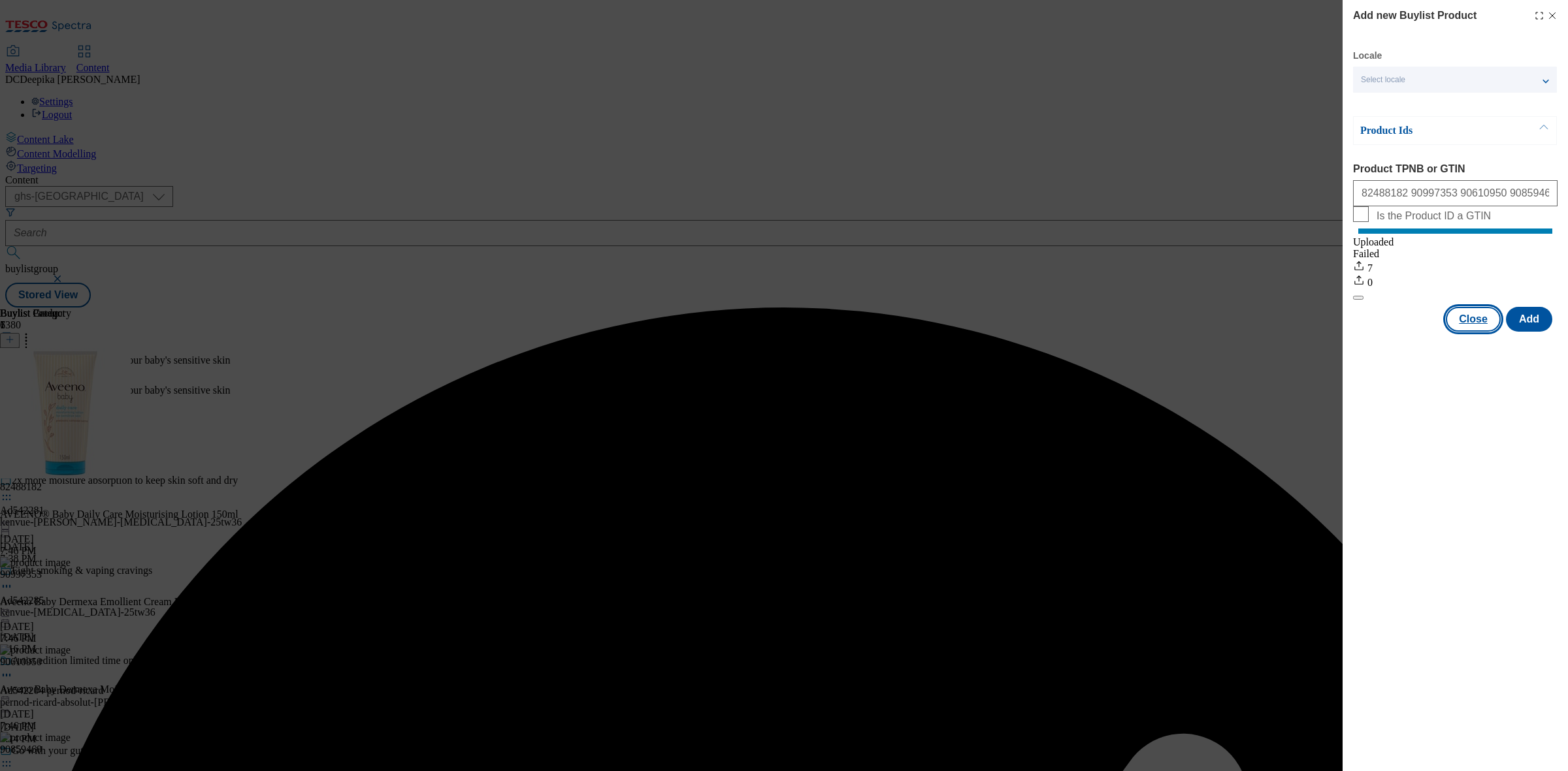
click at [1254, 330] on button "Close" at bounding box center [1473, 320] width 55 height 25
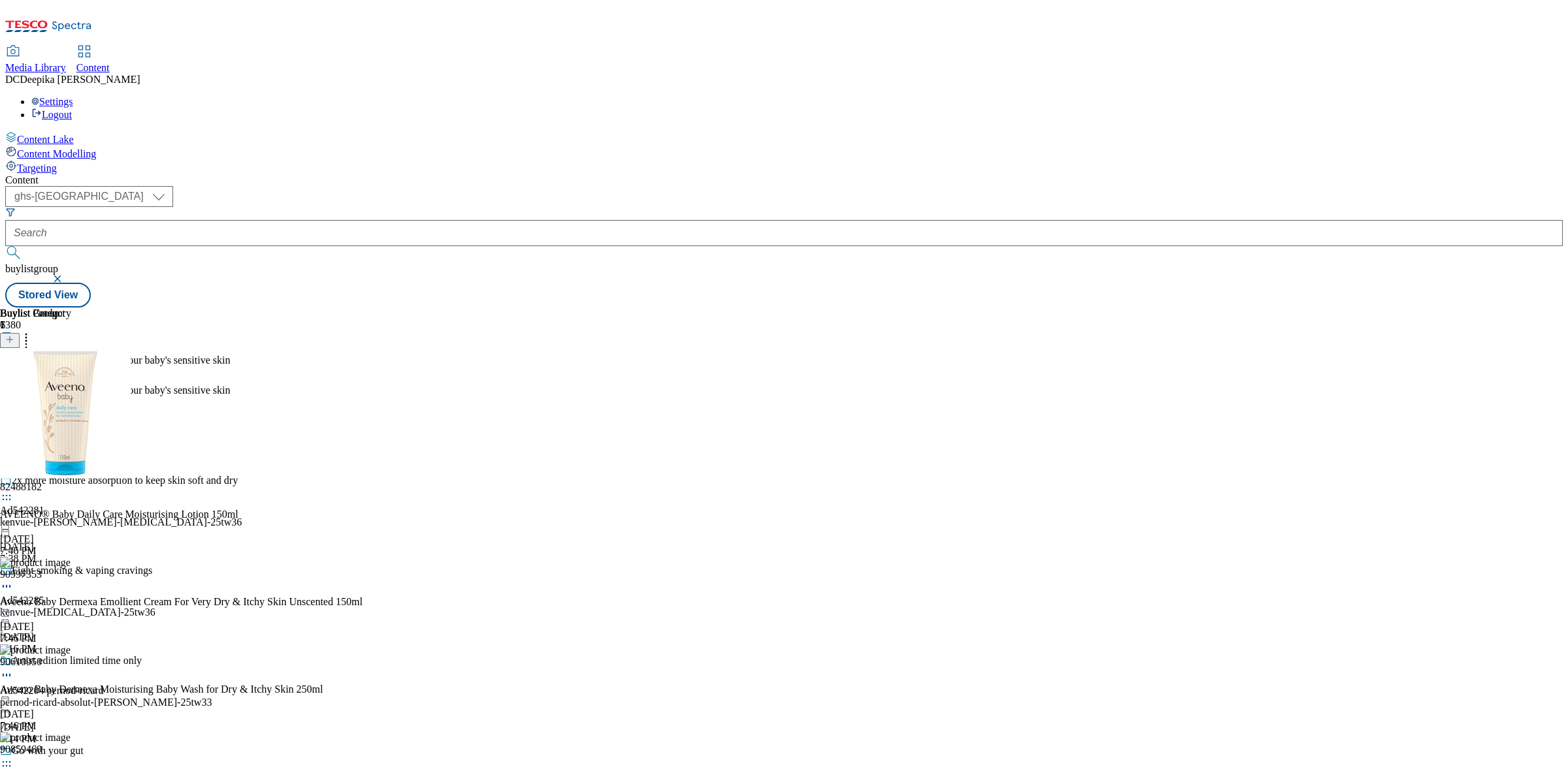
click at [118, 378] on div "Kenvue Ad542279 kenvue [DATE] 7:45 PM" at bounding box center [59, 423] width 118 height 90
click at [13, 393] on icon at bounding box center [6, 399] width 13 height 13
click at [118, 479] on li "Preview" at bounding box center [71, 486] width 92 height 15
click at [13, 393] on icon at bounding box center [6, 399] width 13 height 13
click at [71, 482] on span "Preview" at bounding box center [55, 486] width 30 height 10
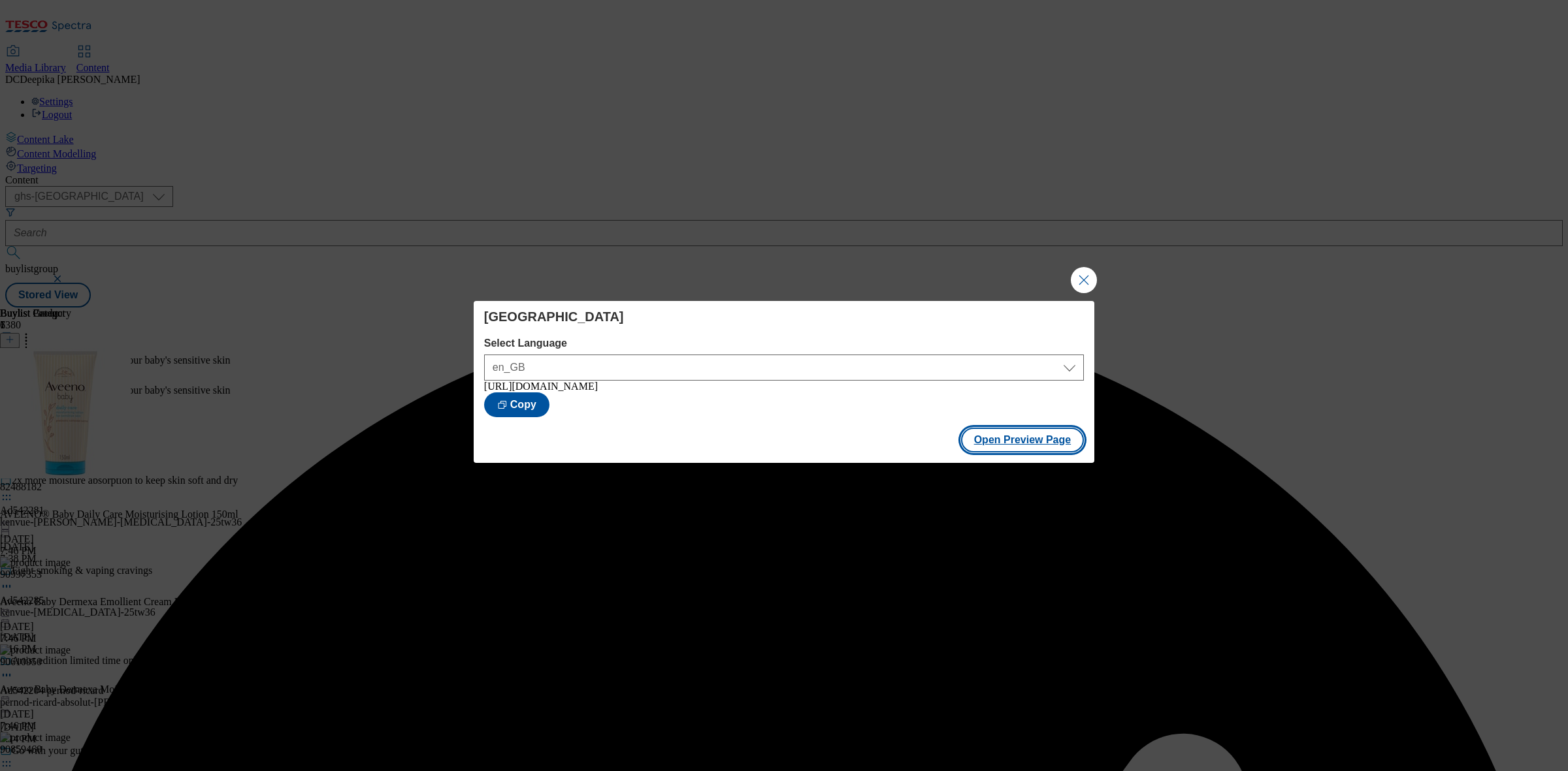
click at [985, 436] on button "Open Preview Page" at bounding box center [1022, 441] width 124 height 25
click at [1086, 285] on button "Close Modal" at bounding box center [1083, 280] width 26 height 26
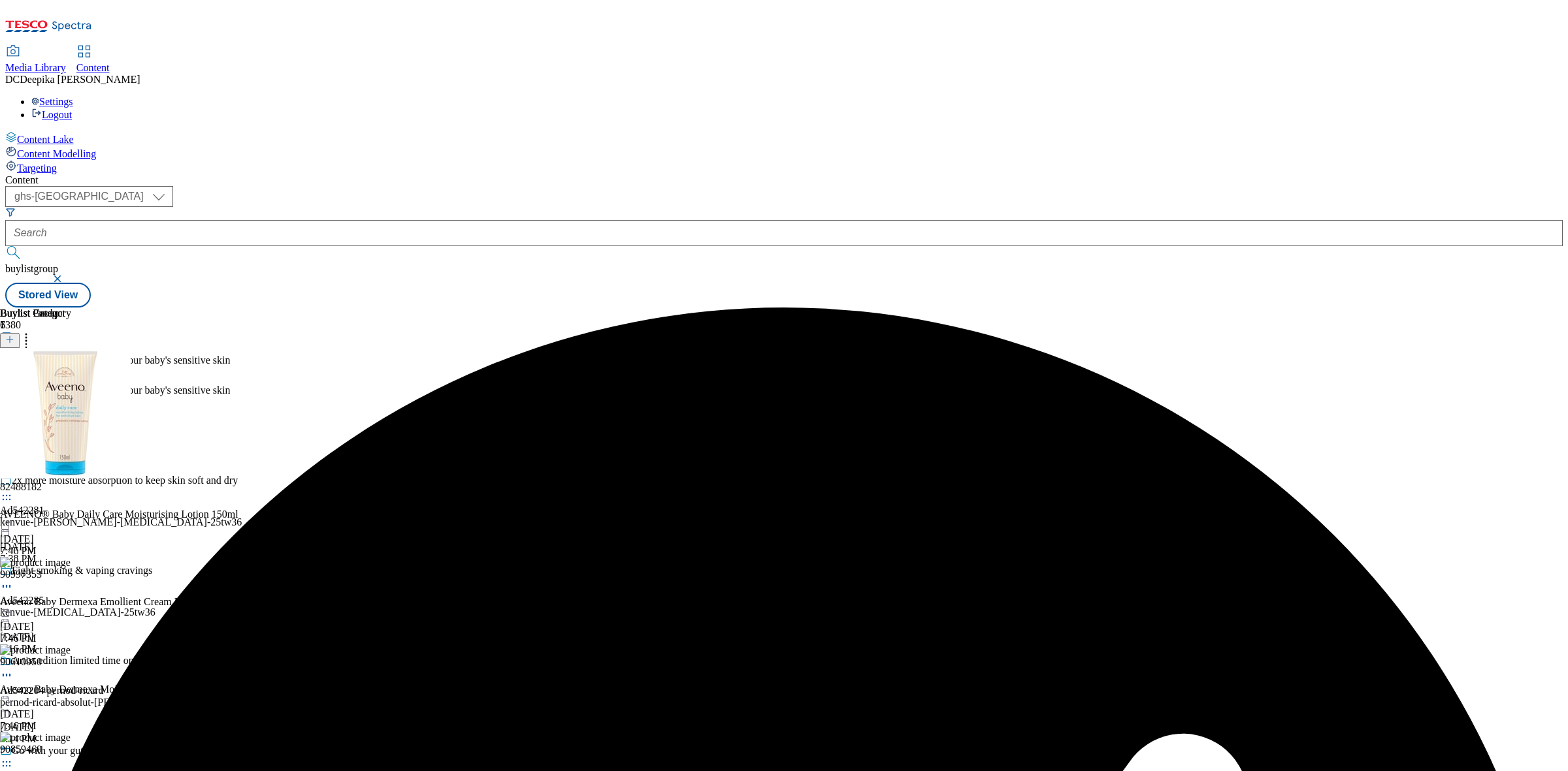
click at [13, 399] on icon at bounding box center [6, 405] width 13 height 13
click at [61, 426] on button "Edit" at bounding box center [43, 433] width 35 height 15
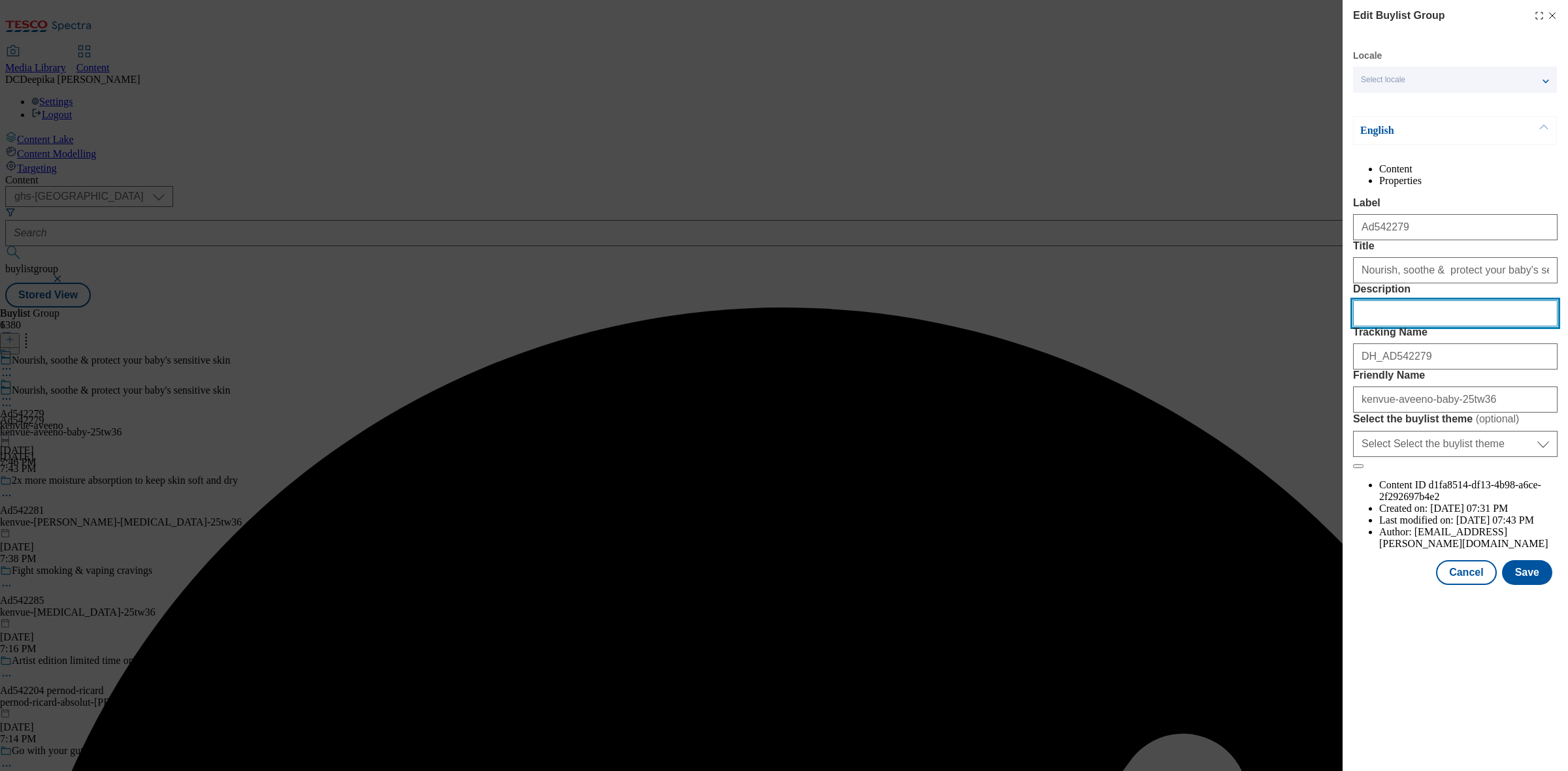
click at [1254, 327] on input "Description" at bounding box center [1455, 312] width 205 height 26
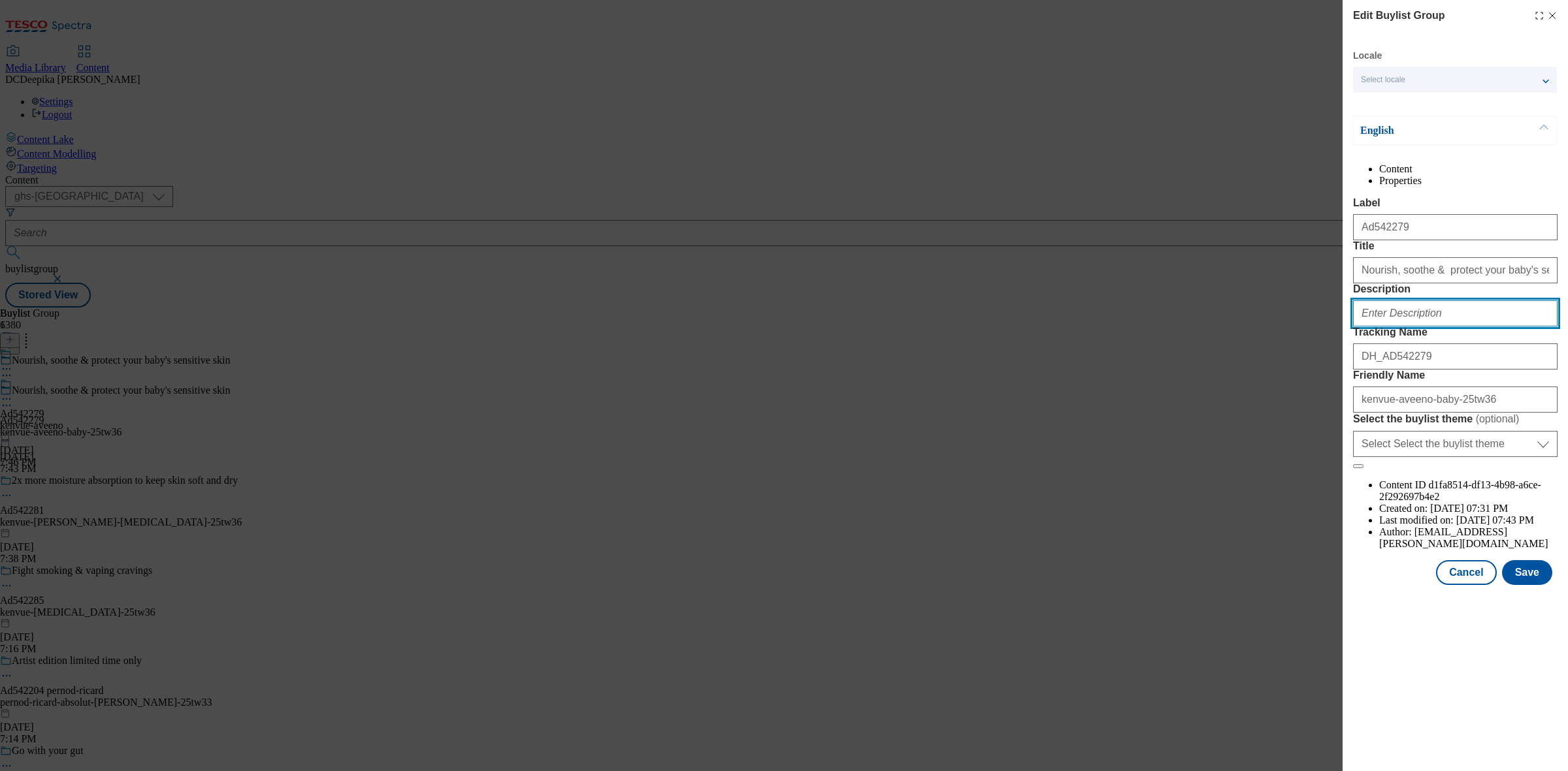
paste input "Aveeno Baby Daily Care Moisturising Lotion [MEDICAL_DATA] 150ml"
type input "Aveeno Baby Daily Care Moisturising Lotion [MEDICAL_DATA] 150ml"
click at [1254, 585] on button "Save" at bounding box center [1527, 572] width 50 height 25
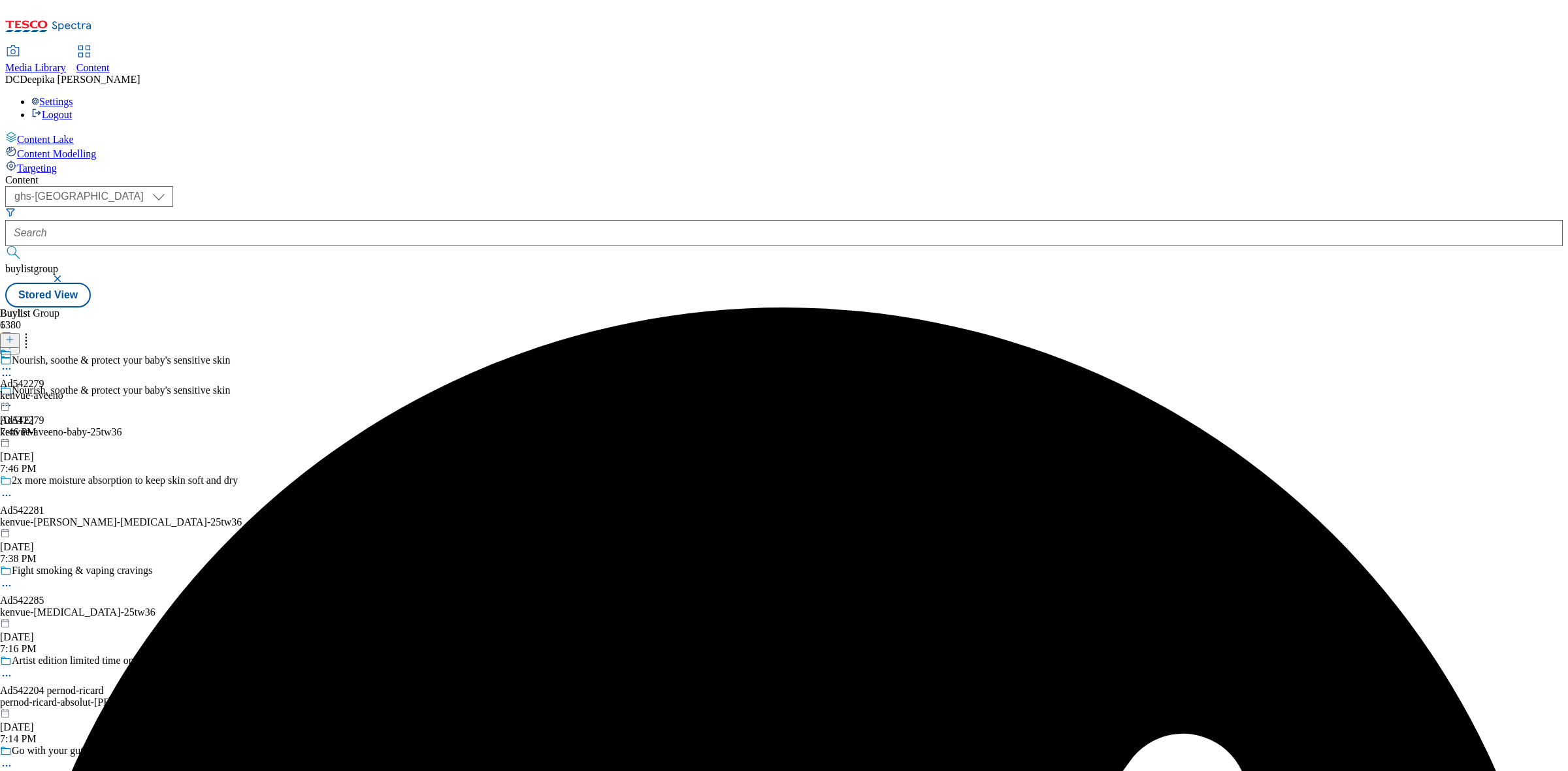
click at [13, 362] on icon at bounding box center [6, 369] width 13 height 13
click at [55, 392] on span "Edit" at bounding box center [47, 396] width 15 height 10
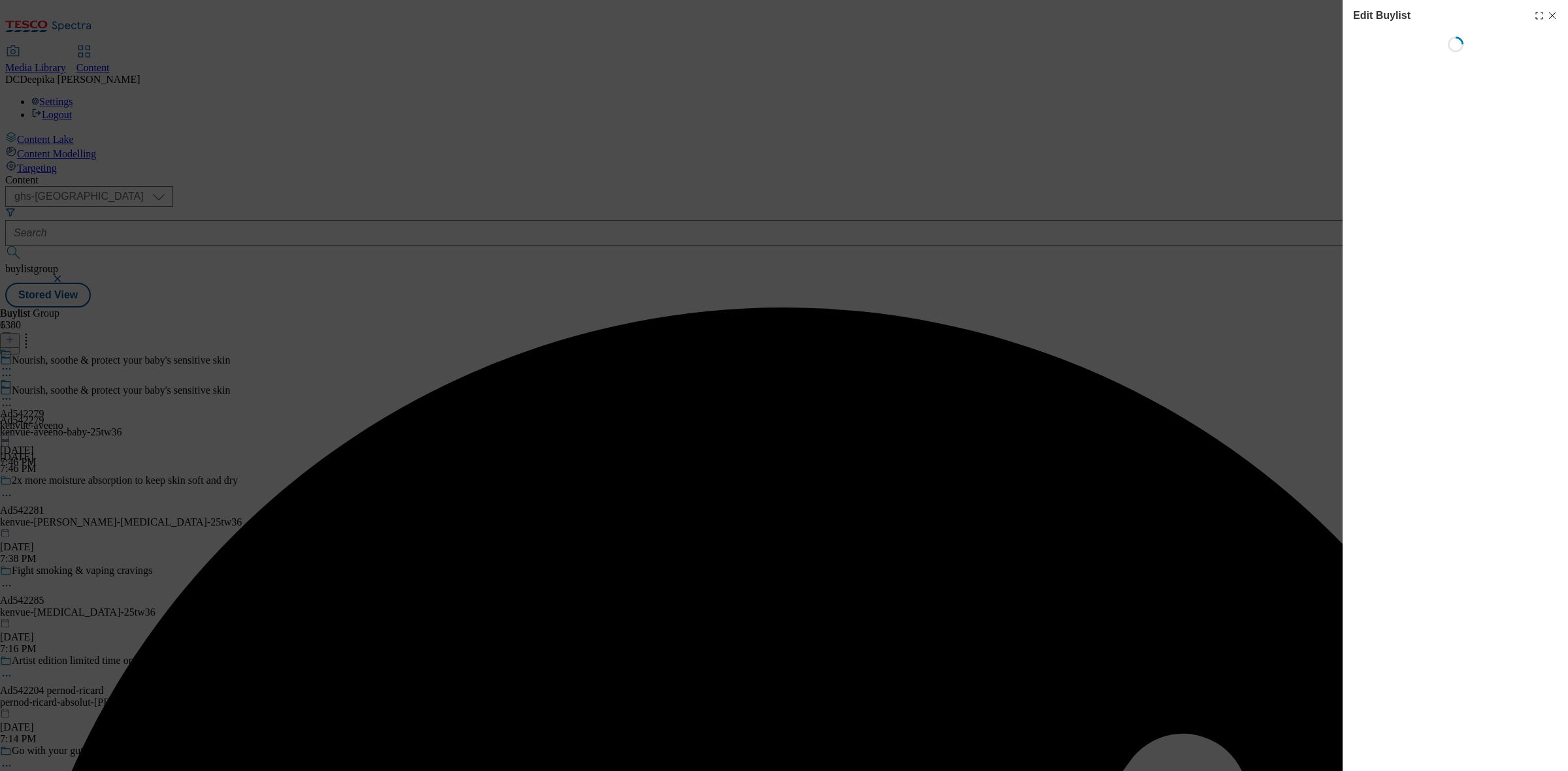
select select "tactical"
select select "supplier funded short term 1-3 weeks"
select select "dunnhumby"
select select "Banner"
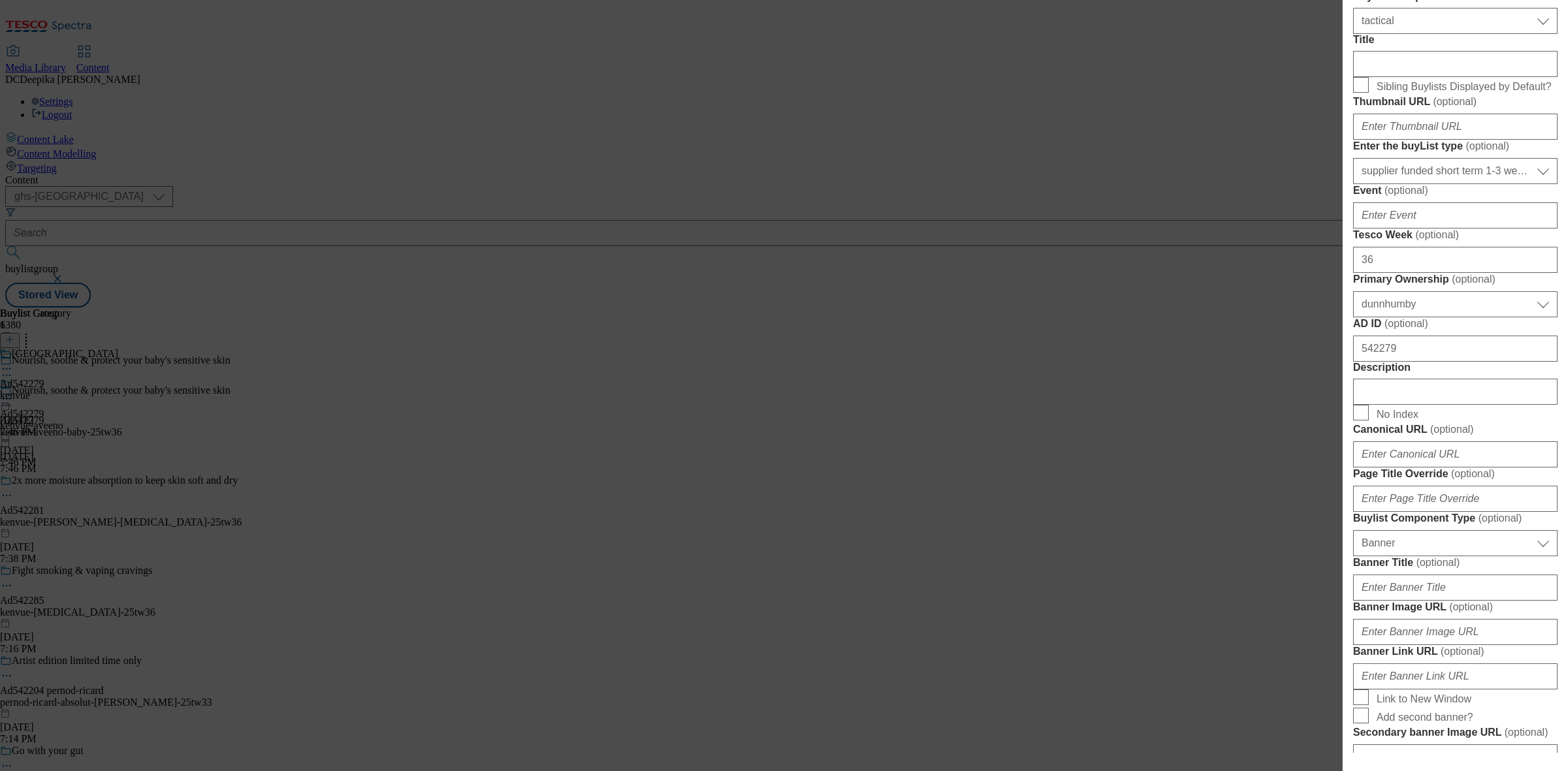
scroll to position [409, 0]
click at [1254, 402] on input "Description" at bounding box center [1455, 388] width 205 height 26
paste input "Aveeno Baby Daily Care Moisturising Lotion [MEDICAL_DATA] 150ml"
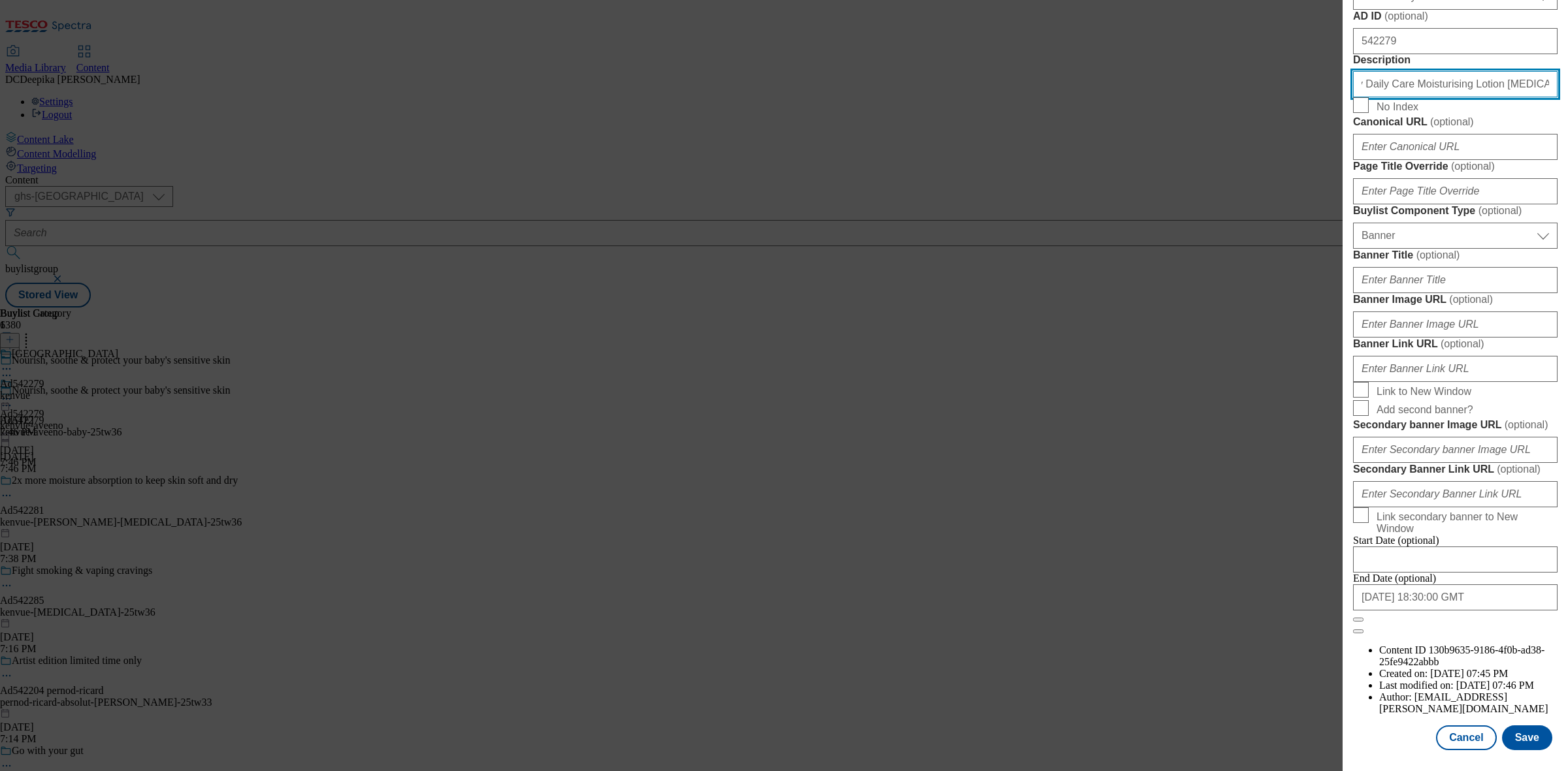
scroll to position [1209, 0]
type input "Aveeno Baby Daily Care Moisturising Lotion [MEDICAL_DATA] 150ml"
click at [1254, 617] on button "Save" at bounding box center [1527, 738] width 50 height 25
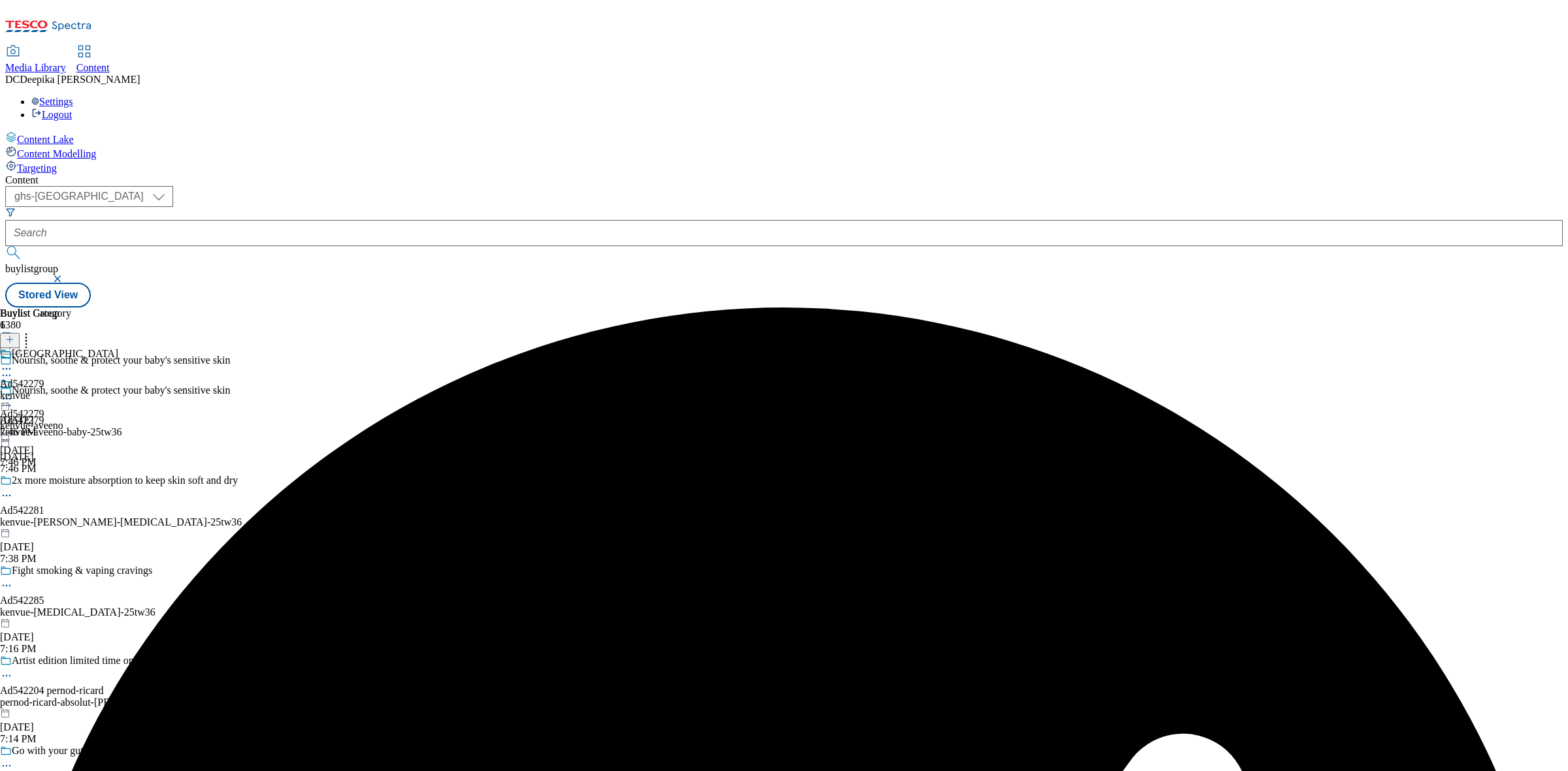
click at [13, 362] on icon at bounding box center [6, 369] width 13 height 13
click at [55, 392] on span "Edit" at bounding box center [47, 396] width 15 height 10
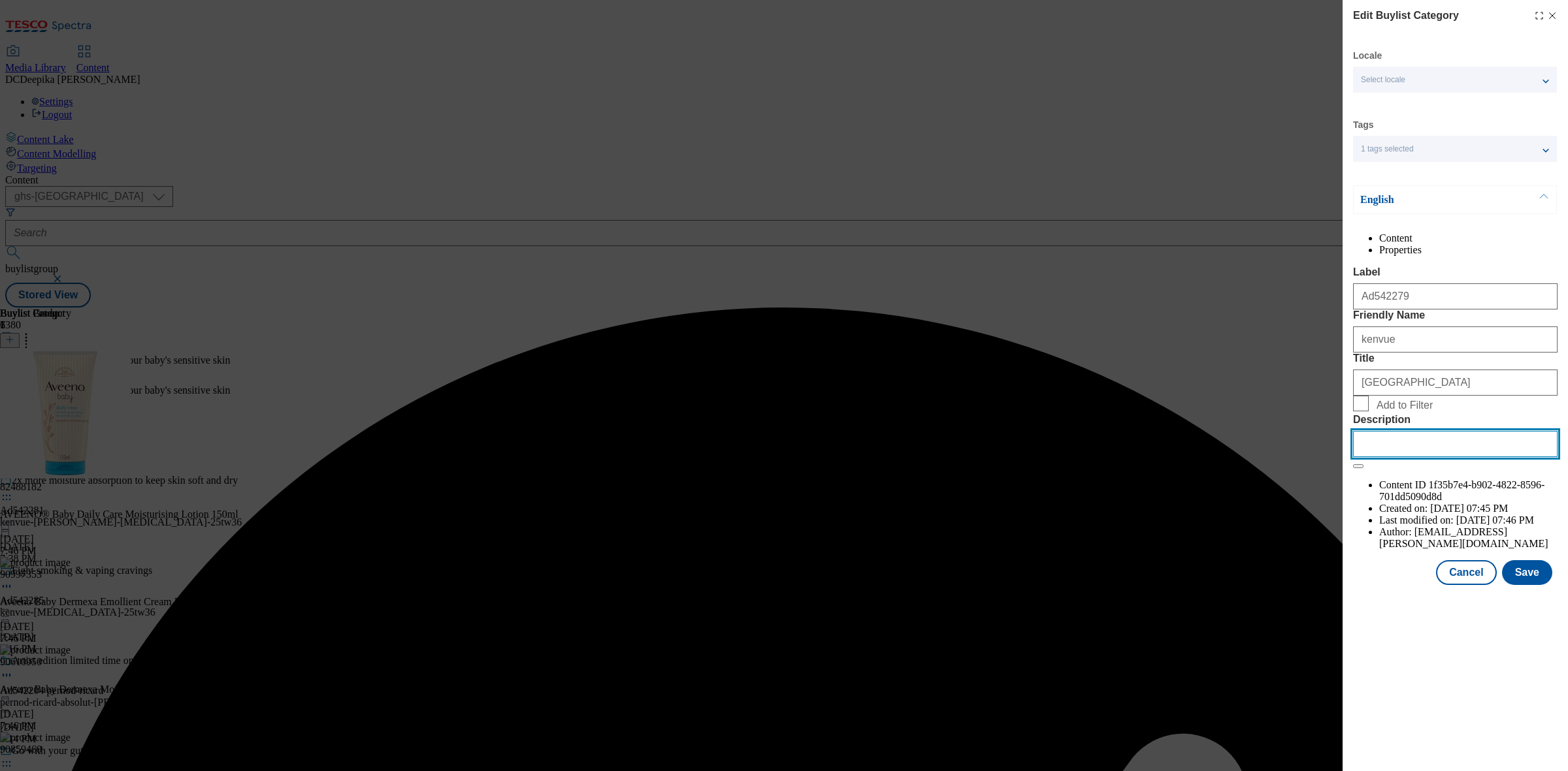
click at [1254, 458] on input "Description" at bounding box center [1455, 443] width 205 height 26
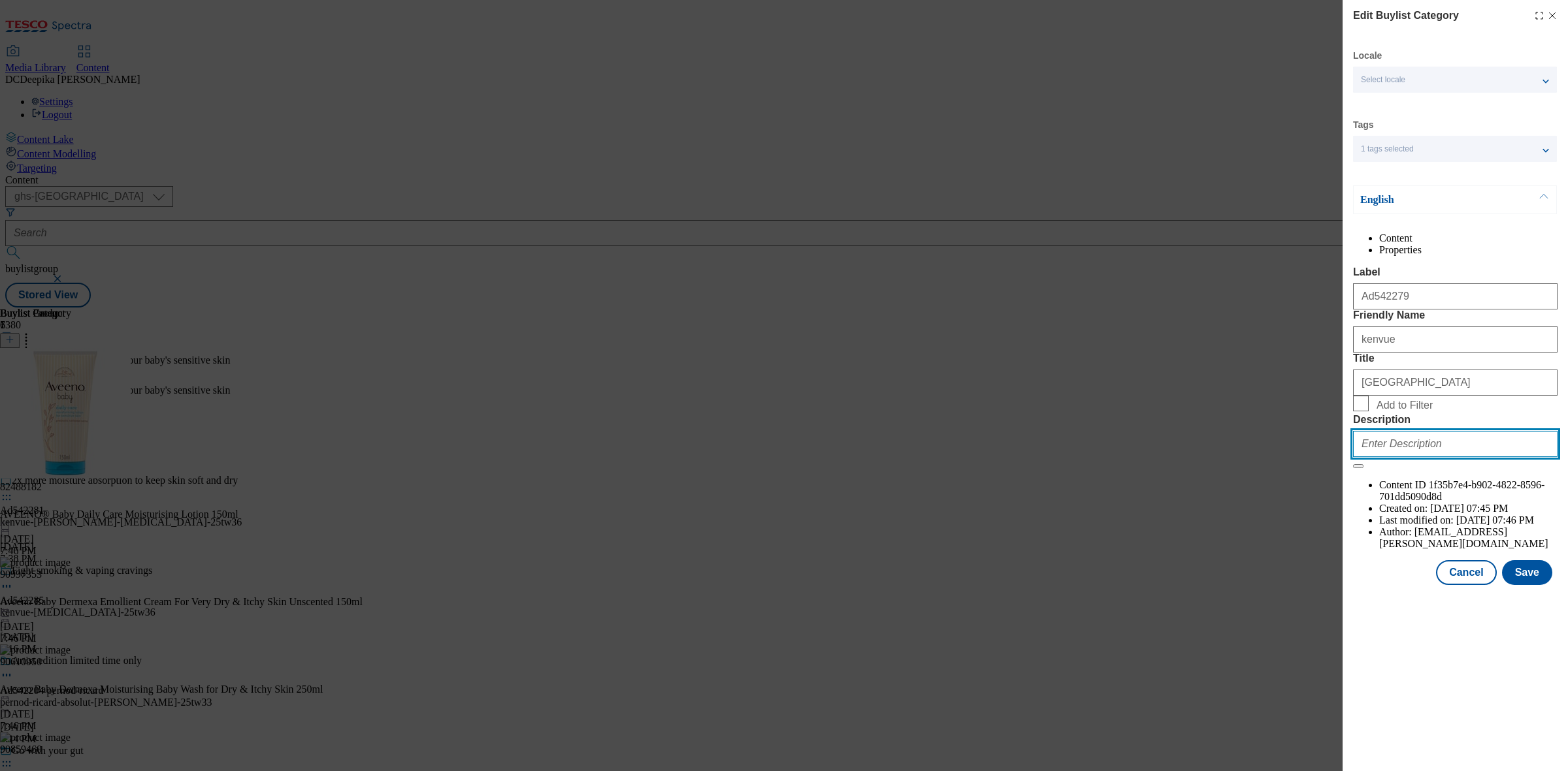
paste input "Aveeno Baby Daily Care Moisturising Lotion [MEDICAL_DATA] 150ml"
type input "Aveeno Baby Daily Care Moisturising Lotion [MEDICAL_DATA] 150ml"
click at [1254, 585] on button "Save" at bounding box center [1527, 572] width 50 height 25
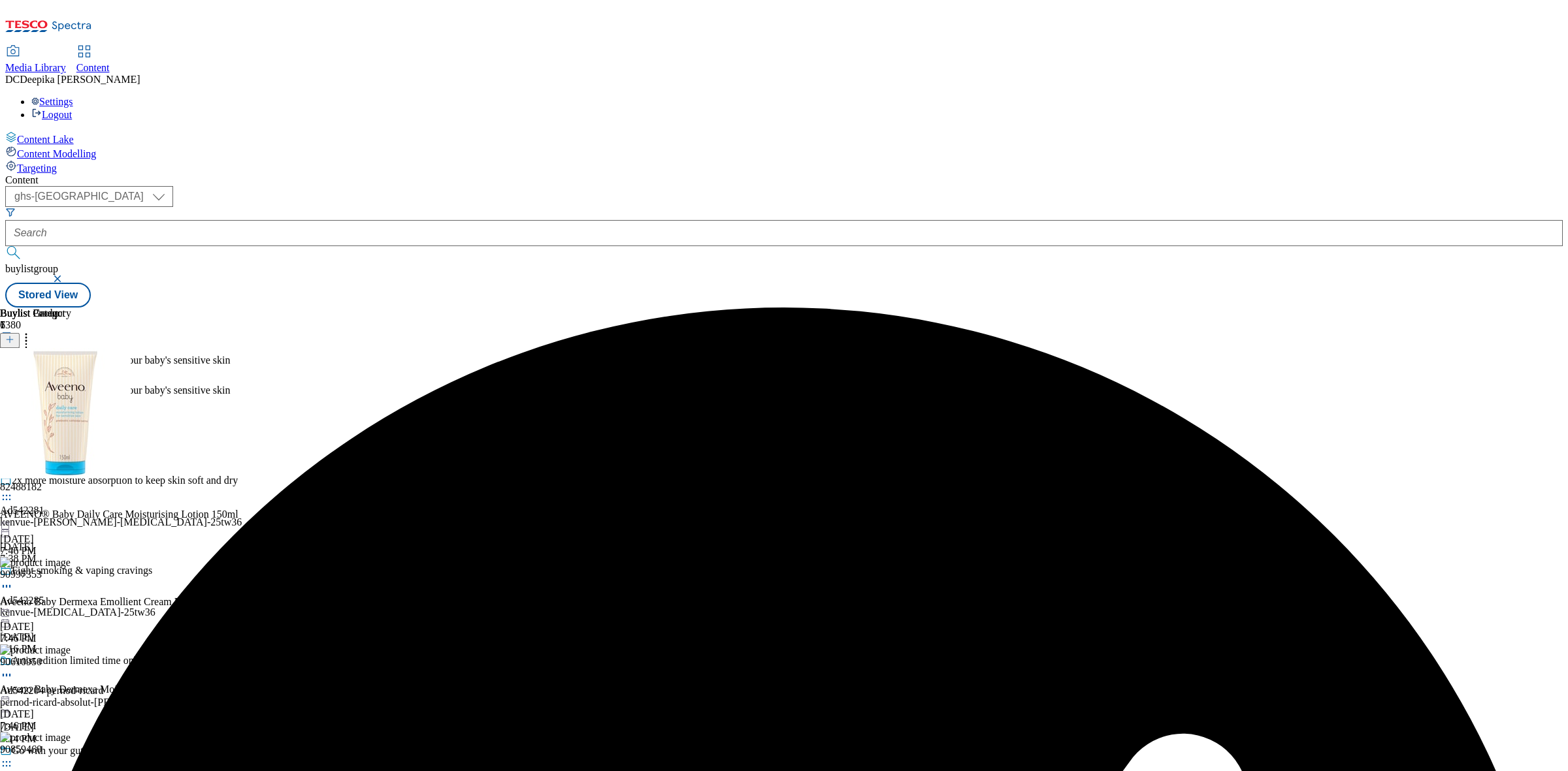
click at [1254, 308] on div "Buylist Group 6380 Nourish, soothe & protect your baby's [MEDICAL_DATA] Nourish…" at bounding box center [784, 308] width 1557 height 0
click at [13, 393] on icon at bounding box center [6, 399] width 13 height 13
click at [77, 479] on button "Preview" at bounding box center [51, 486] width 50 height 15
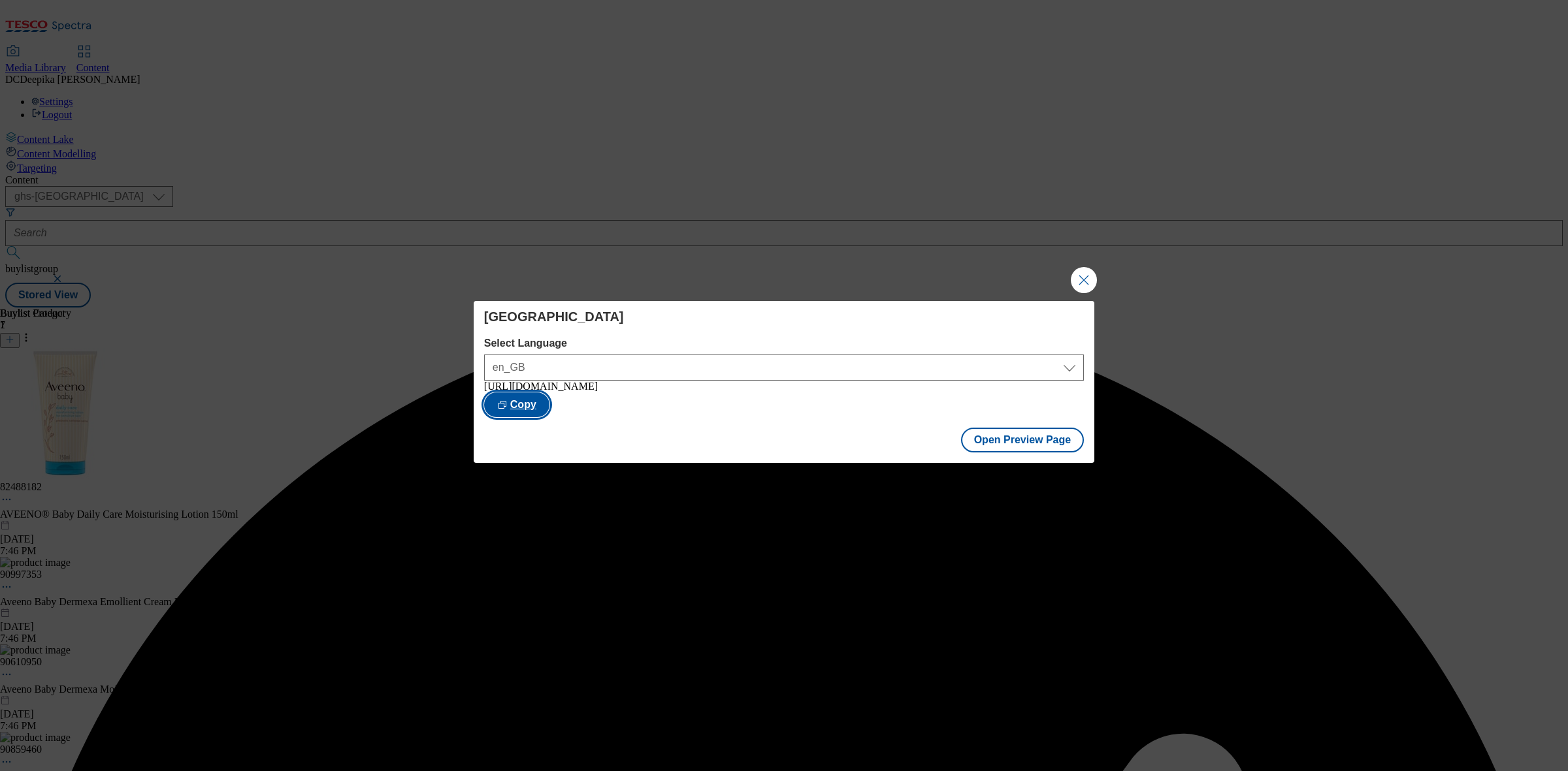
click at [549, 413] on button "Copy" at bounding box center [516, 405] width 65 height 25
